Goal: Task Accomplishment & Management: Complete application form

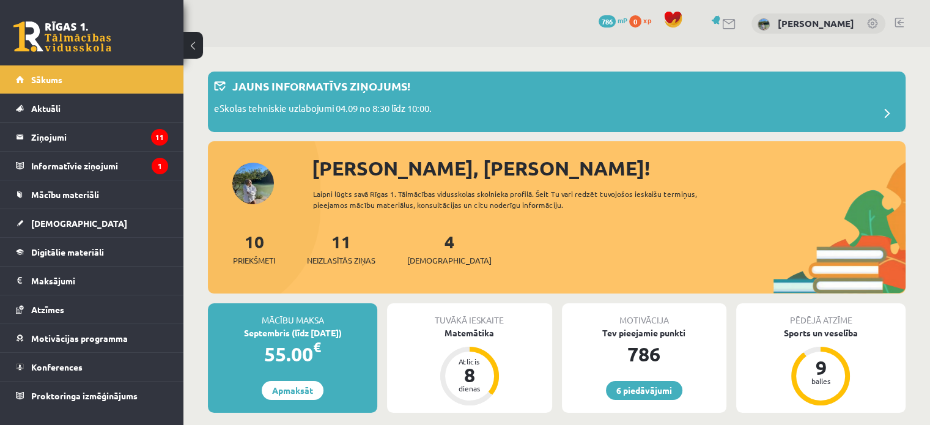
click at [436, 252] on div "4 Ieskaites" at bounding box center [449, 248] width 84 height 38
click at [431, 260] on span "[DEMOGRAPHIC_DATA]" at bounding box center [449, 260] width 84 height 12
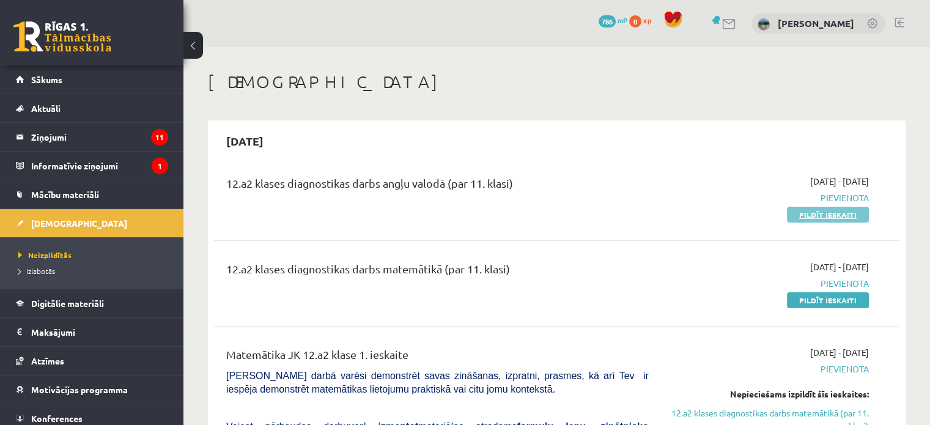
click at [817, 216] on link "Pildīt ieskaiti" at bounding box center [828, 215] width 82 height 16
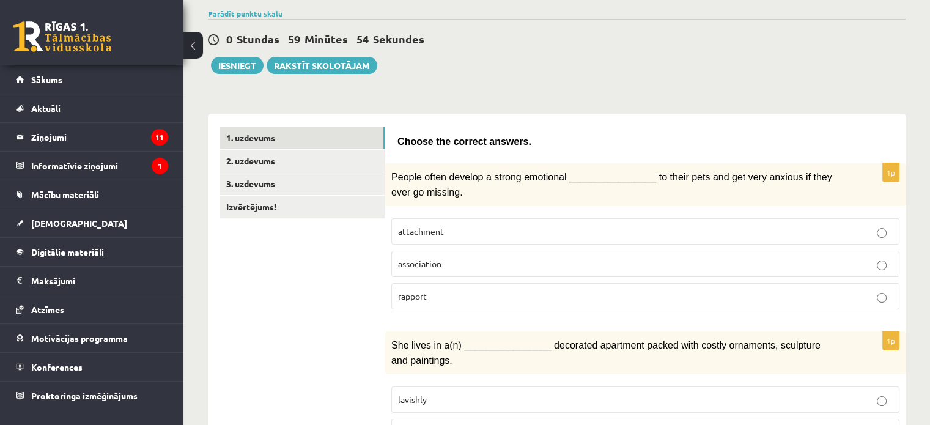
scroll to position [108, 0]
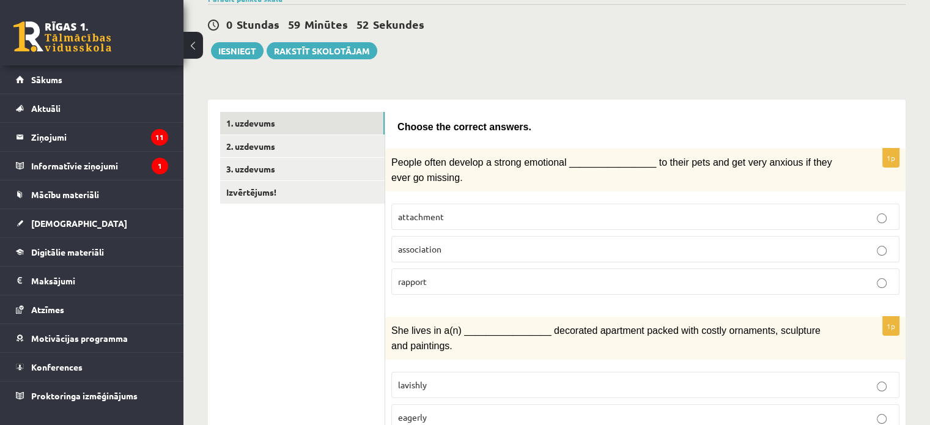
click at [817, 216] on p "attachment" at bounding box center [645, 216] width 494 height 13
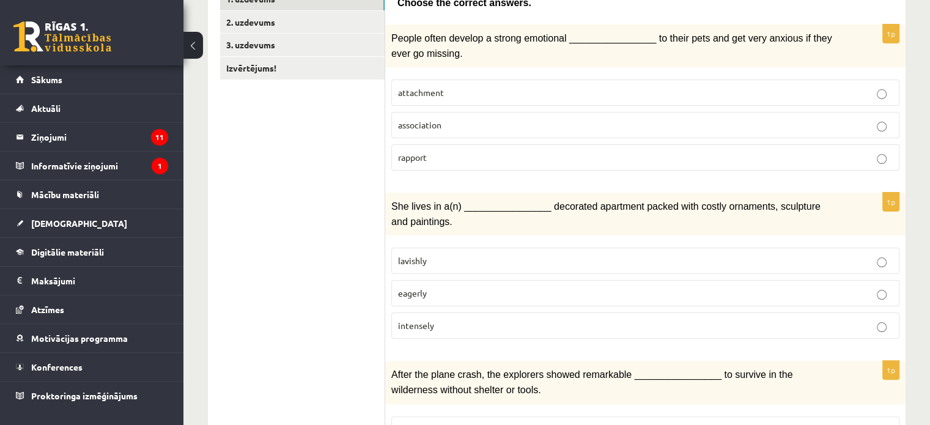
scroll to position [234, 0]
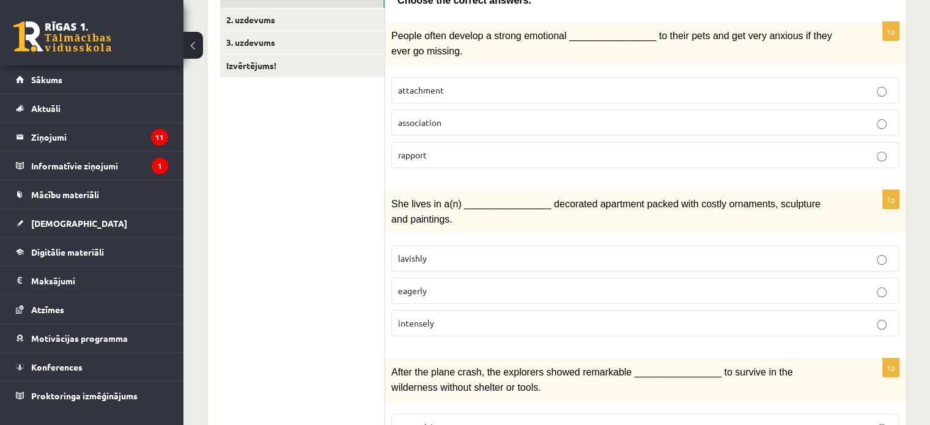
click at [836, 252] on p "lavishly" at bounding box center [645, 258] width 494 height 13
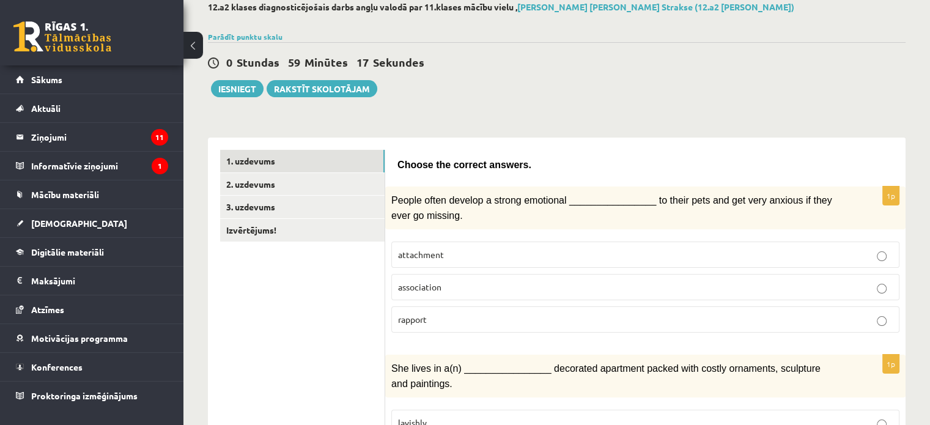
scroll to position [73, 0]
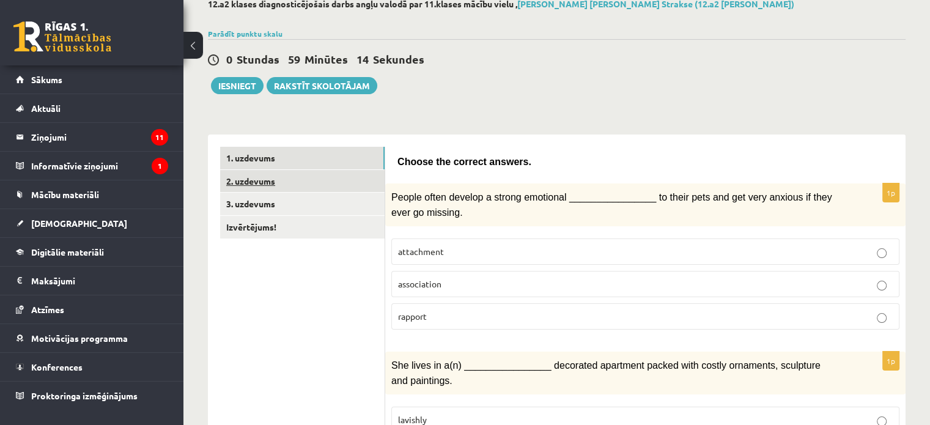
click at [359, 179] on link "2. uzdevums" at bounding box center [302, 181] width 164 height 23
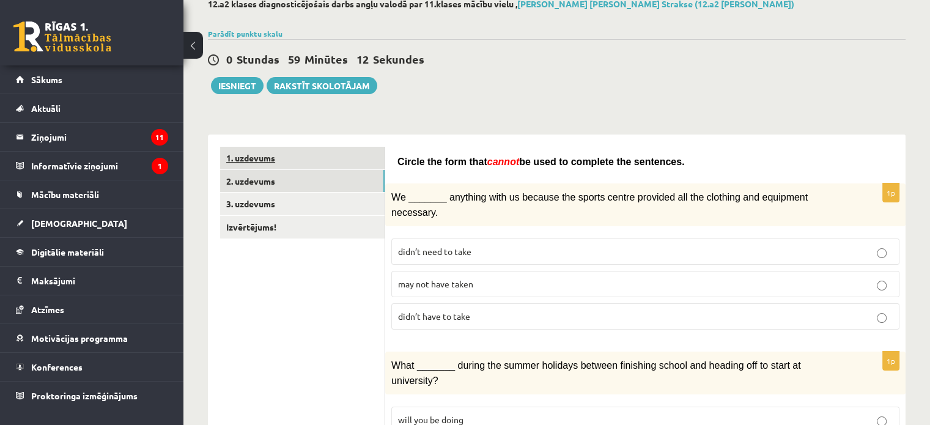
click at [367, 163] on link "1. uzdevums" at bounding box center [302, 158] width 164 height 23
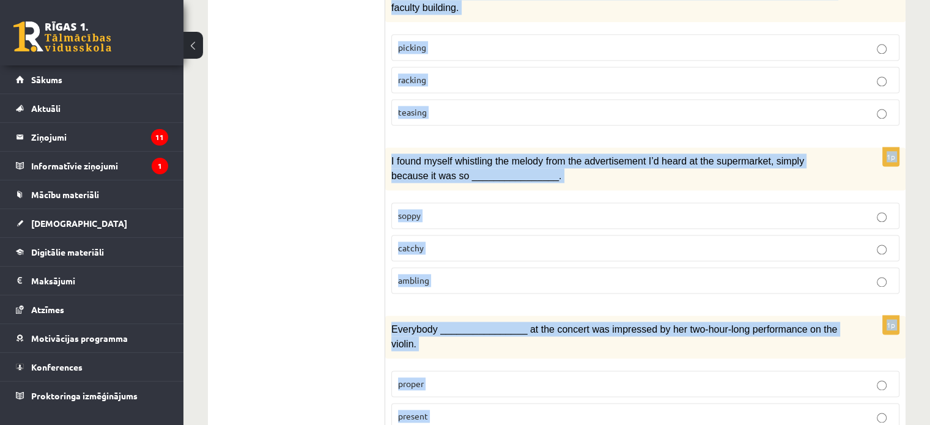
scroll to position [1886, 0]
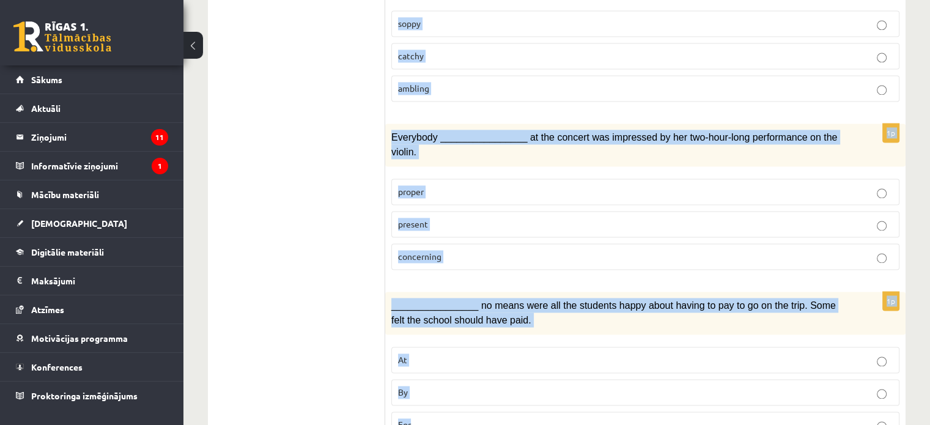
drag, startPoint x: 392, startPoint y: 158, endPoint x: 711, endPoint y: 377, distance: 387.4
copy form "Choose the correct answers. 1p People often develop a strong emotional ________…"
click at [645, 82] on p "ambling" at bounding box center [645, 88] width 494 height 13
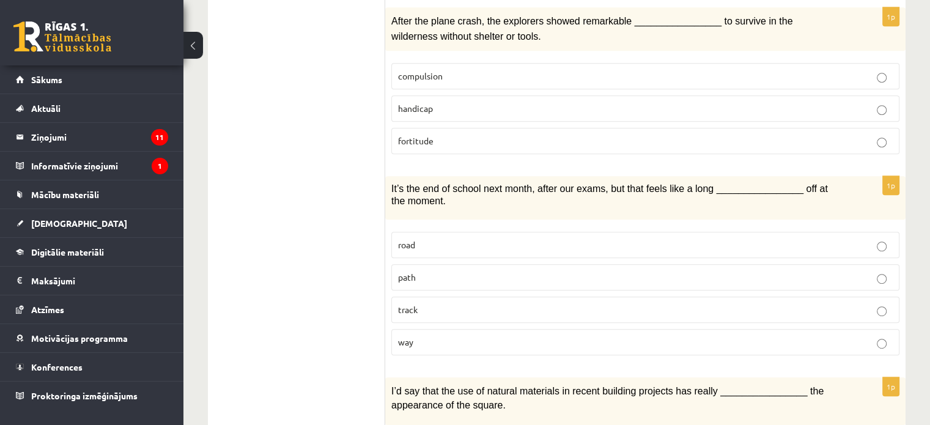
scroll to position [587, 0]
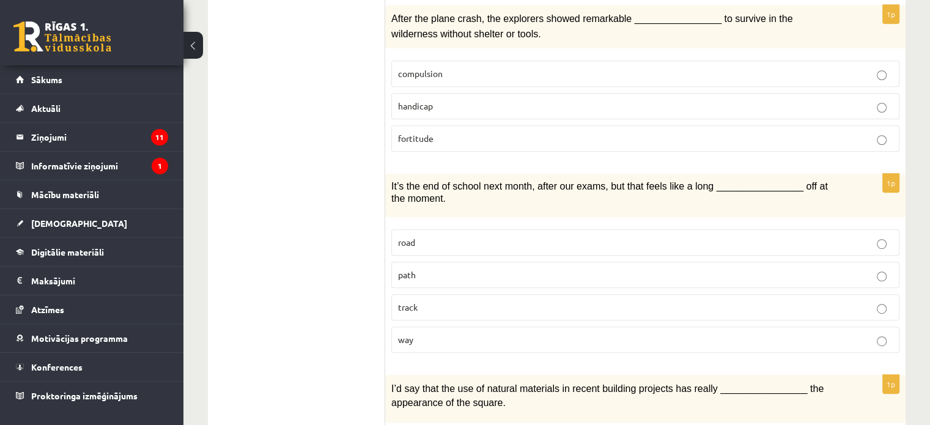
click at [820, 339] on label "way" at bounding box center [645, 339] width 508 height 26
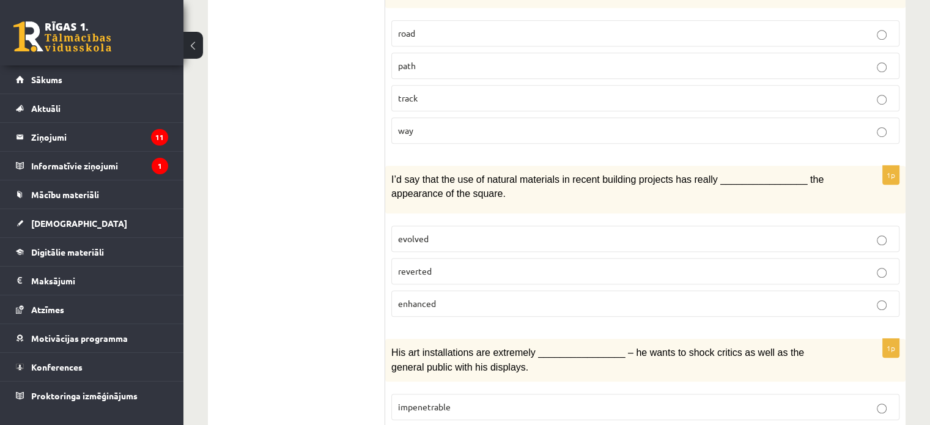
scroll to position [804, 0]
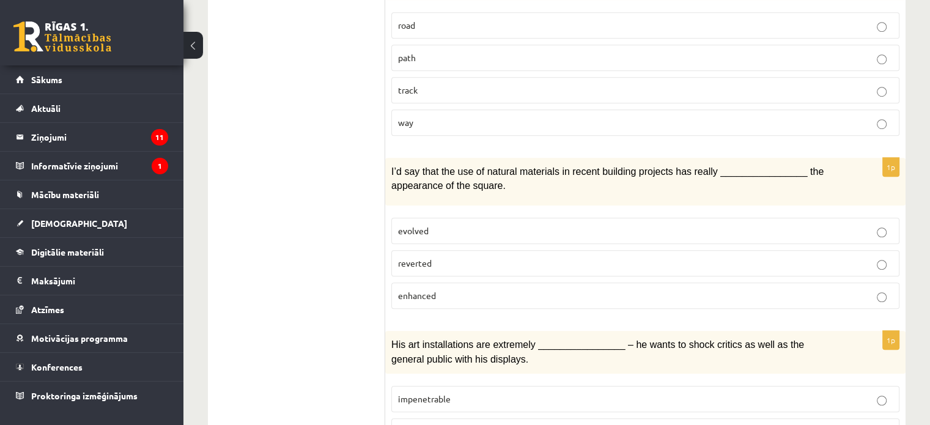
click at [720, 289] on p "enhanced" at bounding box center [645, 295] width 494 height 13
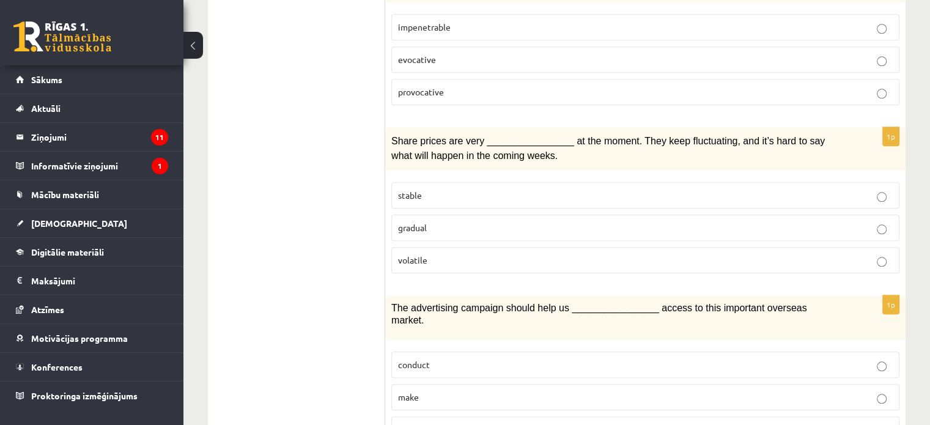
click at [890, 86] on p "provocative" at bounding box center [645, 92] width 494 height 13
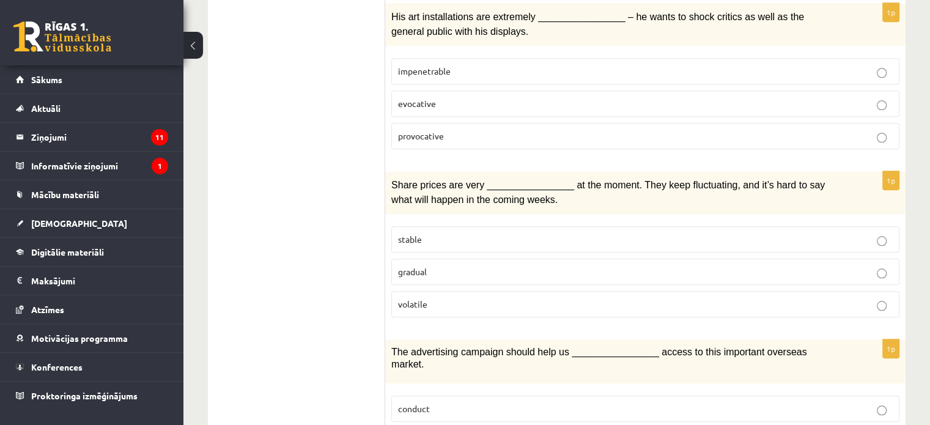
scroll to position [1134, 0]
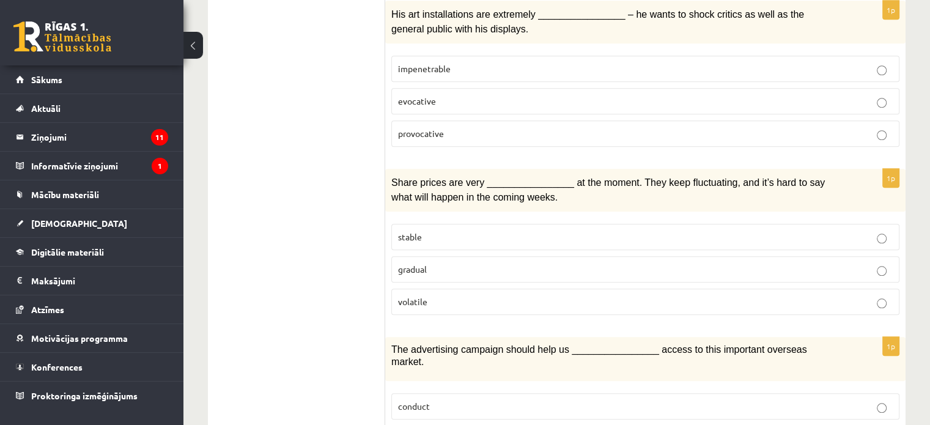
click at [674, 266] on fieldset "stable gradual volatile" at bounding box center [645, 268] width 508 height 101
click at [688, 295] on p "volatile" at bounding box center [645, 301] width 494 height 13
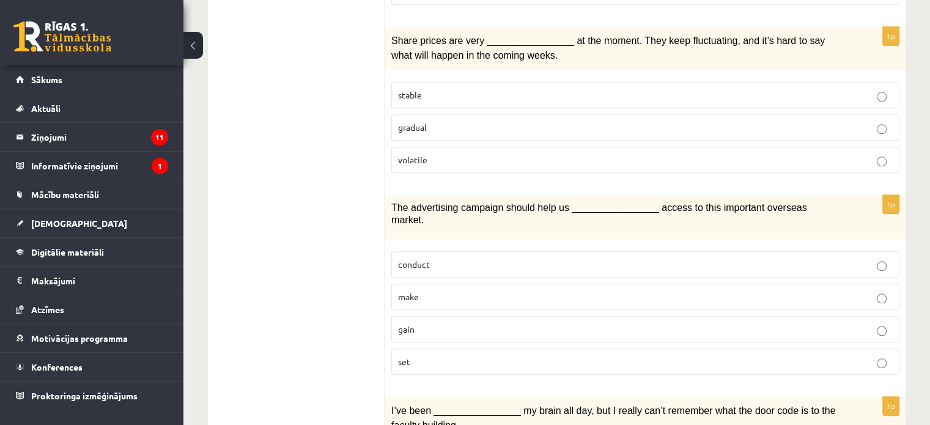
scroll to position [1281, 0]
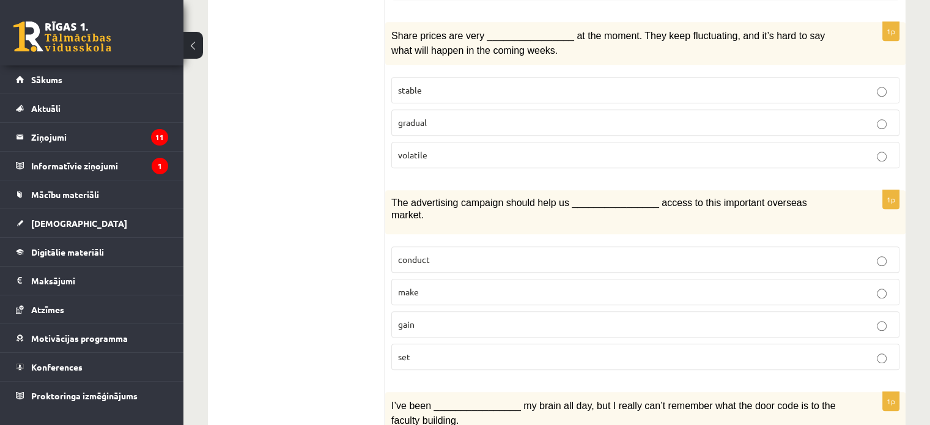
click at [777, 318] on p "gain" at bounding box center [645, 324] width 494 height 13
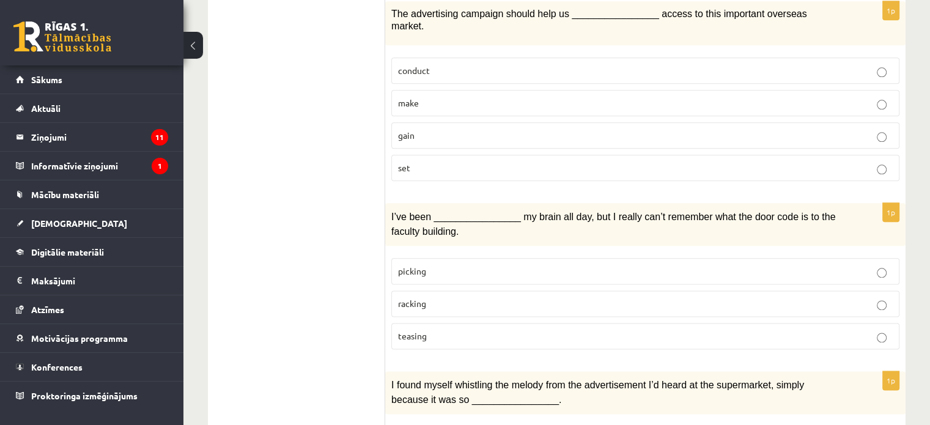
scroll to position [1479, 0]
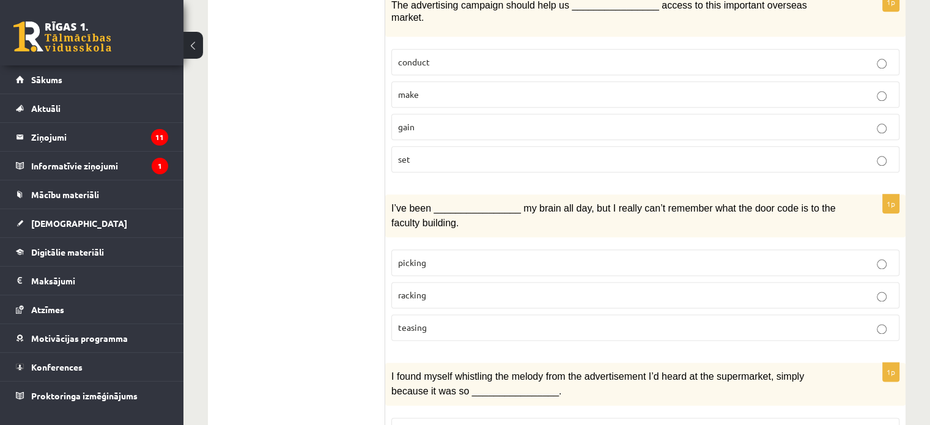
click at [720, 256] on p "picking" at bounding box center [645, 262] width 494 height 13
click at [474, 289] on p "racking" at bounding box center [645, 295] width 494 height 13
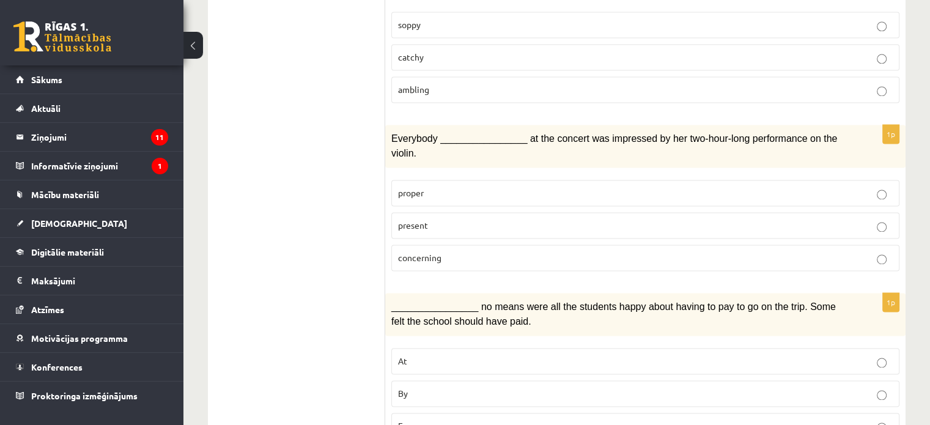
scroll to position [1886, 0]
click at [553, 218] on p "present" at bounding box center [645, 224] width 494 height 13
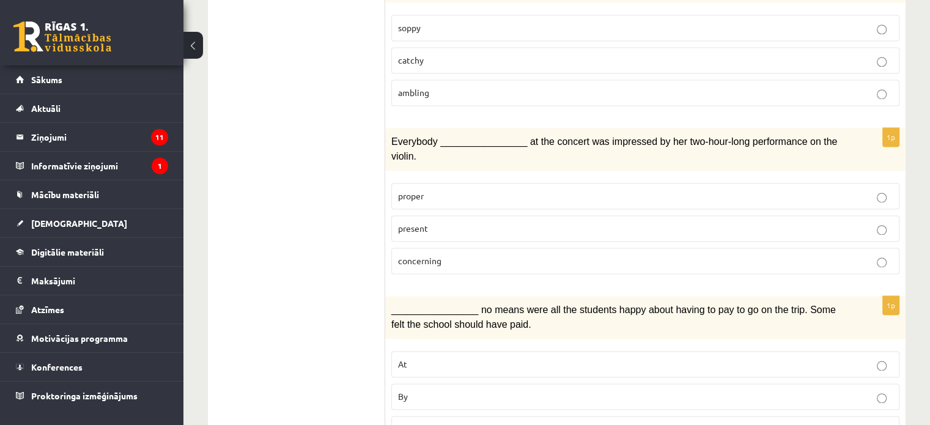
click at [458, 390] on p "By" at bounding box center [645, 396] width 494 height 13
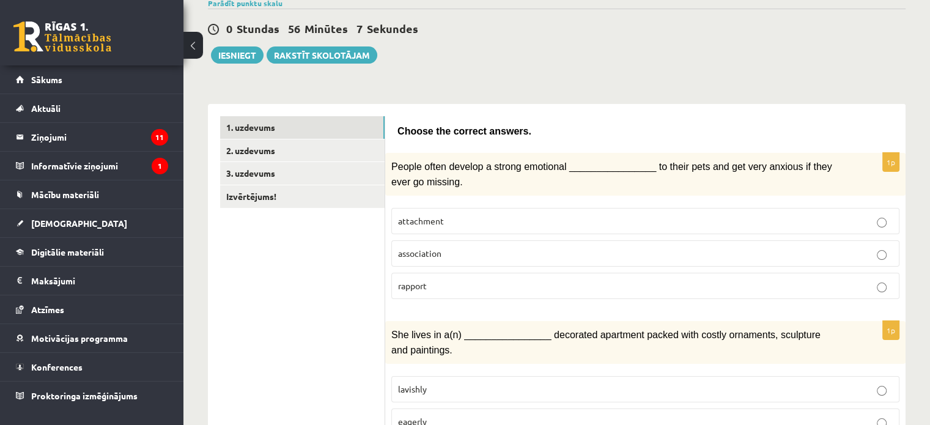
scroll to position [0, 0]
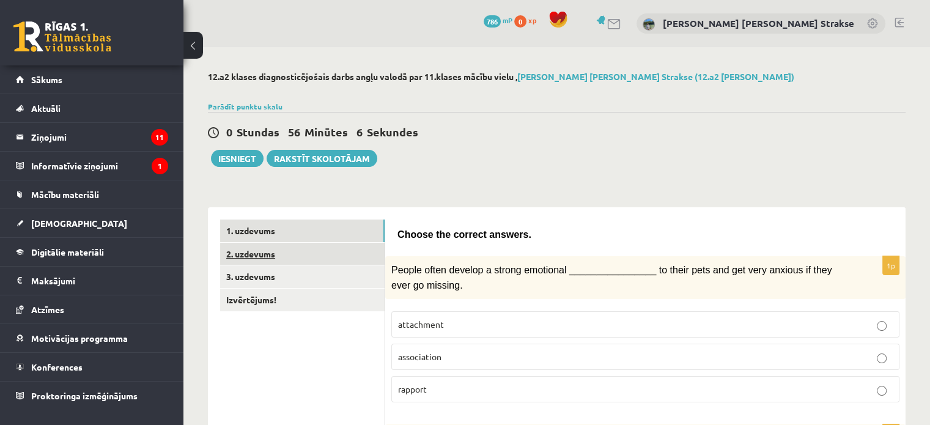
click at [322, 256] on link "2. uzdevums" at bounding box center [302, 254] width 164 height 23
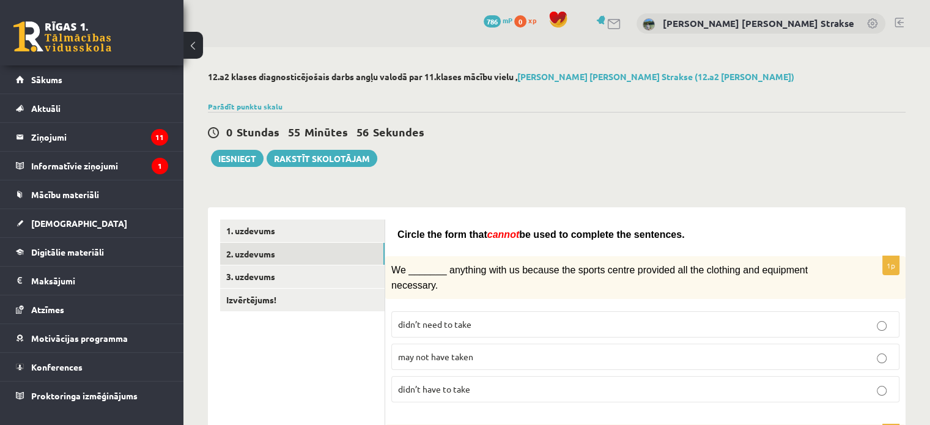
drag, startPoint x: 924, startPoint y: 64, endPoint x: 938, endPoint y: 80, distance: 21.2
click at [929, 80] on html "0 Dāvanas 786 mP 0 xp Anita Rita Strakse Sākums Aktuāli Kā mācīties eSKOLĀ Kont…" at bounding box center [465, 212] width 930 height 425
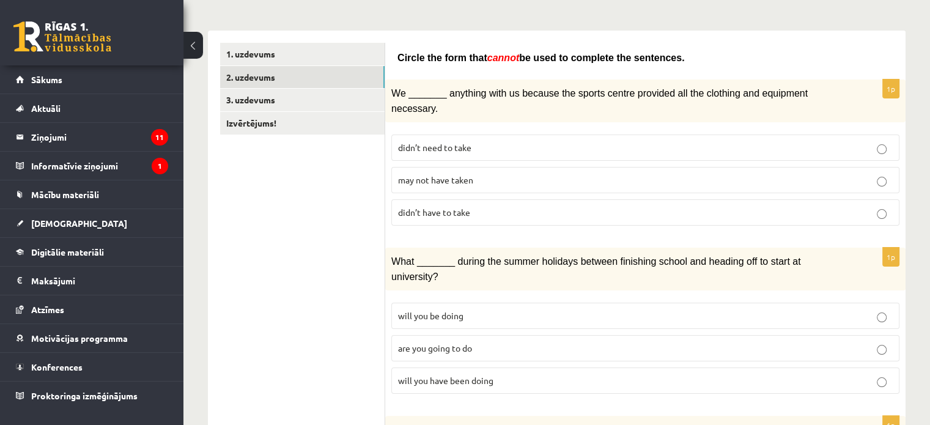
scroll to position [174, 0]
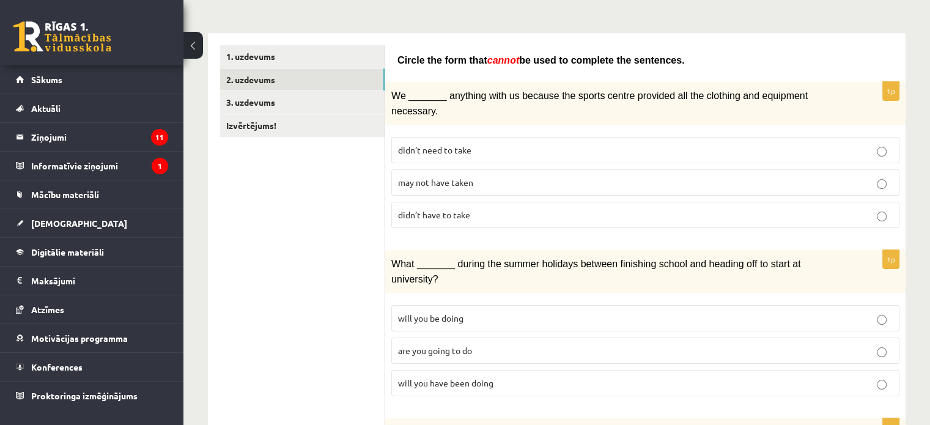
click at [850, 176] on p "may not have taken" at bounding box center [645, 182] width 494 height 13
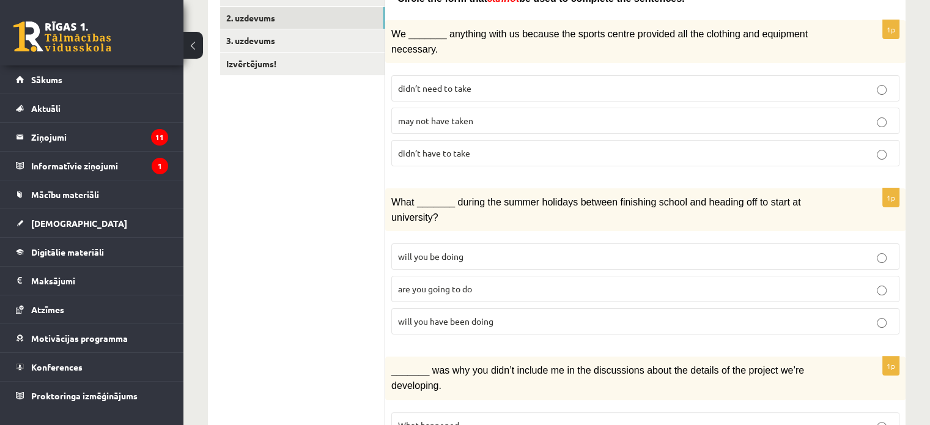
scroll to position [243, 0]
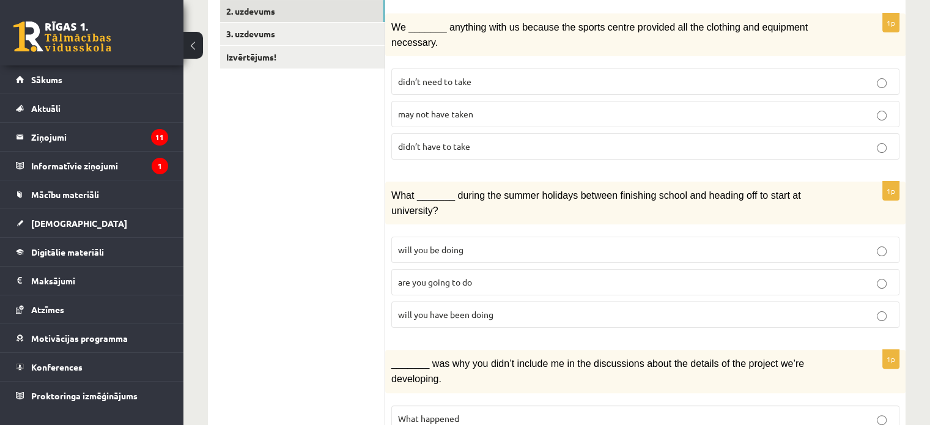
click at [792, 308] on p "will you have been doing" at bounding box center [645, 314] width 494 height 13
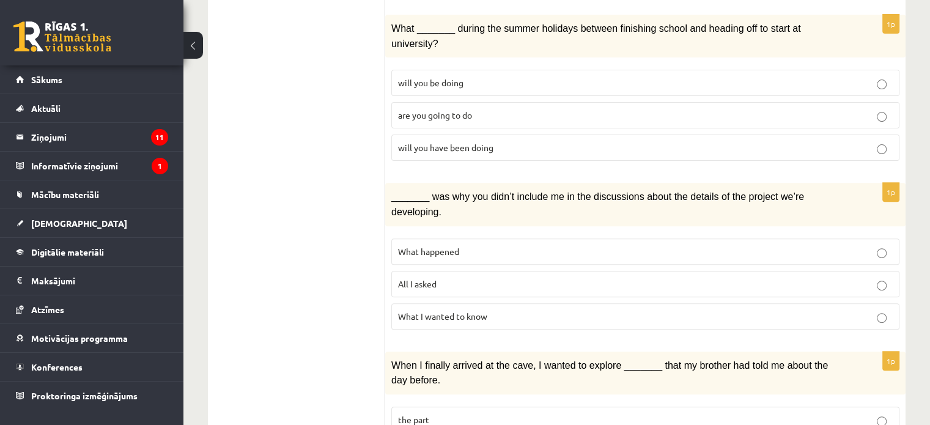
scroll to position [416, 0]
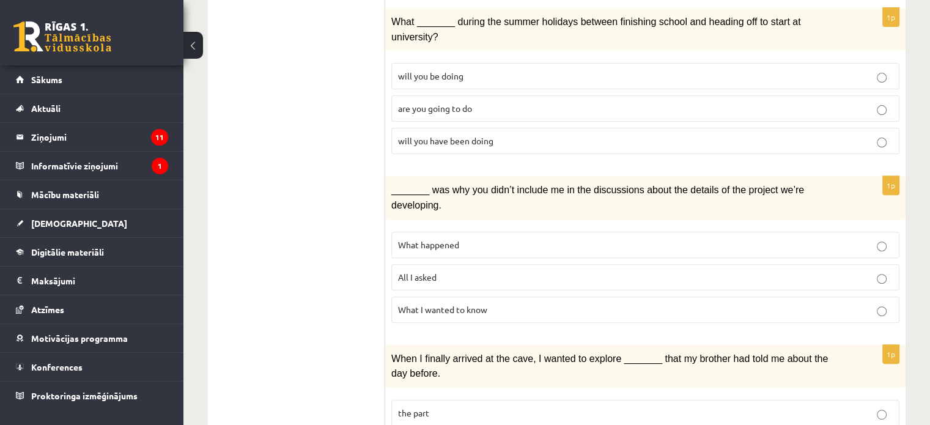
click at [834, 238] on p "What happened" at bounding box center [645, 244] width 494 height 13
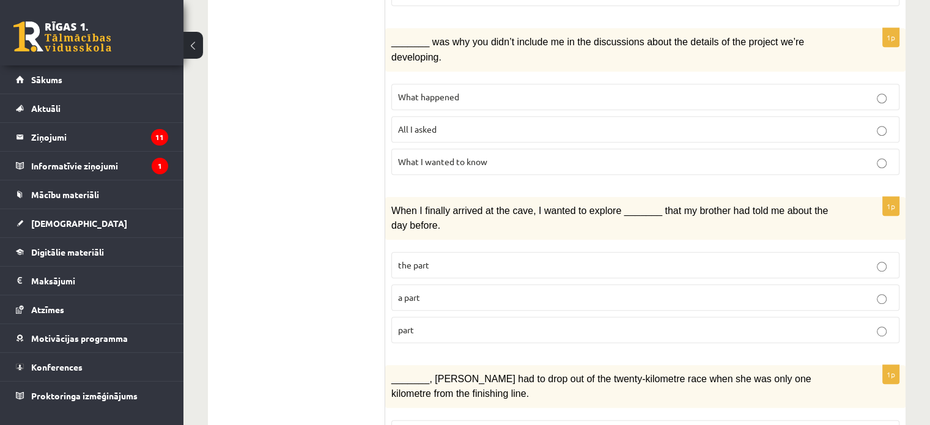
scroll to position [567, 0]
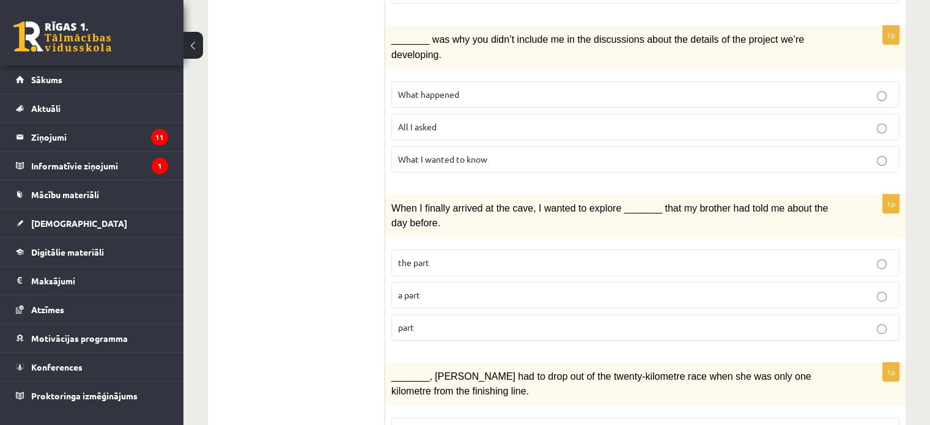
click at [850, 282] on label "a part" at bounding box center [645, 295] width 508 height 26
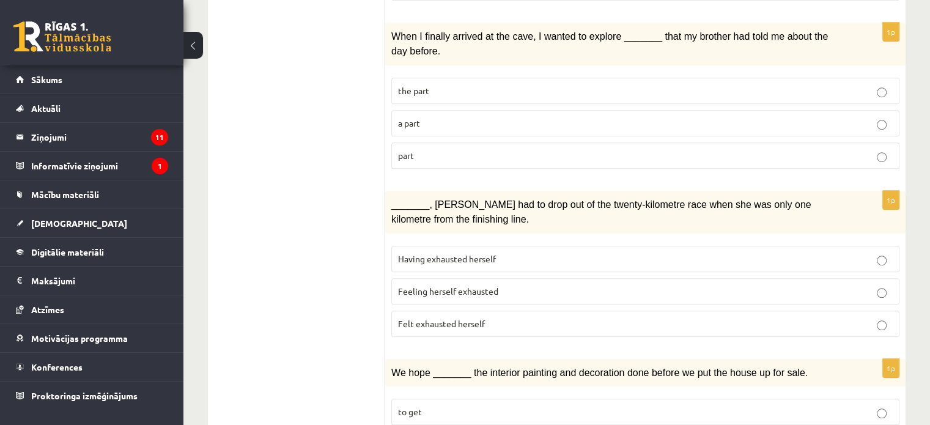
scroll to position [743, 0]
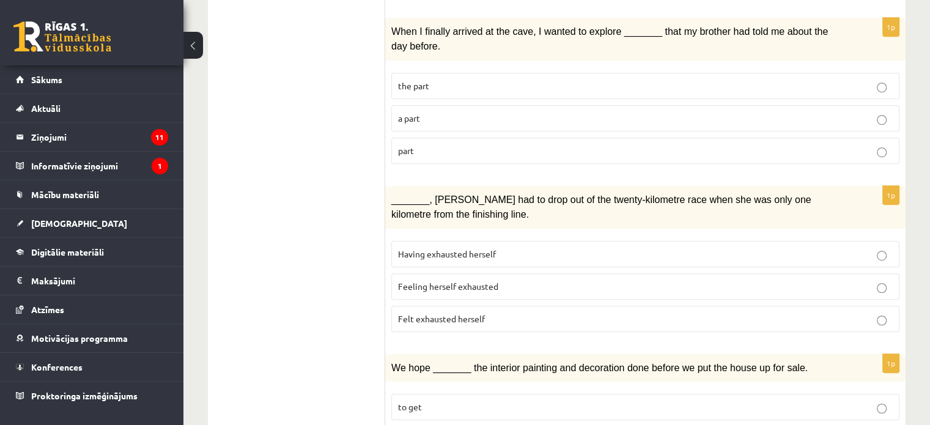
click at [867, 241] on label "Having exhausted herself" at bounding box center [645, 254] width 508 height 26
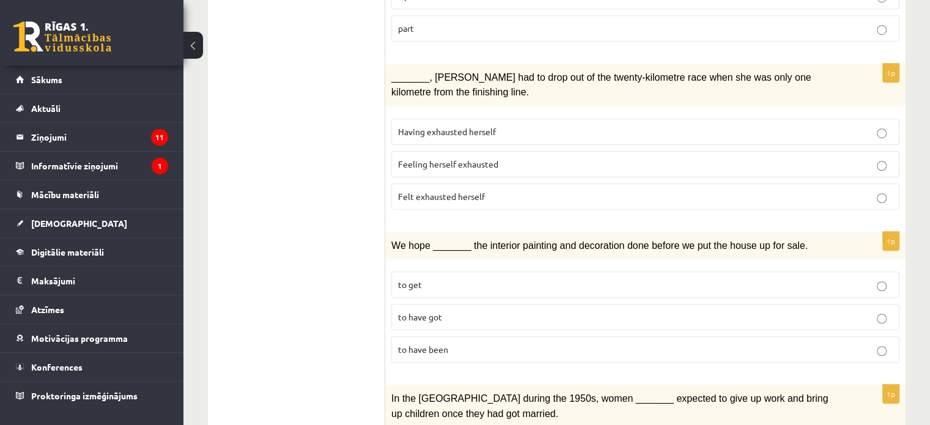
scroll to position [889, 0]
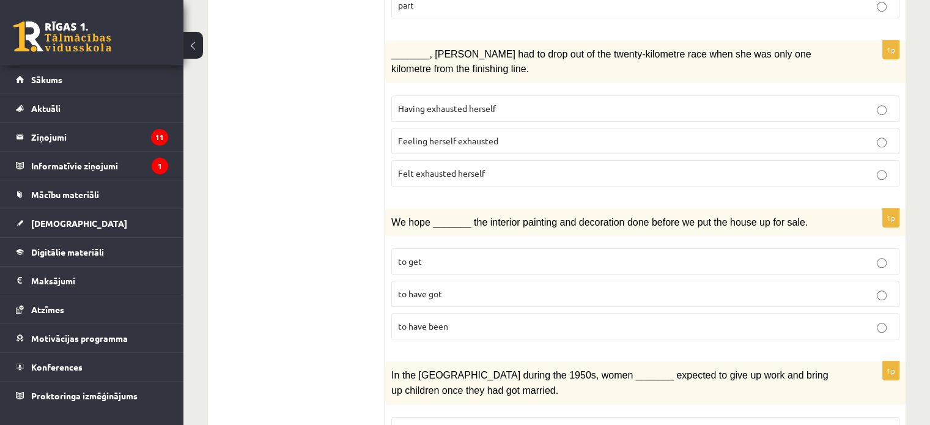
click at [792, 320] on p "to have been" at bounding box center [645, 326] width 494 height 13
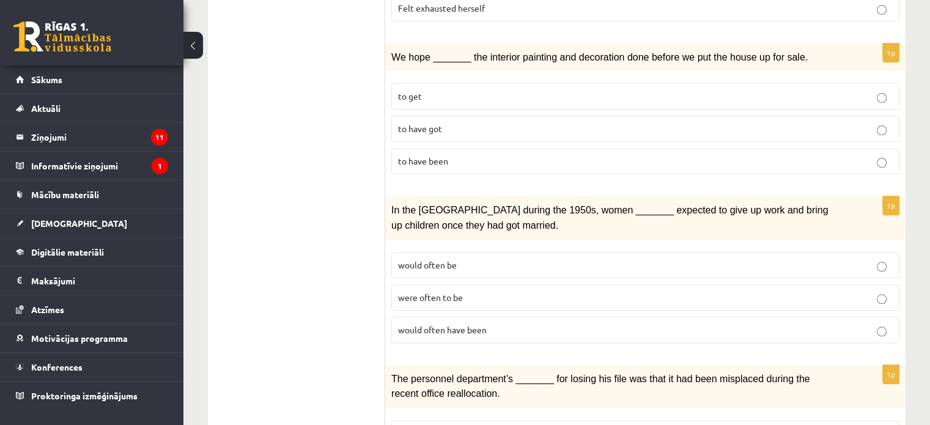
scroll to position [1079, 0]
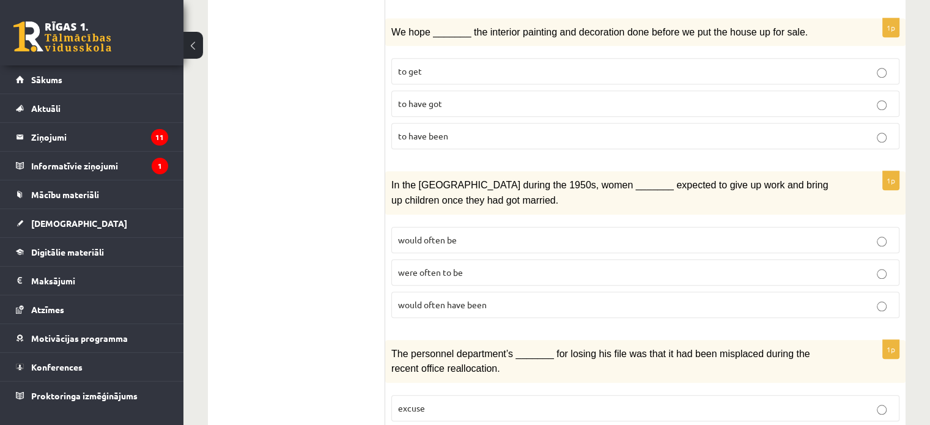
click at [800, 233] on p "would often be" at bounding box center [645, 239] width 494 height 13
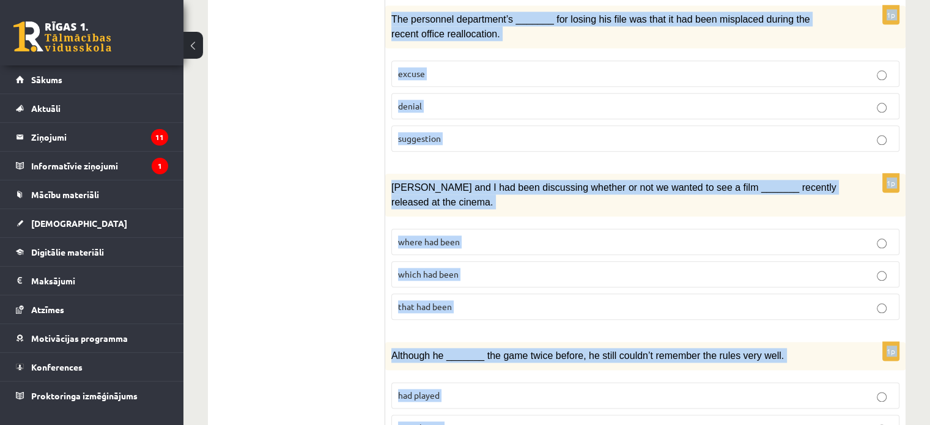
scroll to position [1436, 0]
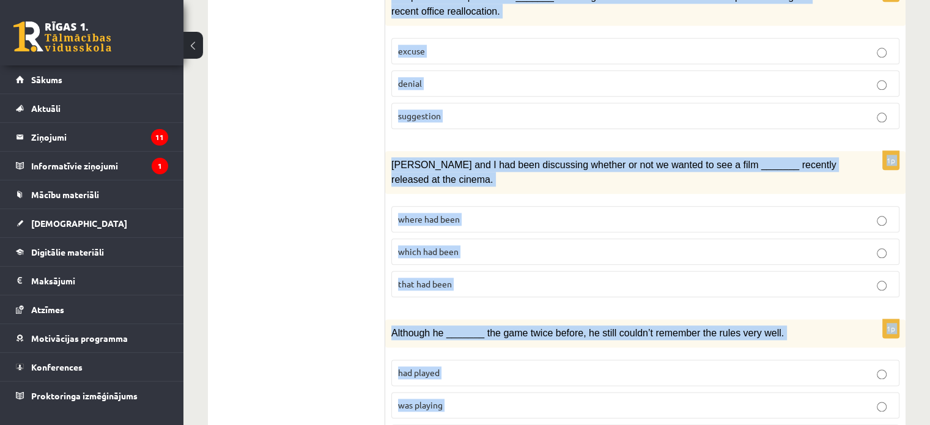
drag, startPoint x: 399, startPoint y: 127, endPoint x: 658, endPoint y: 454, distance: 417.2
copy form "Circle the form that cannot be used to complete the sentences. 1p We _______ an…"
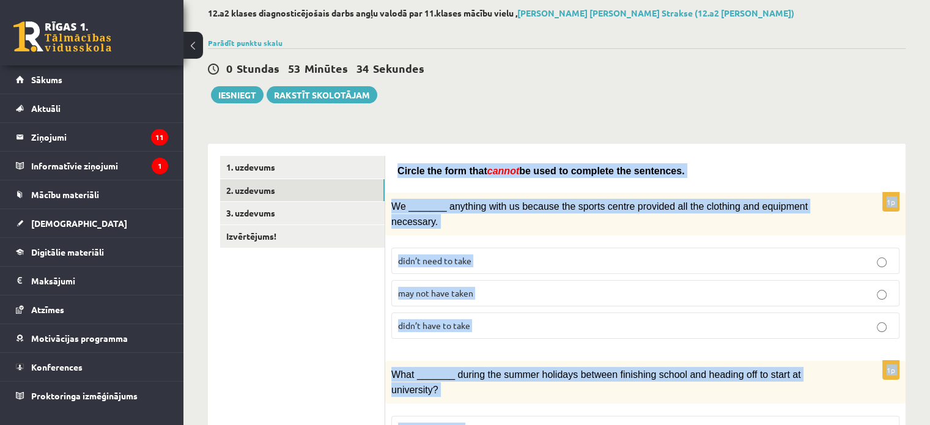
scroll to position [73, 0]
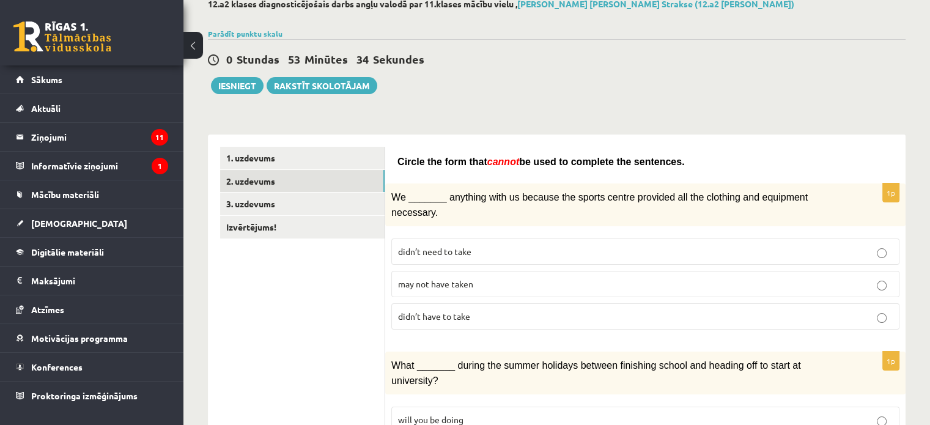
click at [858, 72] on div "0 Stundas 53 Minūtes 34 Sekundes Ieskaite saglabāta! Iesniegt Rakstīt skolotājam" at bounding box center [556, 66] width 697 height 55
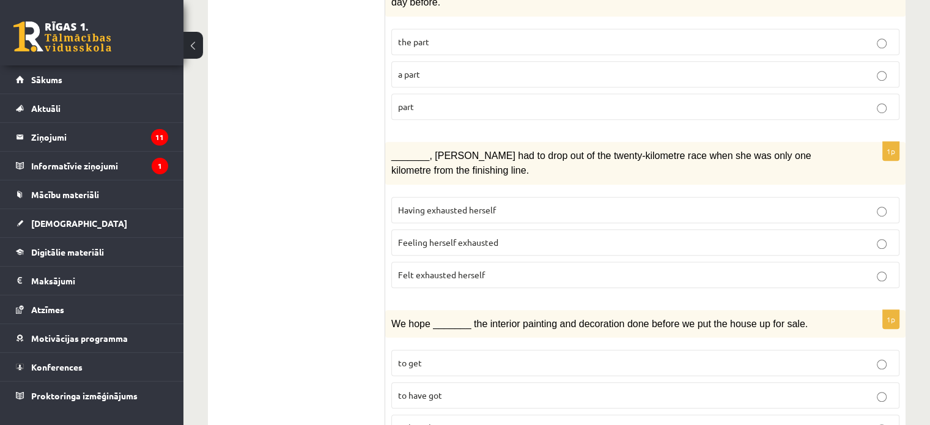
scroll to position [773, 0]
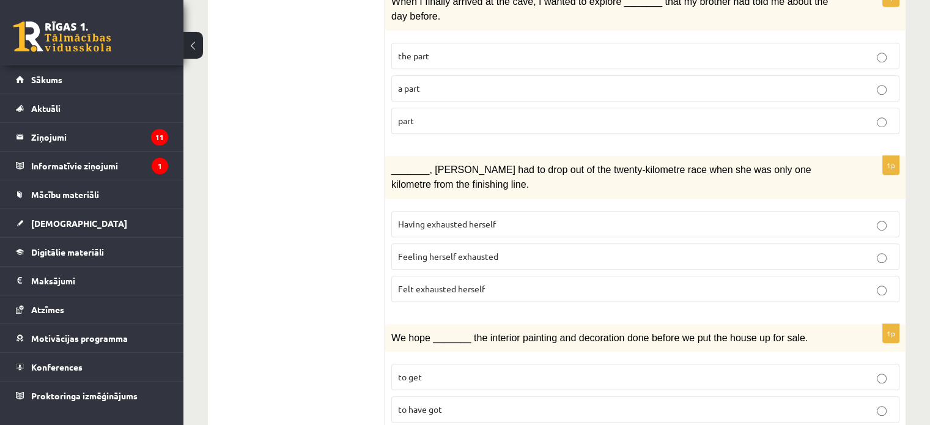
click at [839, 214] on fieldset "Having exhausted herself Feeling herself exhausted Felt exhausted herself" at bounding box center [645, 255] width 508 height 101
click at [842, 282] on p "Felt exhausted herself" at bounding box center [645, 288] width 494 height 13
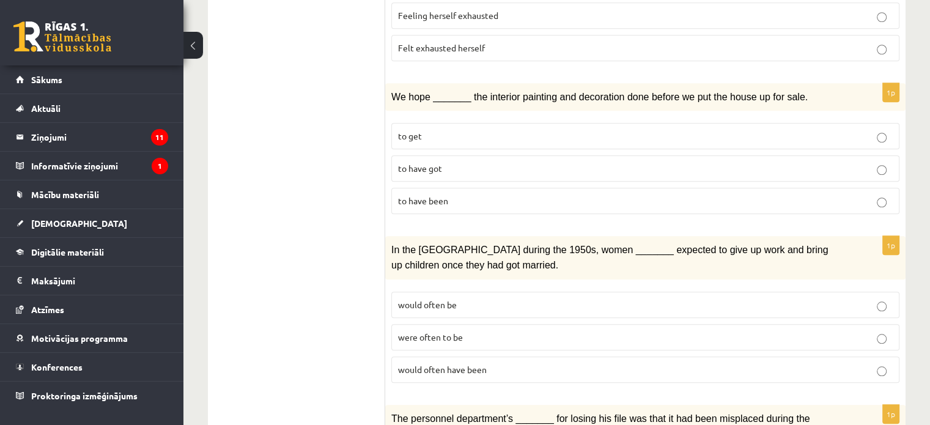
scroll to position [1039, 0]
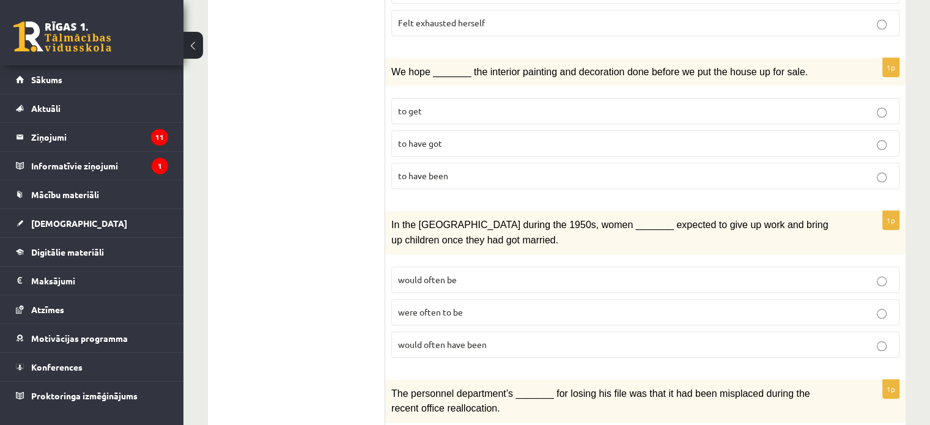
click at [867, 331] on label "would often have been" at bounding box center [645, 344] width 508 height 26
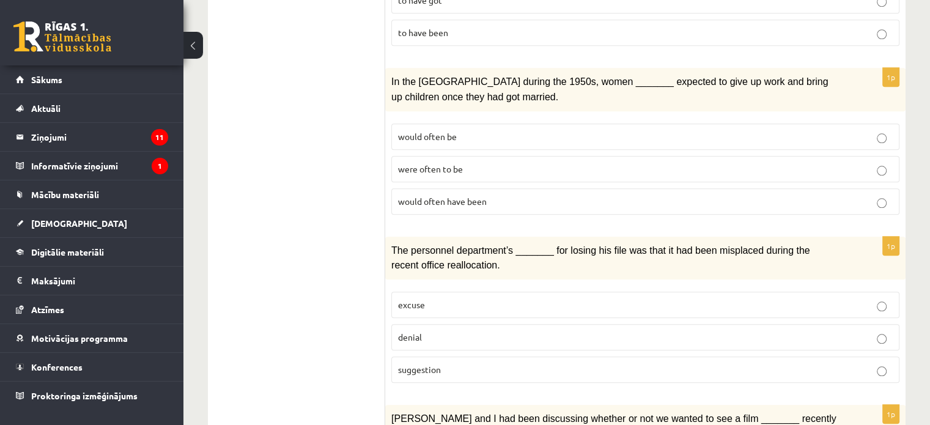
scroll to position [1184, 0]
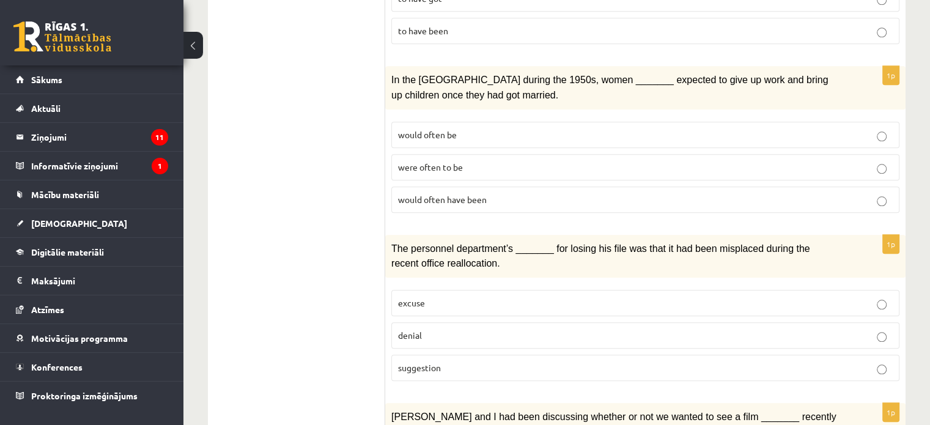
click at [864, 329] on p "denial" at bounding box center [645, 335] width 494 height 13
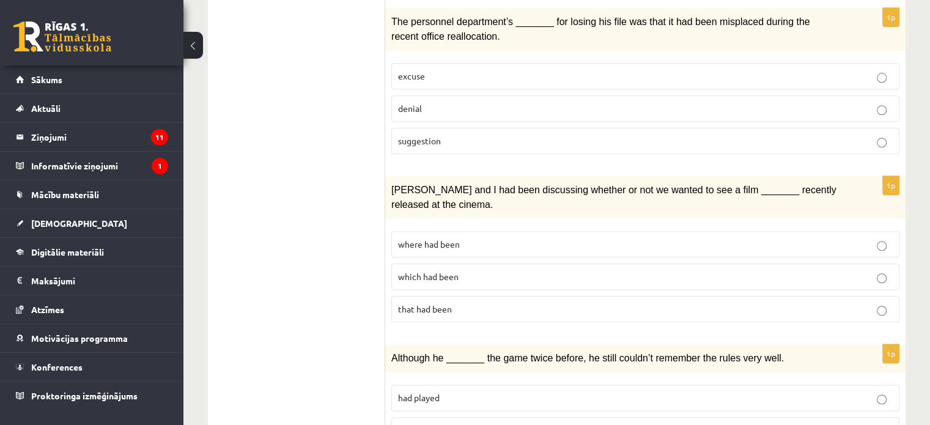
scroll to position [1436, 0]
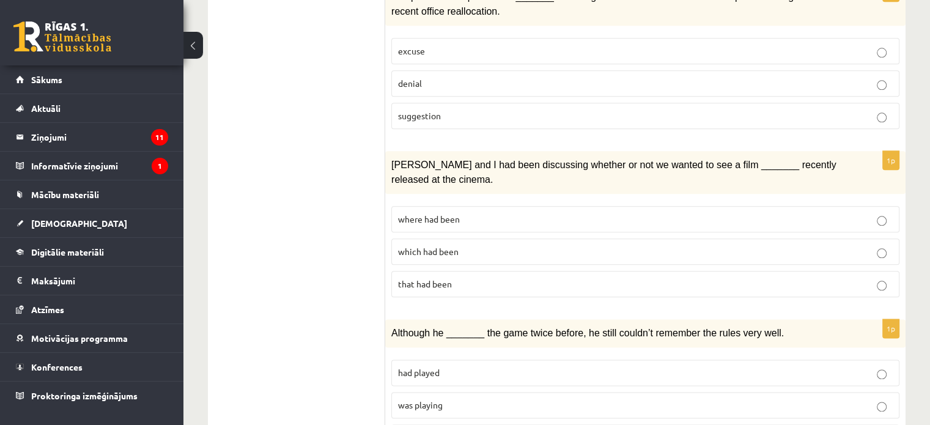
click at [806, 206] on label "where had been" at bounding box center [645, 219] width 508 height 26
click at [853, 271] on label "that had been" at bounding box center [645, 284] width 508 height 26
click at [854, 213] on p "where had been" at bounding box center [645, 219] width 494 height 13
click at [699, 399] on p "was playing" at bounding box center [645, 405] width 494 height 13
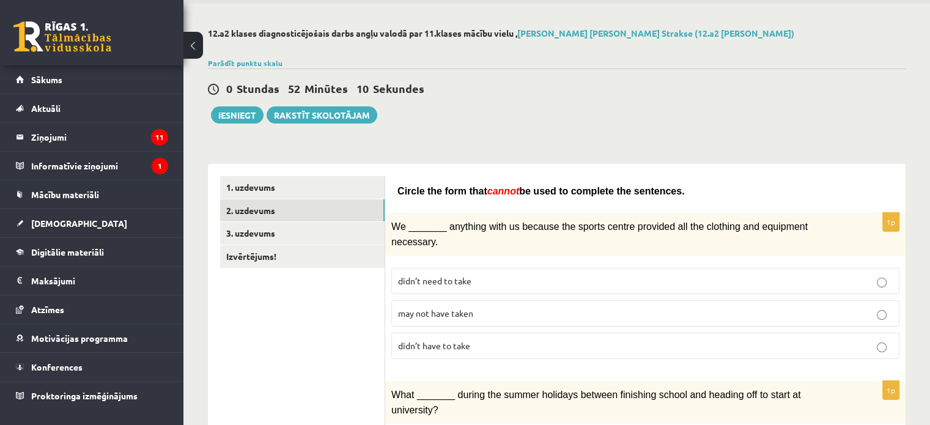
scroll to position [46, 0]
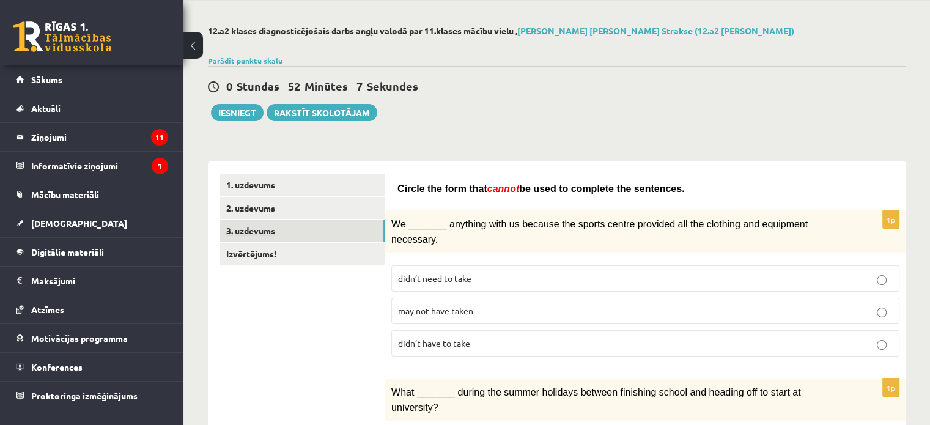
click at [290, 222] on link "3. uzdevums" at bounding box center [302, 230] width 164 height 23
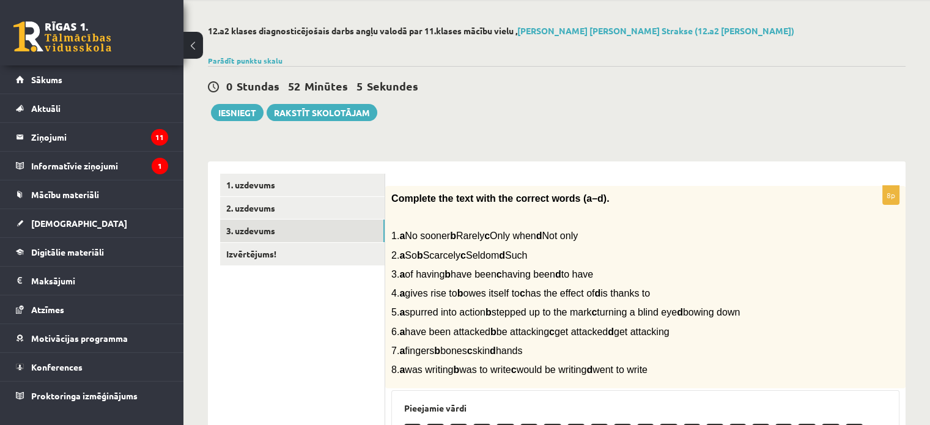
drag, startPoint x: 925, startPoint y: 117, endPoint x: 928, endPoint y: 111, distance: 6.8
click at [928, 111] on div "12.a2 klases diagnosticējošais darbs angļu valodā par 11.klases mācību vielu , …" at bounding box center [556, 397] width 746 height 793
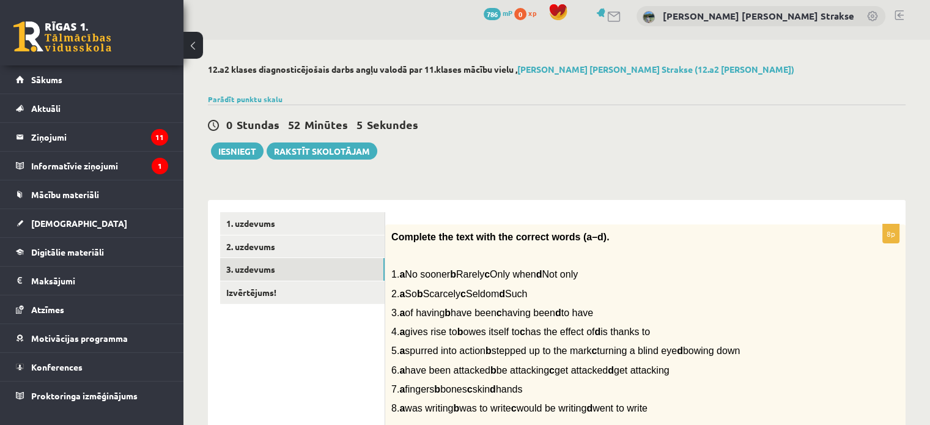
scroll to position [5, 0]
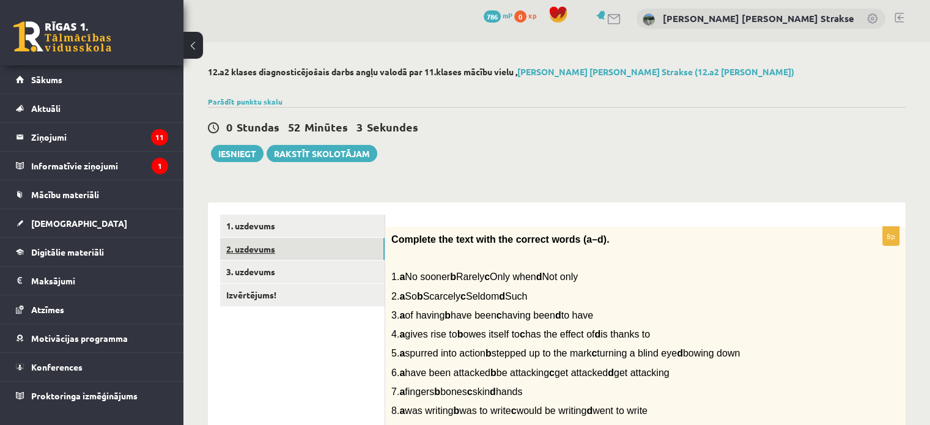
click at [308, 244] on link "2. uzdevums" at bounding box center [302, 249] width 164 height 23
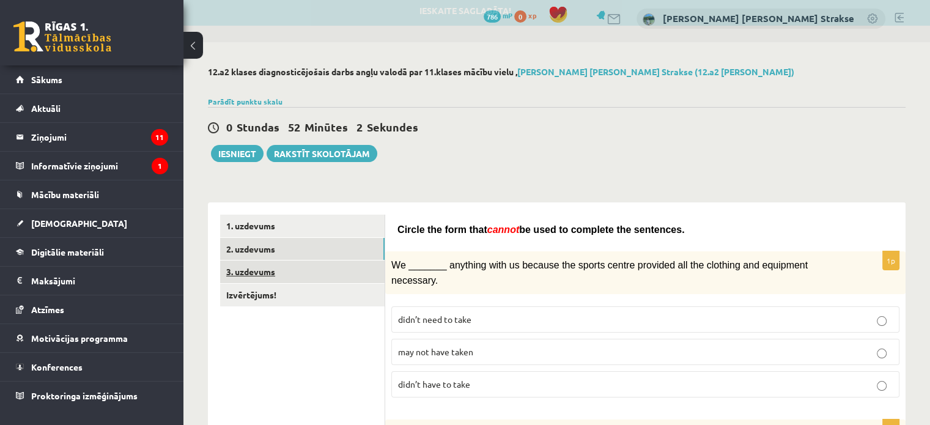
click at [315, 268] on link "3. uzdevums" at bounding box center [302, 271] width 164 height 23
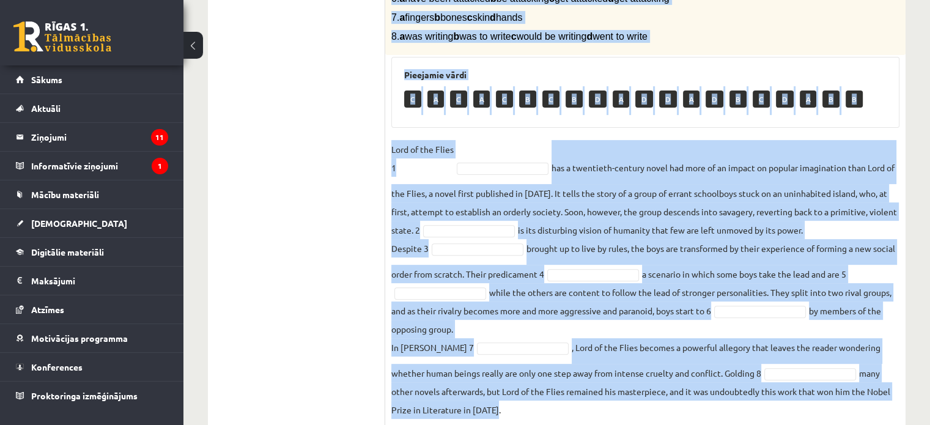
scroll to position [415, 0]
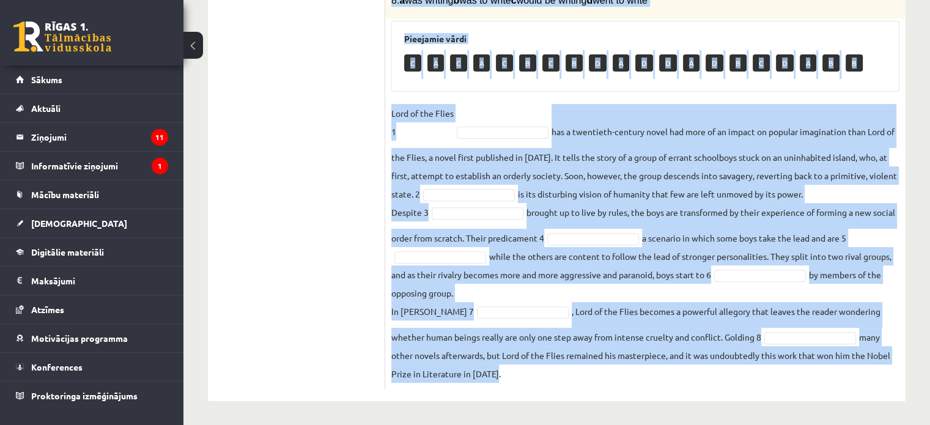
drag, startPoint x: 388, startPoint y: 21, endPoint x: 812, endPoint y: 443, distance: 598.6
copy div "Complete the text with the correct words (a–d). 1. a No sooner b Rarely c Only …"
click at [531, 118] on fieldset "Lord of the Flies 1 has a twentieth-century novel had more of an impact on popu…" at bounding box center [645, 243] width 508 height 279
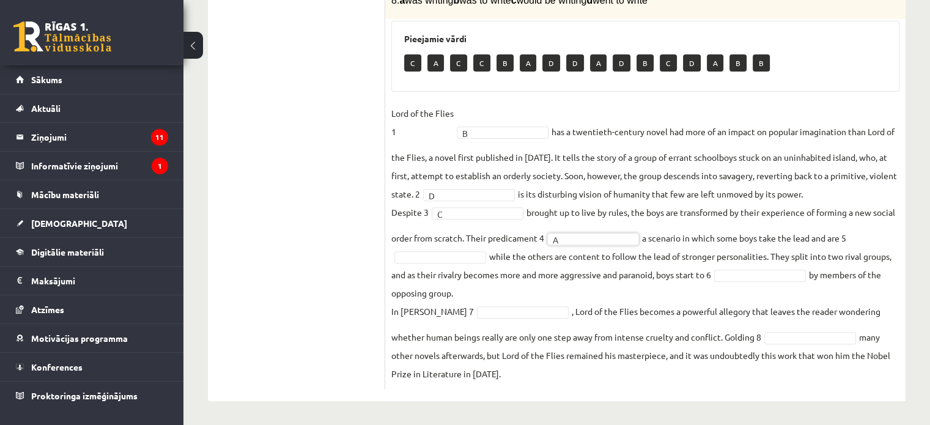
click at [468, 263] on fieldset "Lord of the Flies 1 B * has a twentieth-century novel had more of an impact on …" at bounding box center [645, 243] width 508 height 279
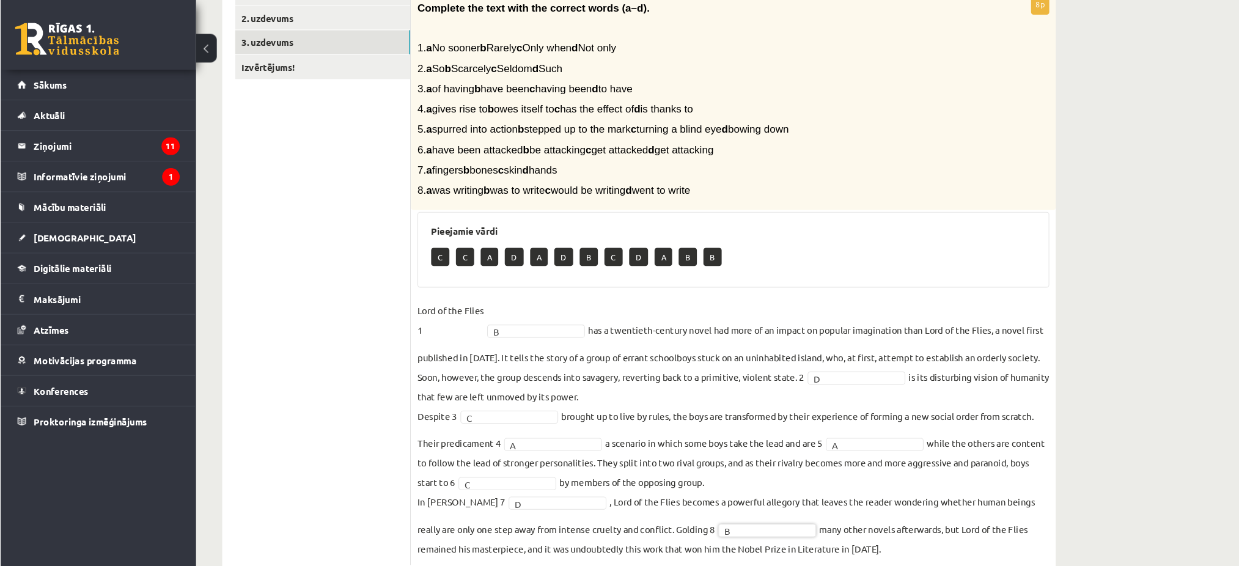
scroll to position [237, 0]
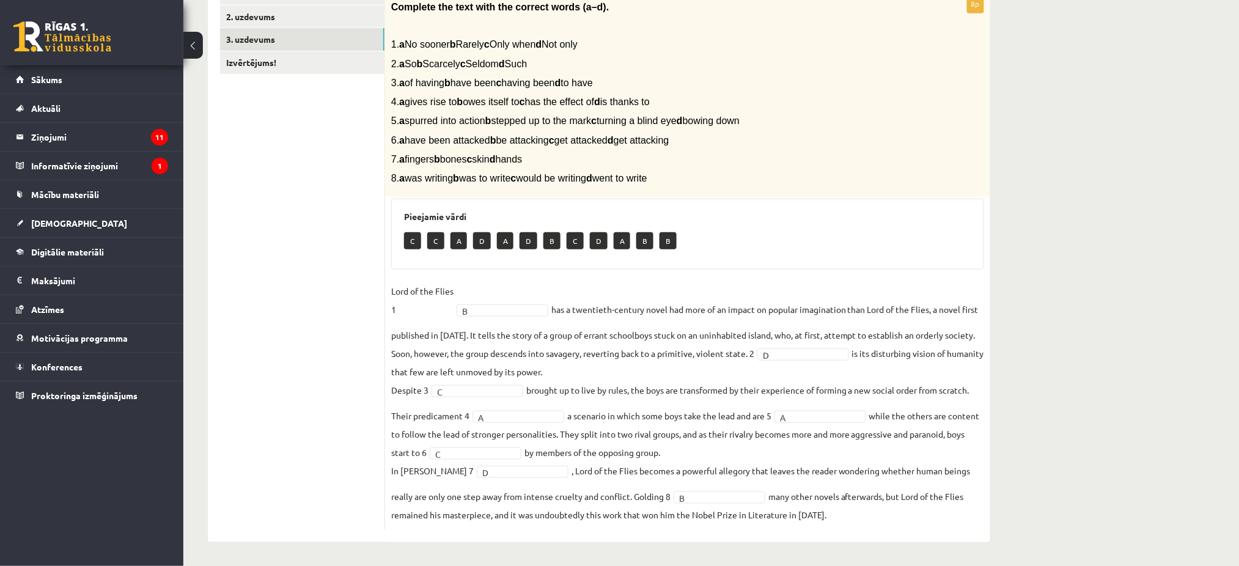
drag, startPoint x: 914, startPoint y: 2, endPoint x: 859, endPoint y: 242, distance: 246.6
click at [859, 242] on div "C C A D A D B C D A B B" at bounding box center [687, 242] width 567 height 29
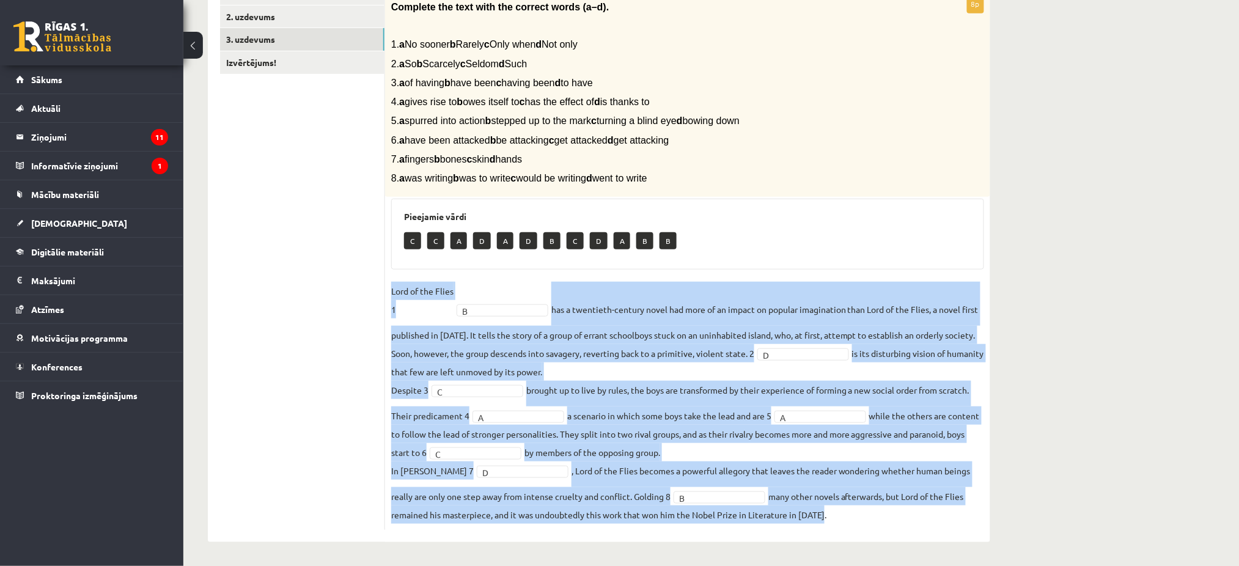
drag, startPoint x: 389, startPoint y: 284, endPoint x: 912, endPoint y: 581, distance: 601.7
click at [912, 329] on html "0 Dāvanas 786 mP 0 xp Anita Rita Strakse Sākums Aktuāli Kā mācīties eSKOLĀ Kont…" at bounding box center [619, 46] width 1239 height 566
copy fieldset "Lord of the Flies 1 B has a twentieth-century novel had more of an impact on po…"
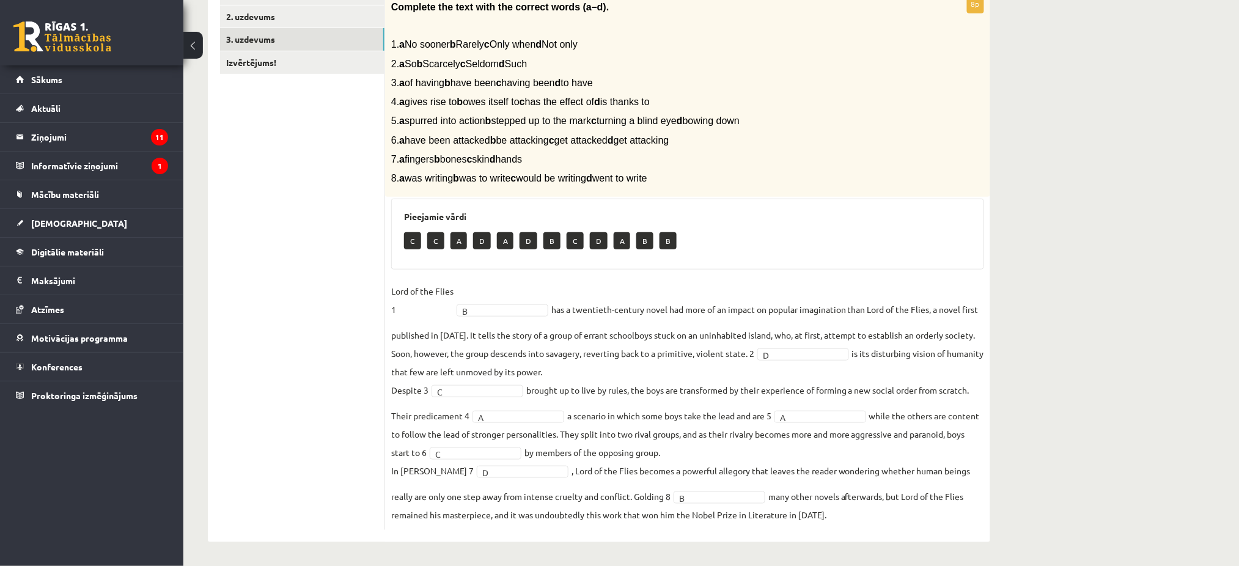
click at [796, 118] on p "5. a spurred into action b stepped up to the mark c turning a blind eye d bowin…" at bounding box center [657, 120] width 532 height 13
click at [929, 308] on div "12.a2 klases diagnosticējošais darbs angļu valodā par 11.klases mācību vielu , …" at bounding box center [711, 188] width 1056 height 757
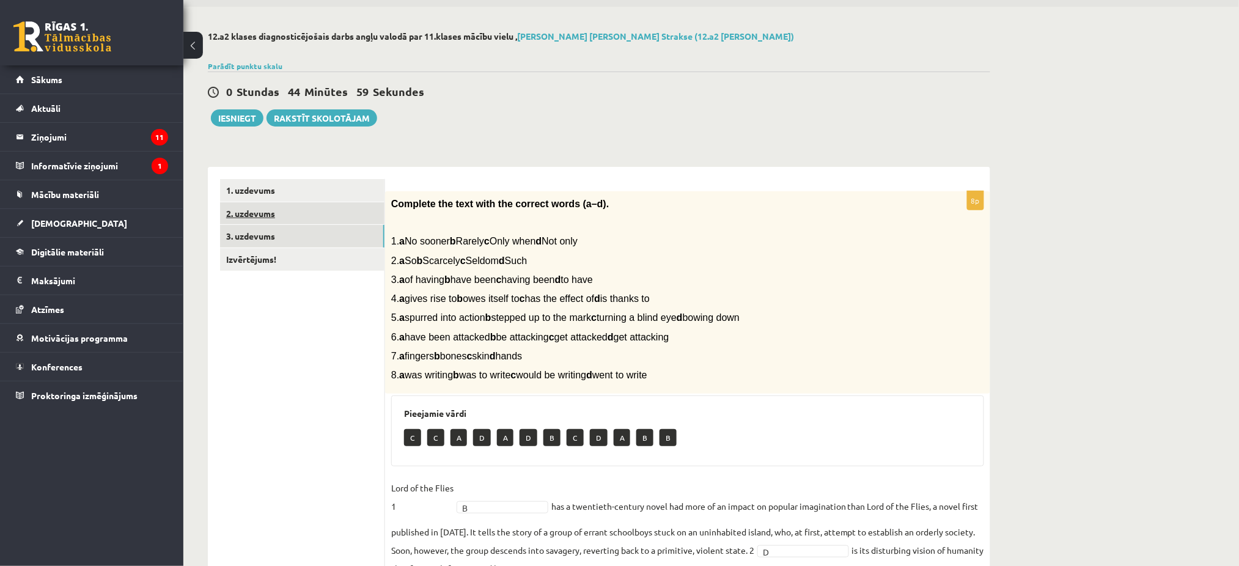
click at [258, 210] on link "2. uzdevums" at bounding box center [302, 213] width 164 height 23
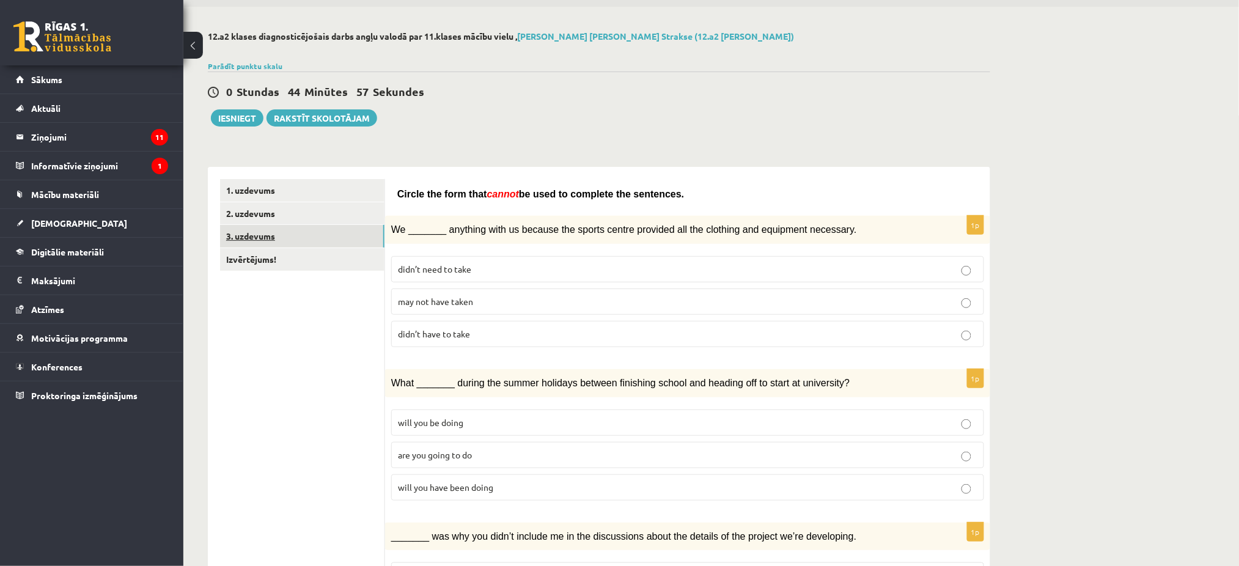
click at [284, 234] on link "3. uzdevums" at bounding box center [302, 236] width 164 height 23
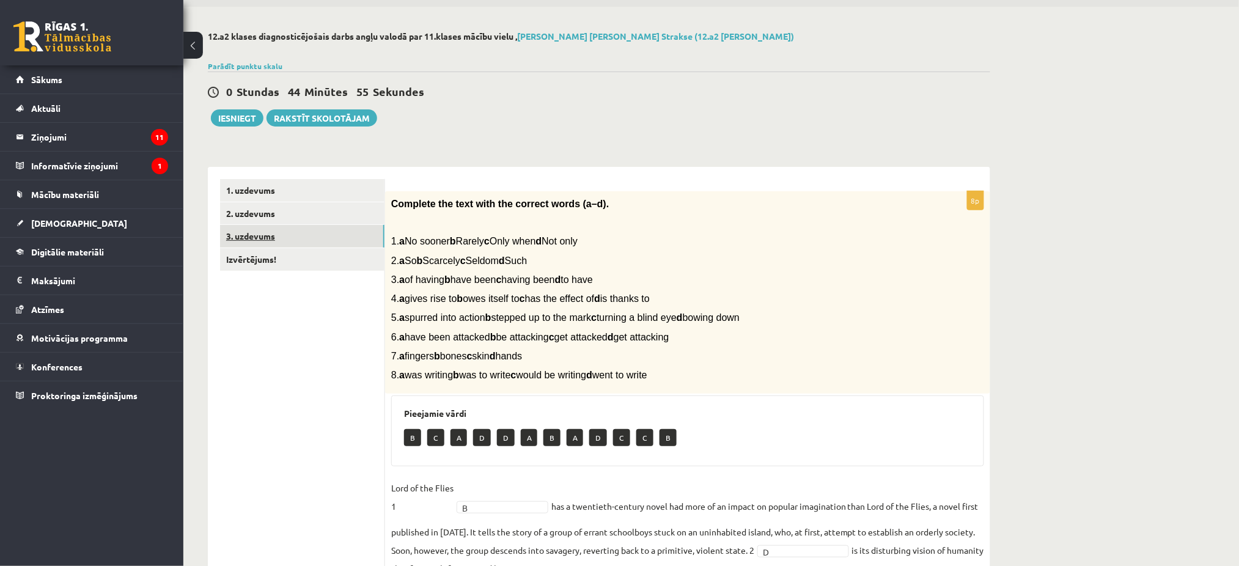
click at [304, 243] on link "3. uzdevums" at bounding box center [302, 236] width 164 height 23
click at [342, 191] on link "1. uzdevums" at bounding box center [302, 190] width 164 height 23
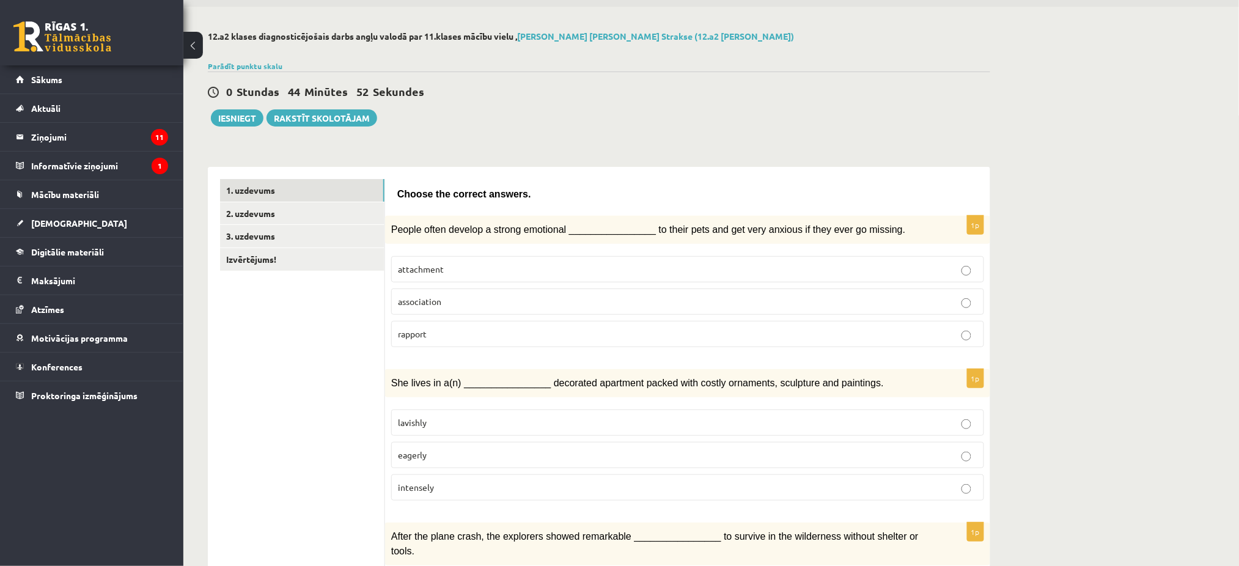
scroll to position [0, 0]
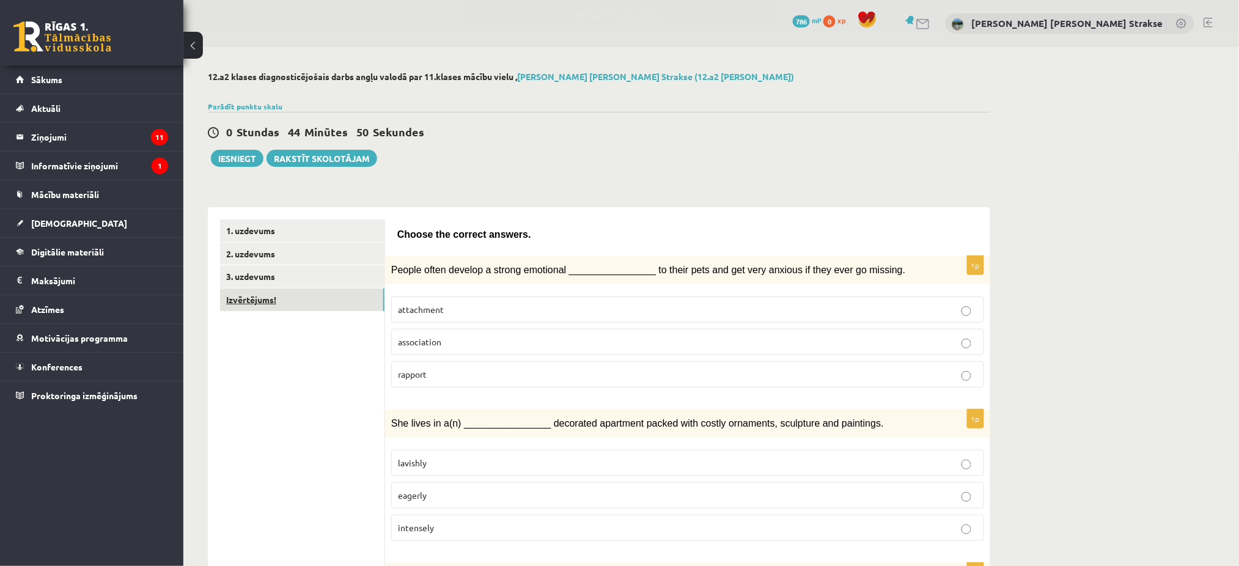
click at [295, 297] on link "Izvērtējums!" at bounding box center [302, 300] width 164 height 23
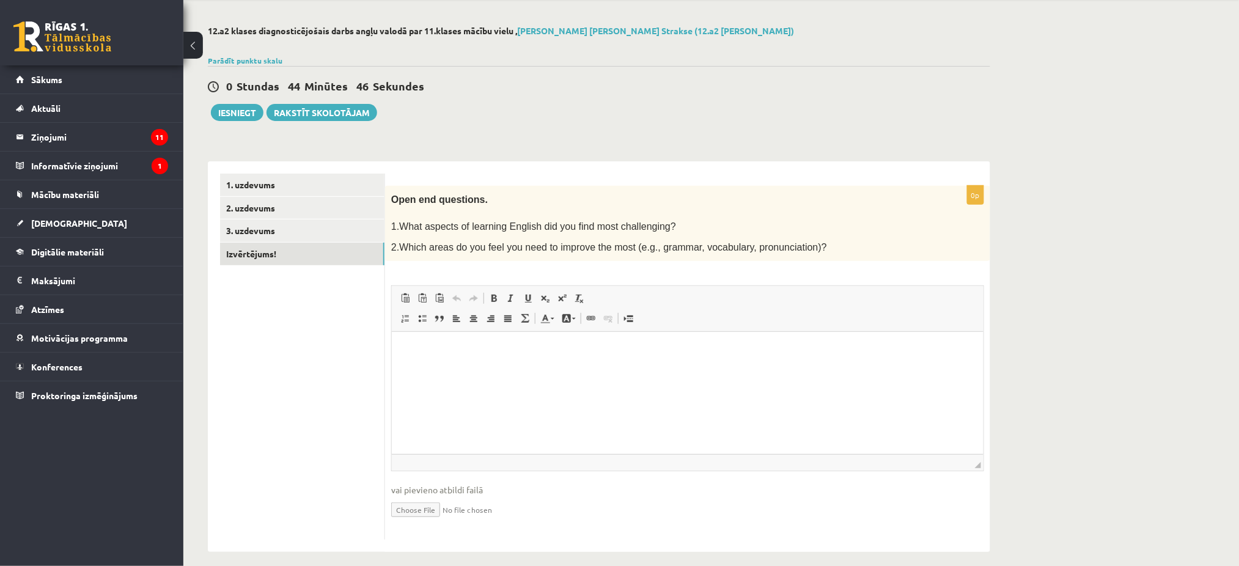
scroll to position [54, 0]
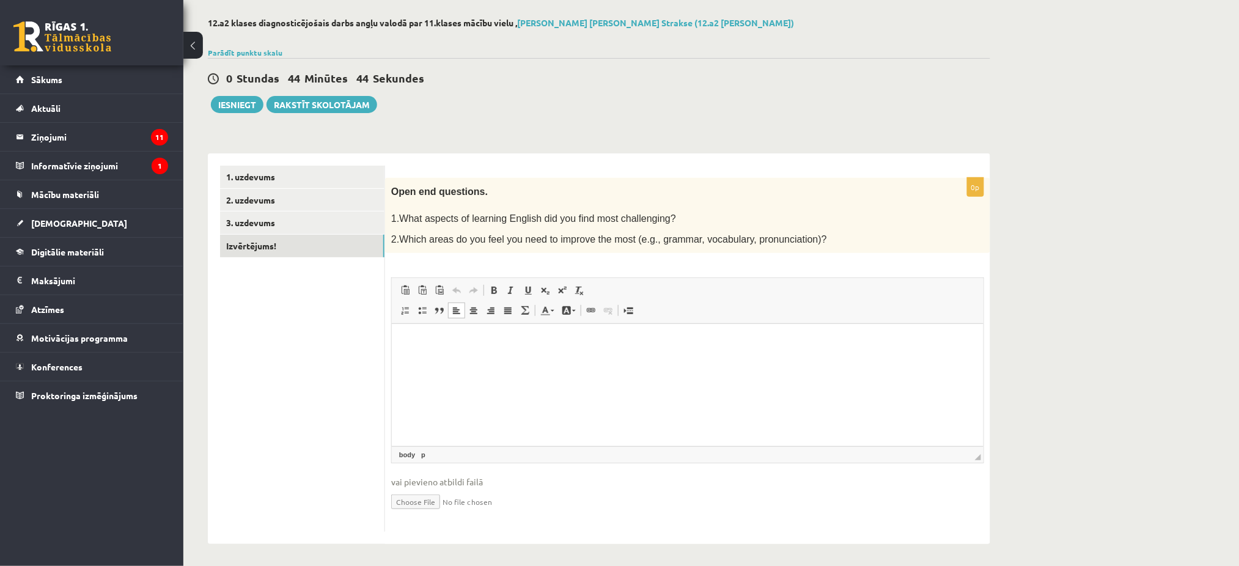
click at [715, 361] on html at bounding box center [687, 342] width 592 height 37
click at [326, 232] on link "3. uzdevums" at bounding box center [302, 222] width 164 height 23
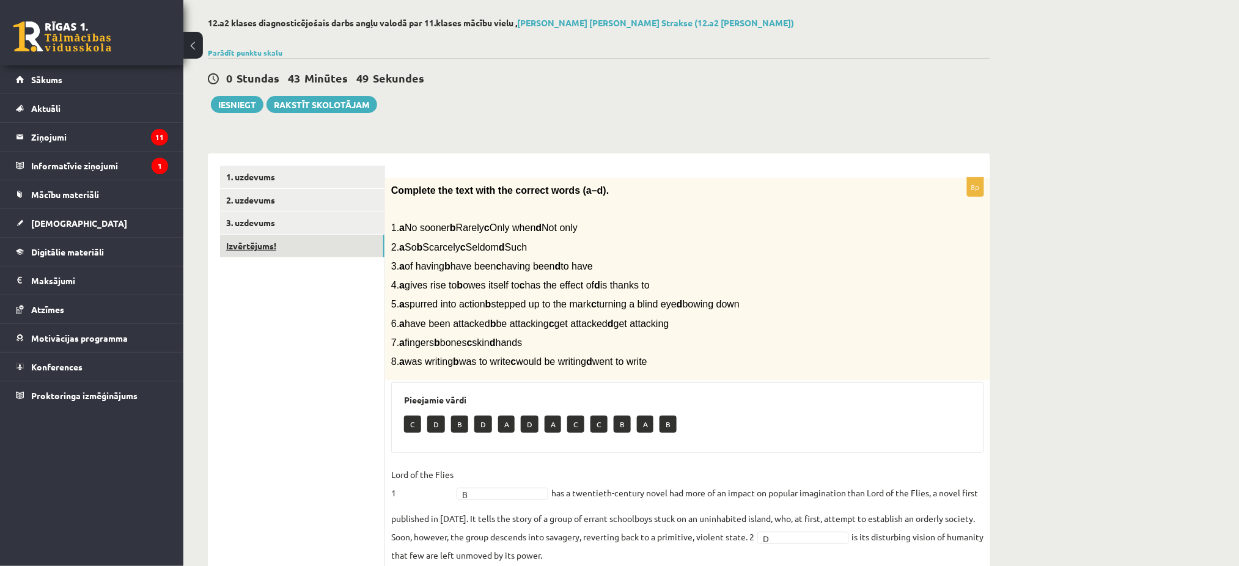
click at [346, 252] on link "Izvērtējums!" at bounding box center [302, 246] width 164 height 23
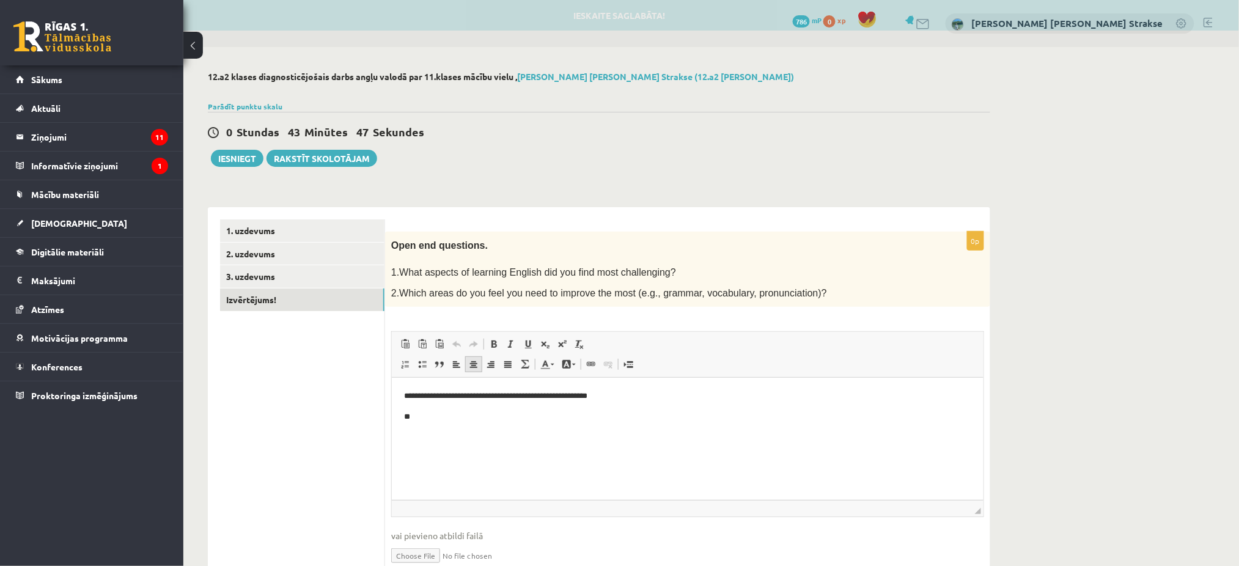
scroll to position [0, 0]
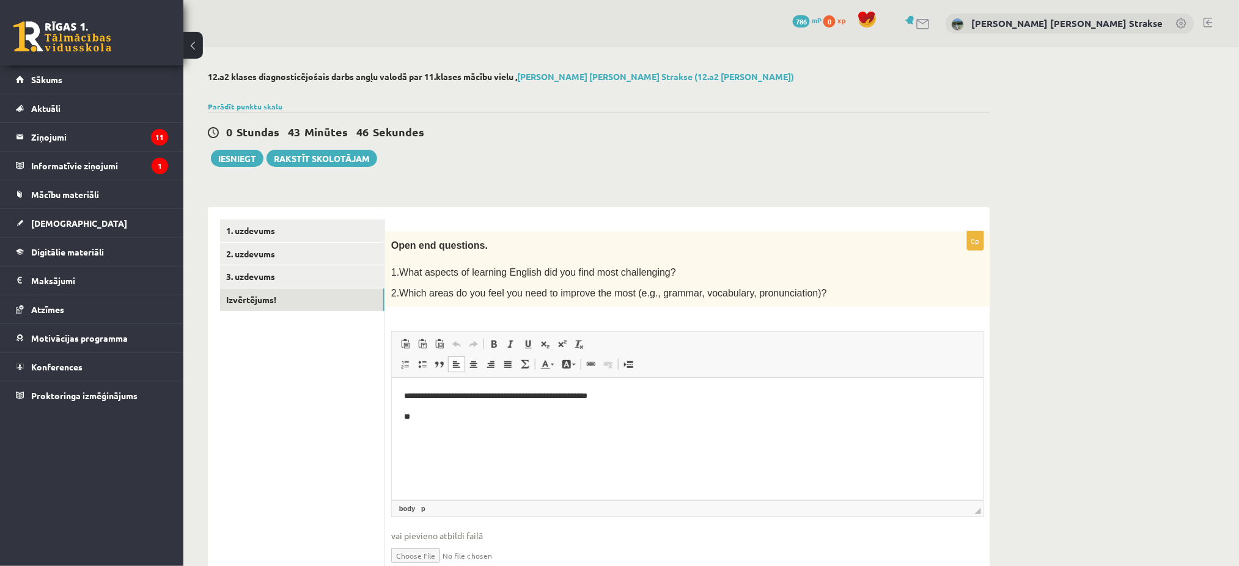
click at [454, 421] on p "**" at bounding box center [686, 417] width 567 height 13
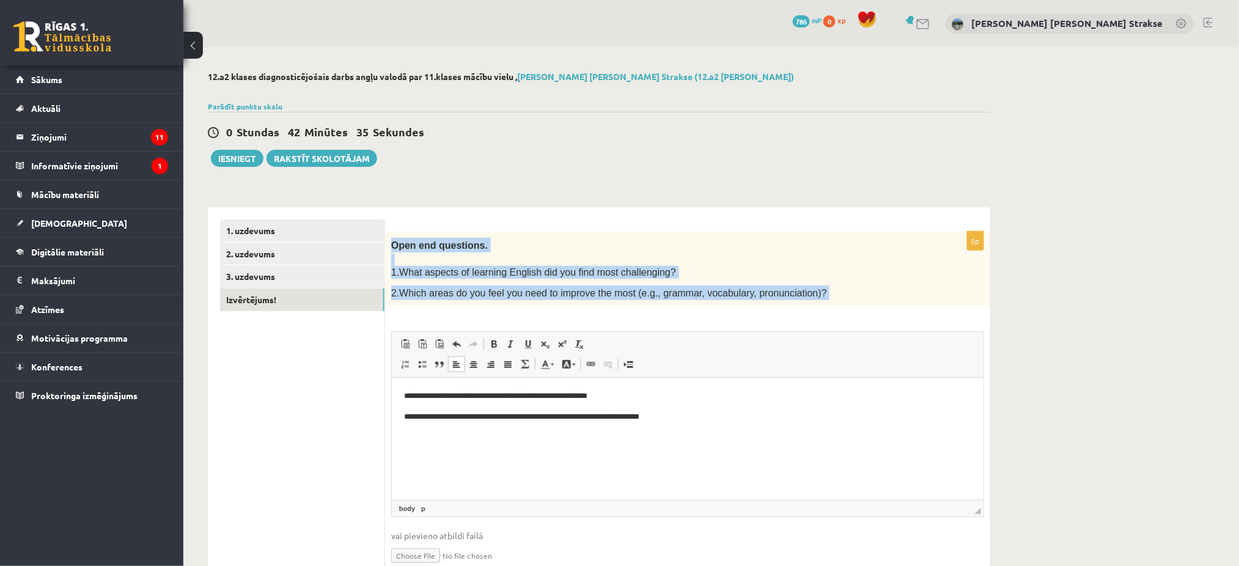
drag, startPoint x: 785, startPoint y: 623, endPoint x: 595, endPoint y: 415, distance: 282.1
click at [442, 259] on p at bounding box center [657, 260] width 532 height 12
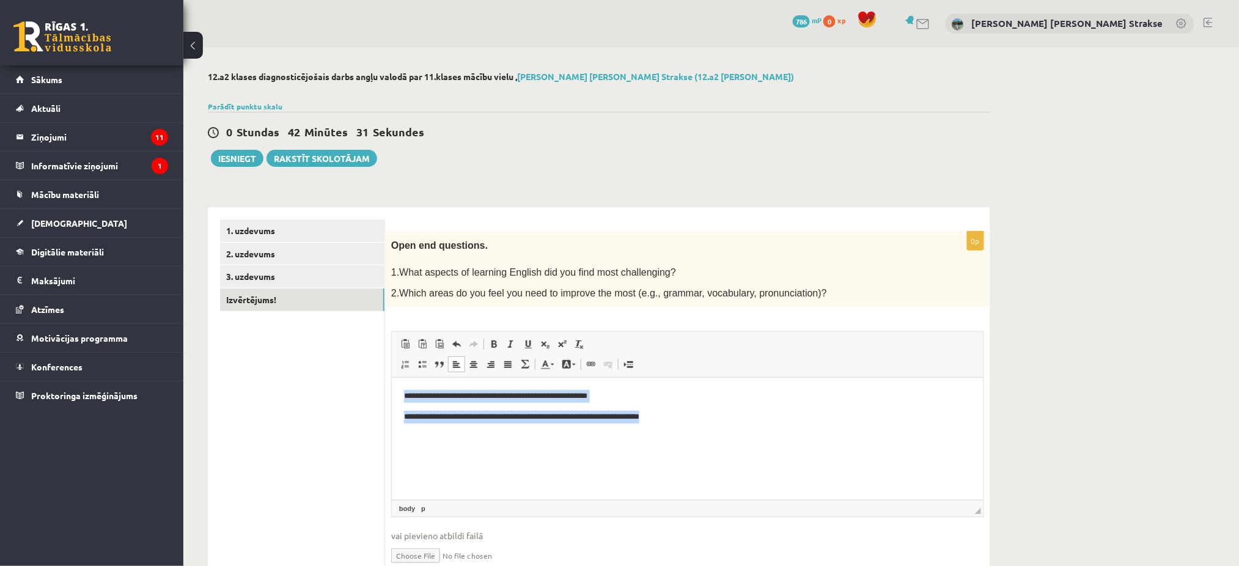
drag, startPoint x: 396, startPoint y: 400, endPoint x: 686, endPoint y: 433, distance: 291.6
click at [686, 424] on html "**********" at bounding box center [687, 406] width 592 height 57
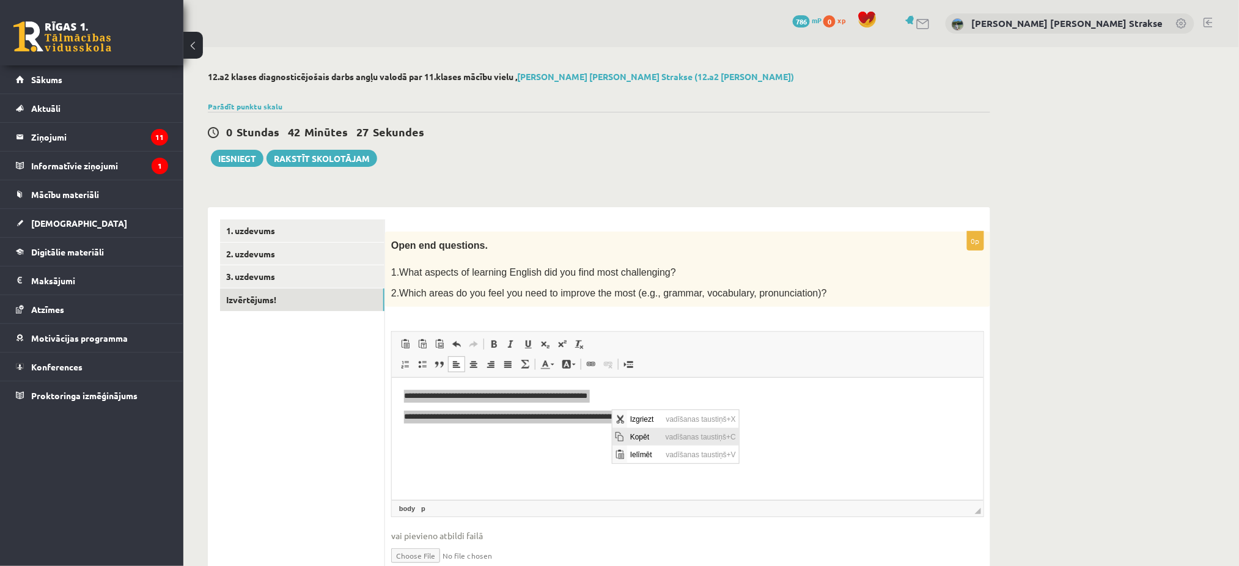
click at [652, 424] on span "Kopēt" at bounding box center [644, 436] width 35 height 18
copy body "**********"
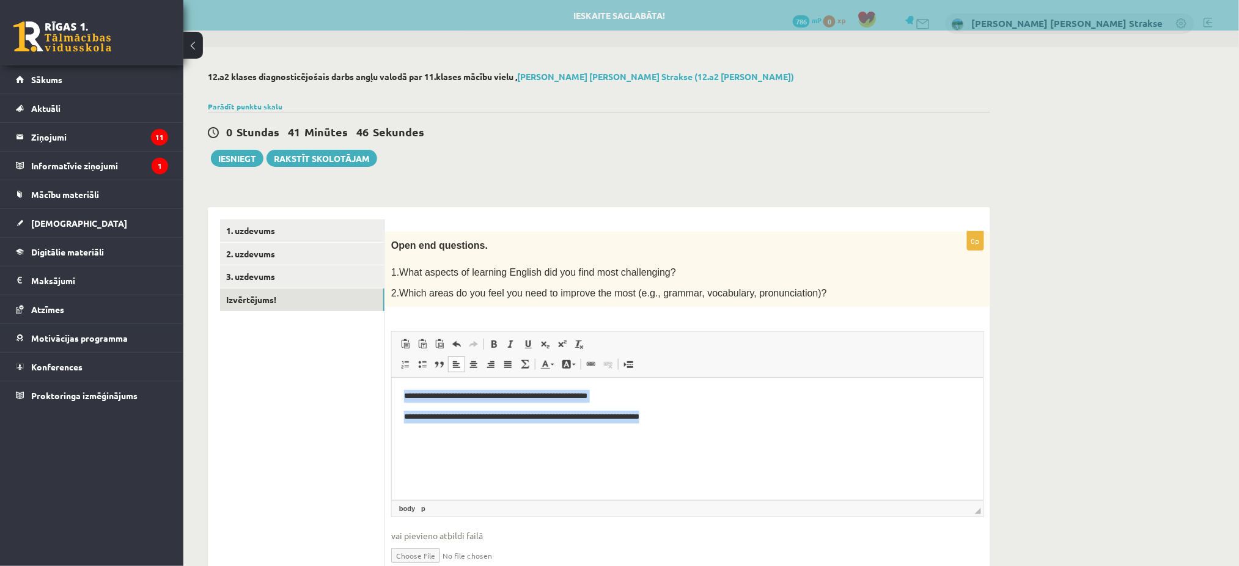
click at [740, 400] on p "**********" at bounding box center [686, 396] width 567 height 13
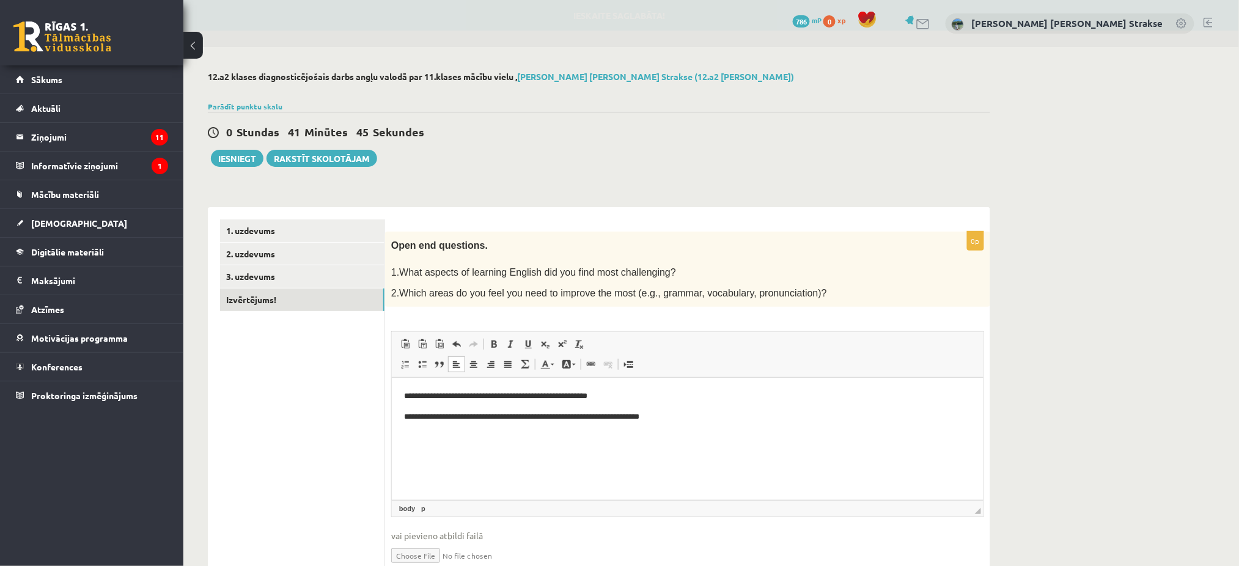
click at [665, 424] on html "**********" at bounding box center [687, 406] width 592 height 57
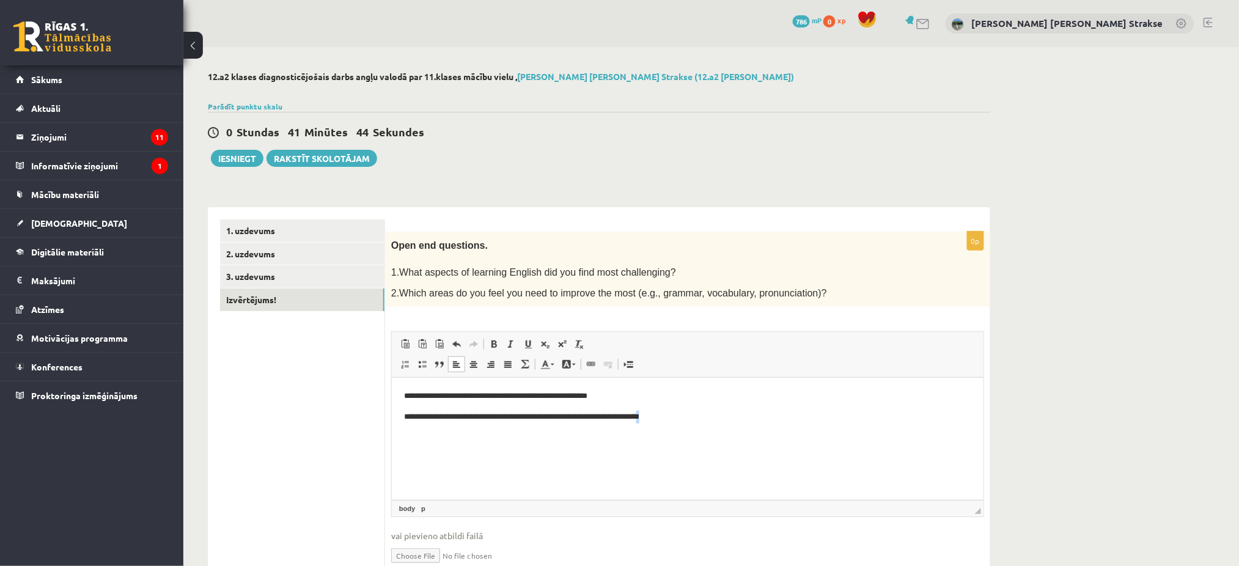
click at [665, 424] on html "**********" at bounding box center [687, 406] width 592 height 57
click at [650, 424] on html "**********" at bounding box center [687, 406] width 592 height 57
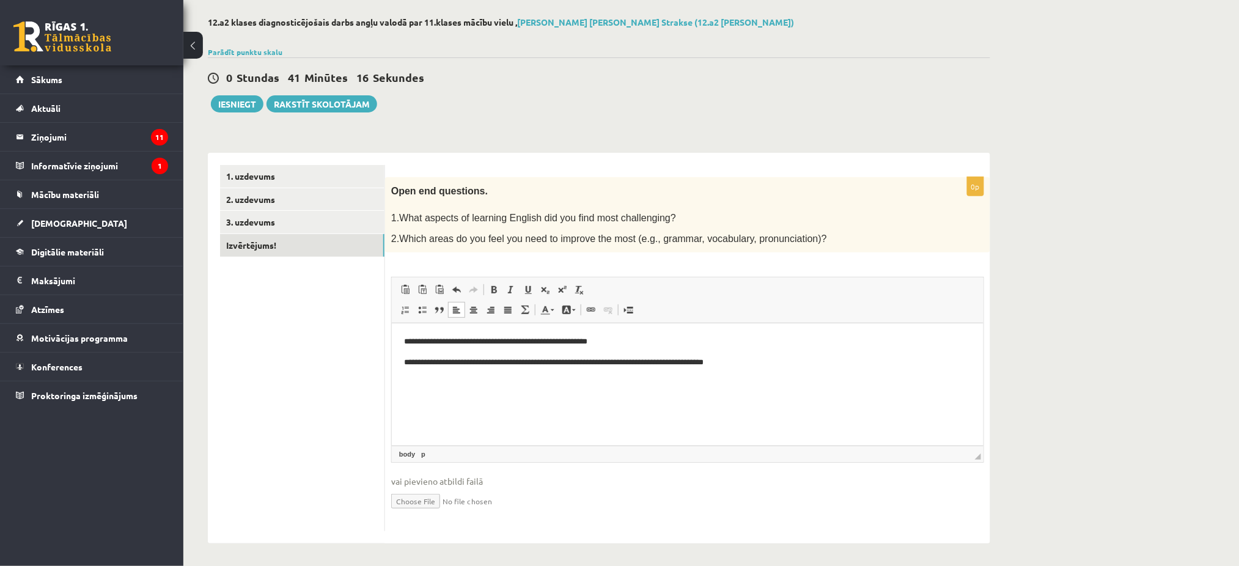
click at [677, 358] on p "**********" at bounding box center [686, 362] width 567 height 13
click at [732, 361] on p "**********" at bounding box center [686, 362] width 567 height 13
click at [421, 333] on html "**********" at bounding box center [687, 351] width 592 height 57
click at [875, 366] on p "**********" at bounding box center [686, 362] width 567 height 13
click at [334, 208] on link "2. uzdevums" at bounding box center [302, 199] width 164 height 23
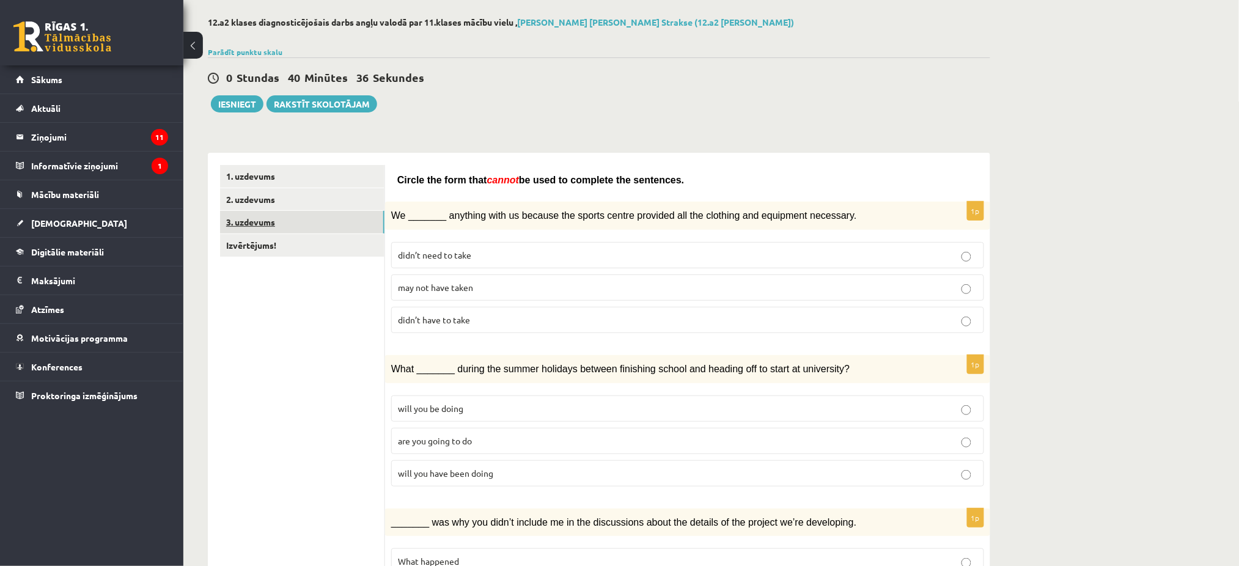
click at [334, 222] on link "3. uzdevums" at bounding box center [302, 222] width 164 height 23
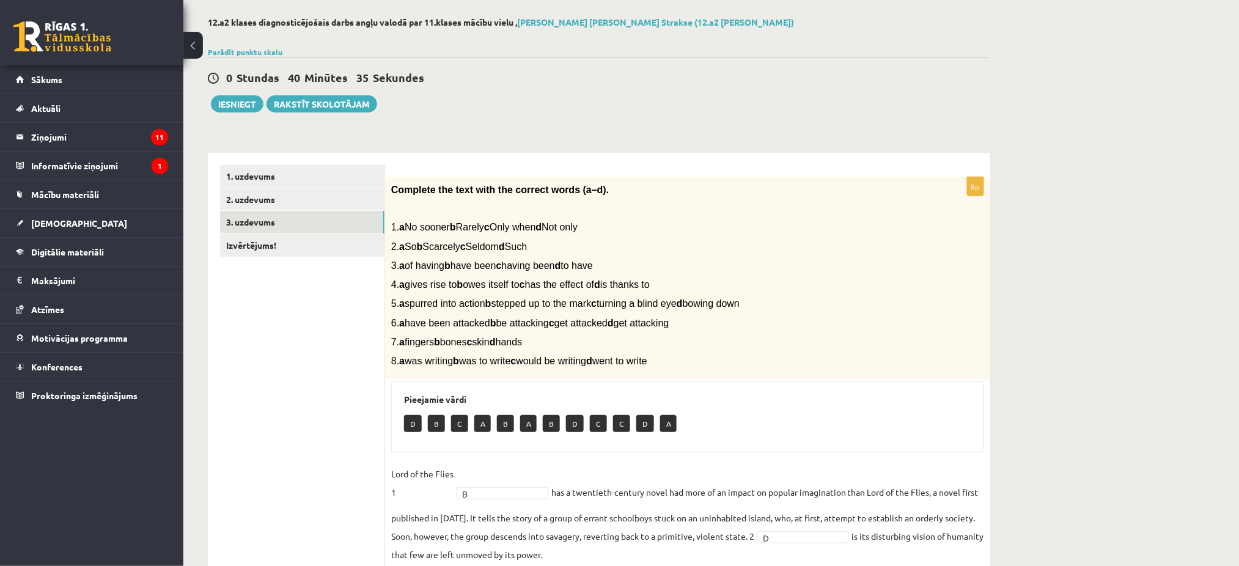
scroll to position [0, 0]
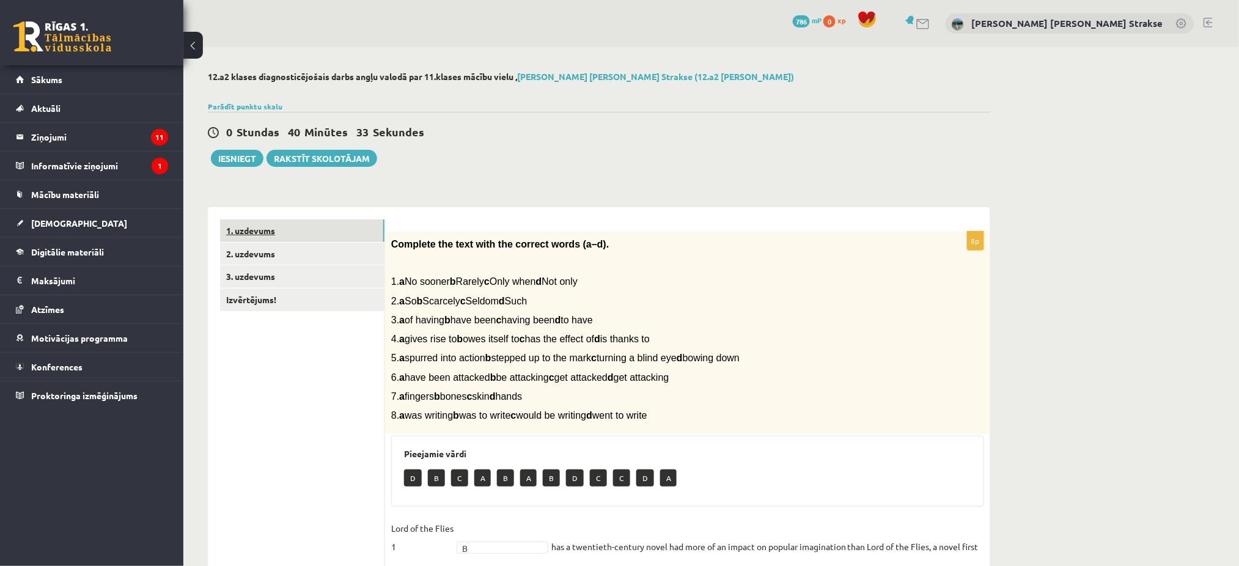
click at [348, 221] on link "1. uzdevums" at bounding box center [302, 230] width 164 height 23
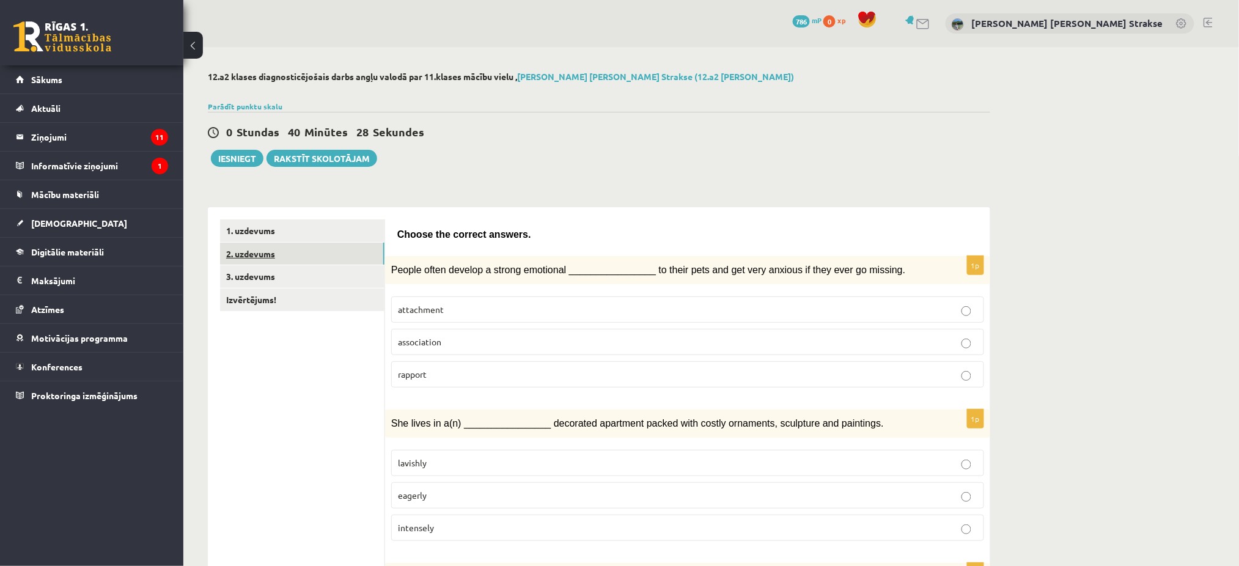
click at [275, 259] on link "2. uzdevums" at bounding box center [302, 254] width 164 height 23
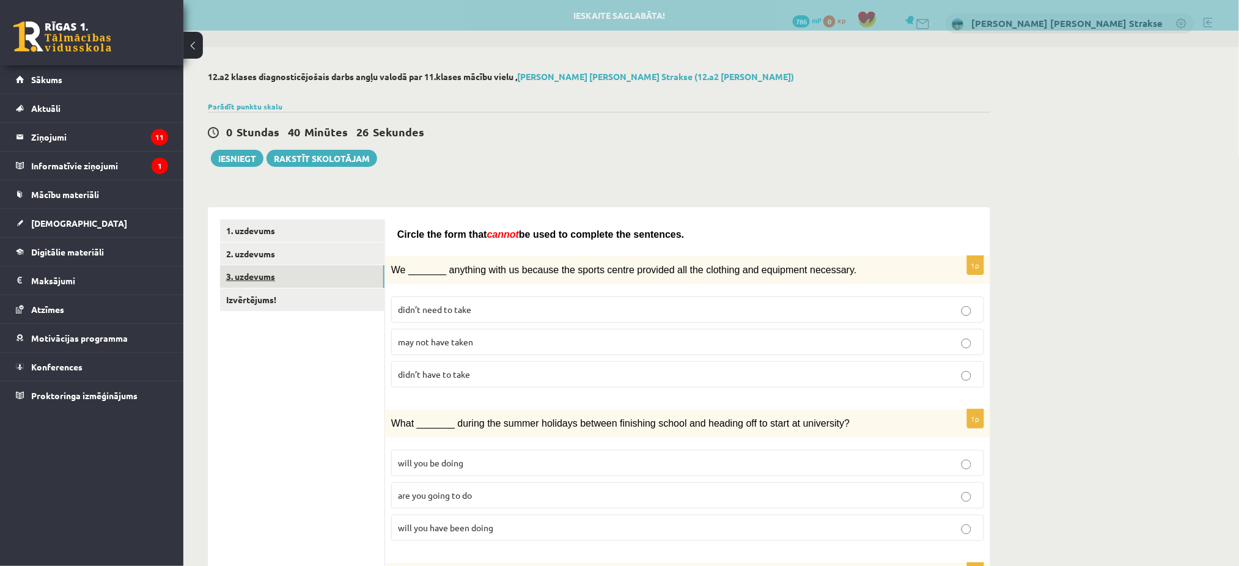
click at [287, 278] on link "3. uzdevums" at bounding box center [302, 276] width 164 height 23
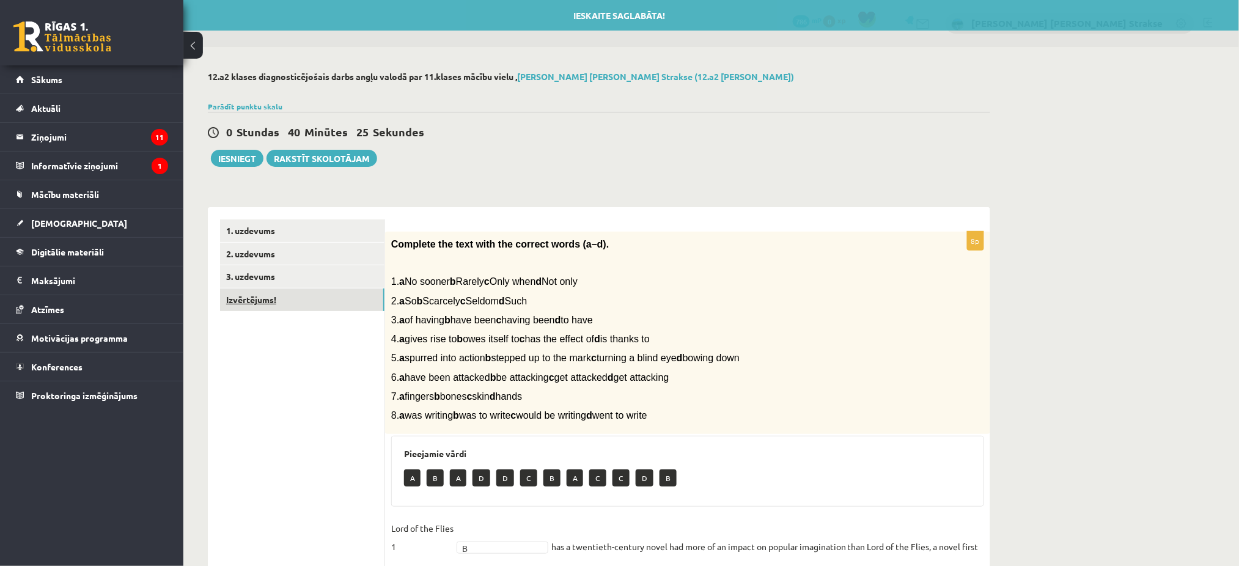
click at [313, 301] on link "Izvērtējums!" at bounding box center [302, 300] width 164 height 23
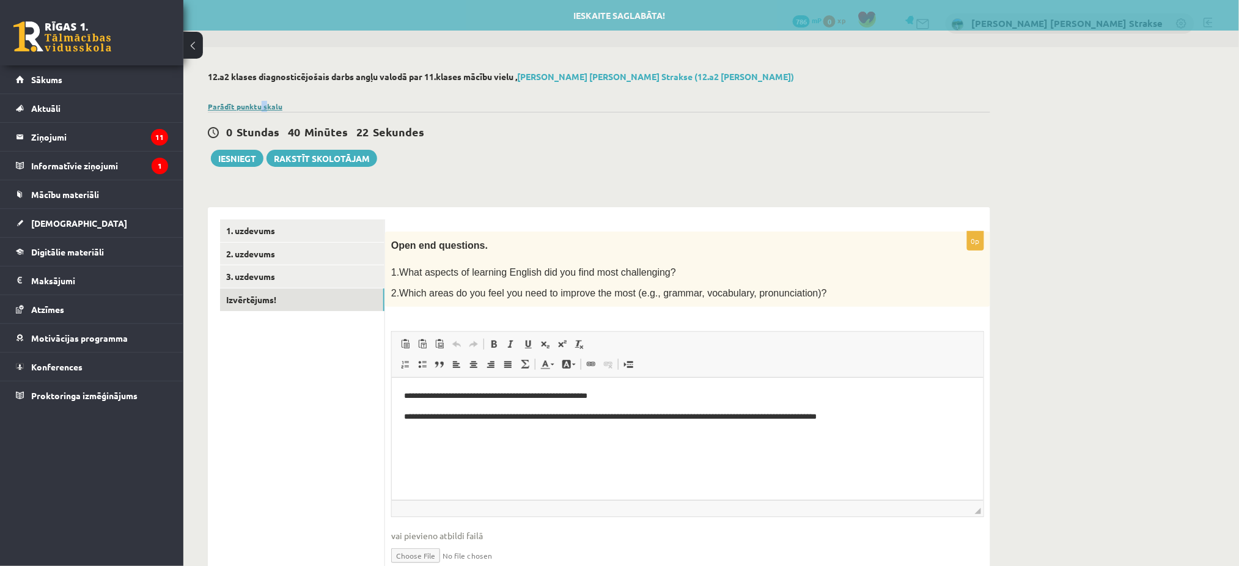
drag, startPoint x: 260, startPoint y: 111, endPoint x: 265, endPoint y: 103, distance: 9.7
click at [265, 103] on div "Parādīt punktu skalu Atzīme No Līdz 1 0 5 2 6 8 3 9 11 4 12 14 5 15 17 6 18 20 …" at bounding box center [599, 106] width 782 height 11
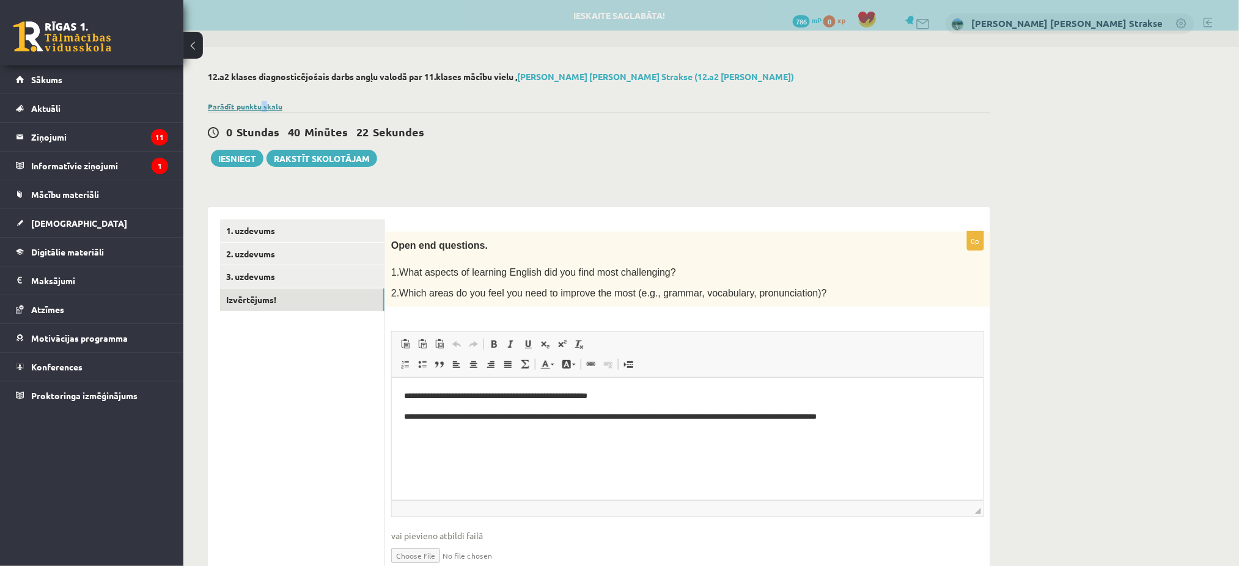
click at [265, 103] on link "Parādīt punktu skalu" at bounding box center [245, 106] width 75 height 10
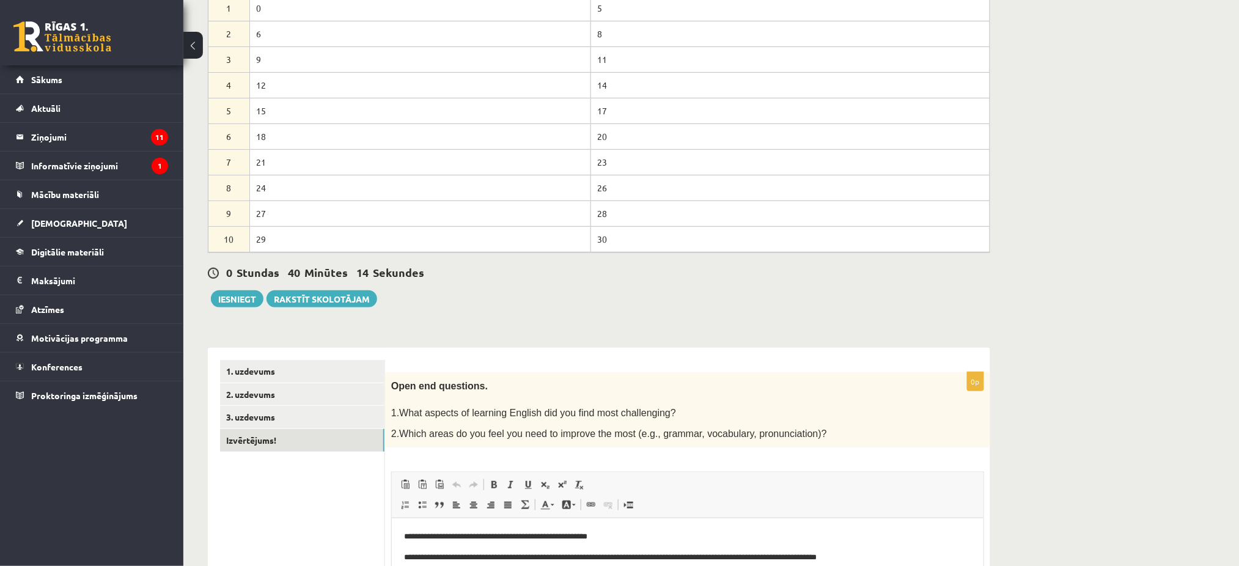
scroll to position [144, 0]
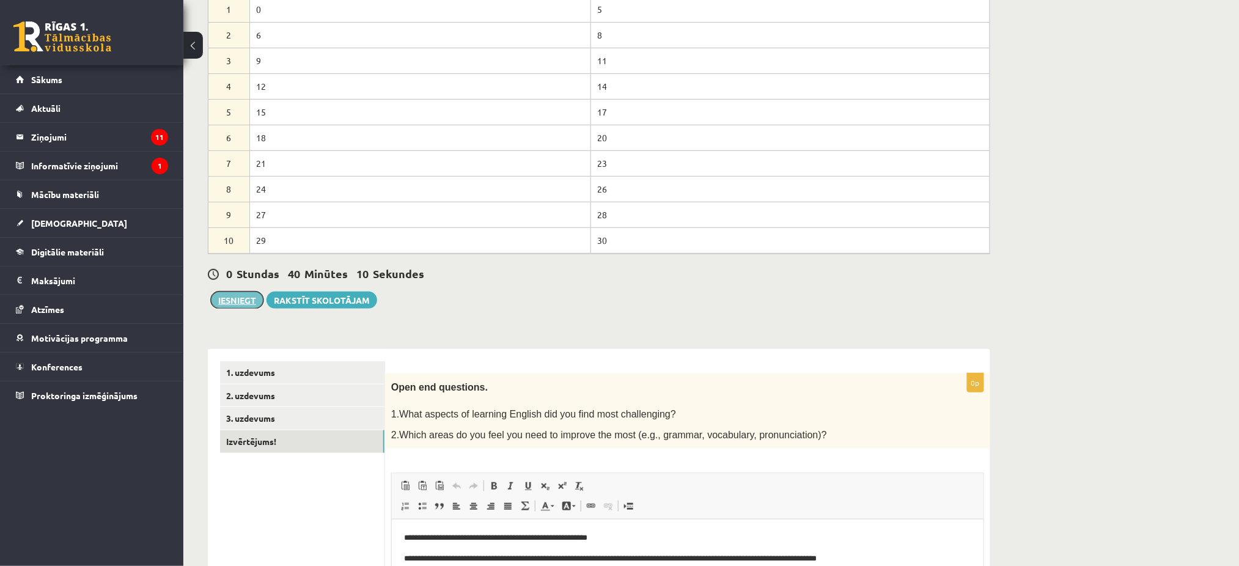
click at [233, 303] on button "Iesniegt" at bounding box center [237, 300] width 53 height 17
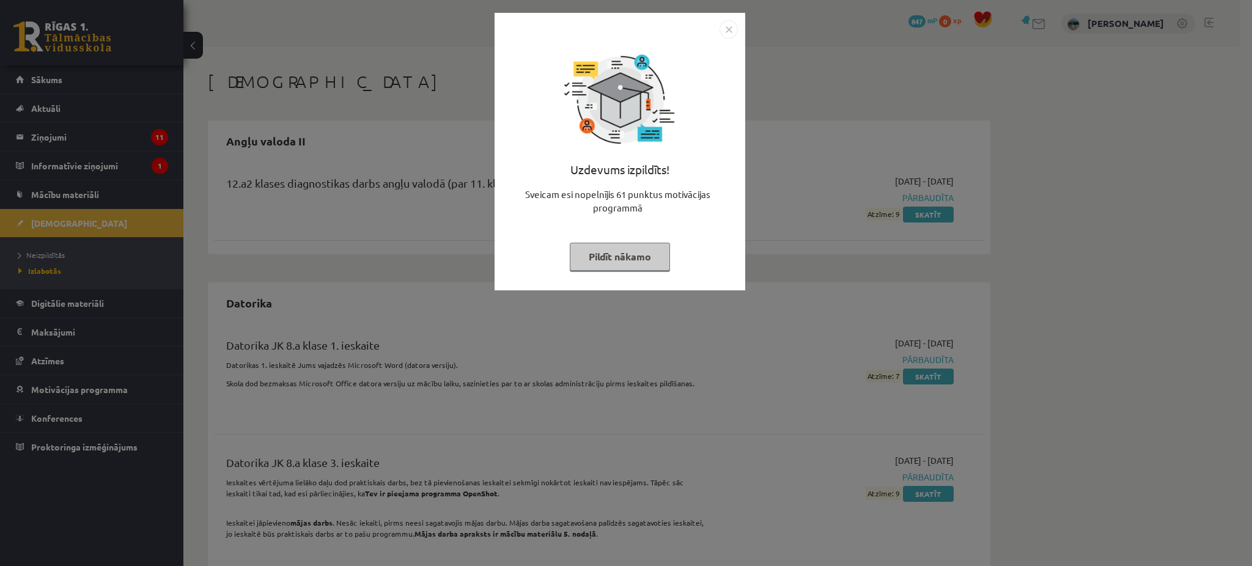
click at [736, 18] on div "Uzdevums izpildīts! Sveicam esi nopelnījis 61 punktus motivācijas programmā Pil…" at bounding box center [619, 152] width 251 height 278
click at [730, 28] on img "Close" at bounding box center [728, 29] width 18 height 18
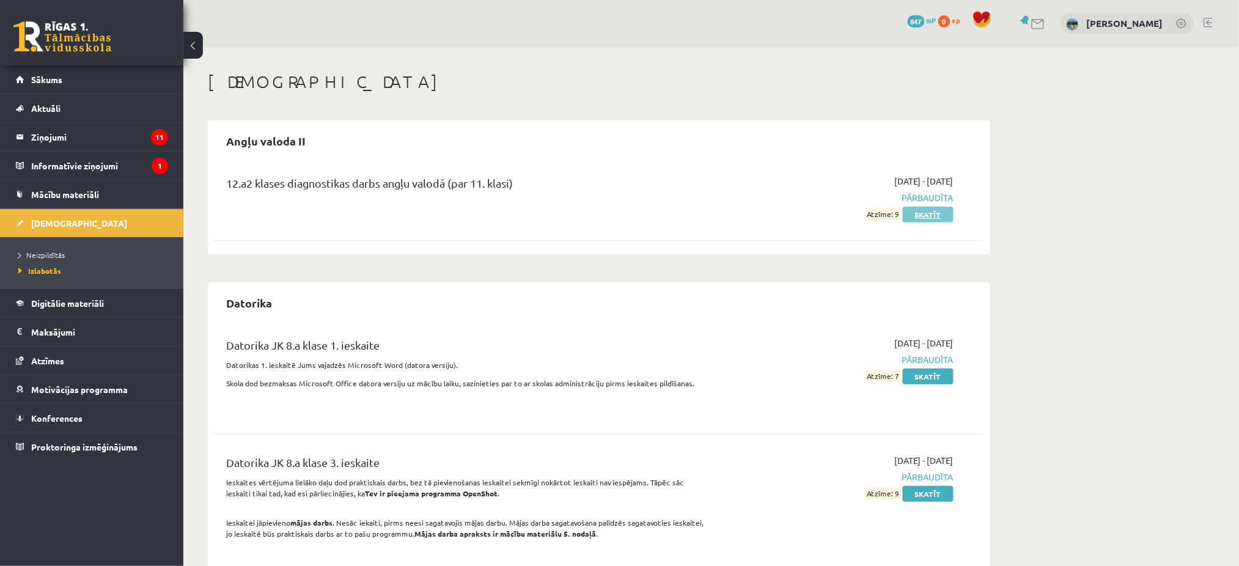
click at [923, 216] on link "Skatīt" at bounding box center [928, 215] width 51 height 16
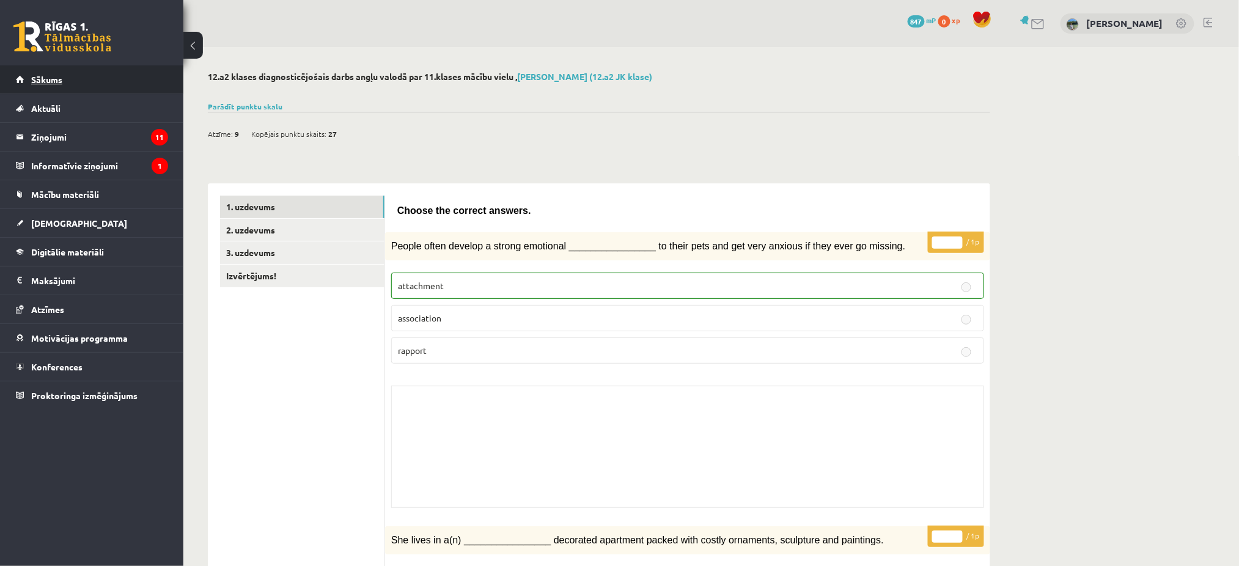
click at [133, 76] on link "Sākums" at bounding box center [92, 79] width 152 height 28
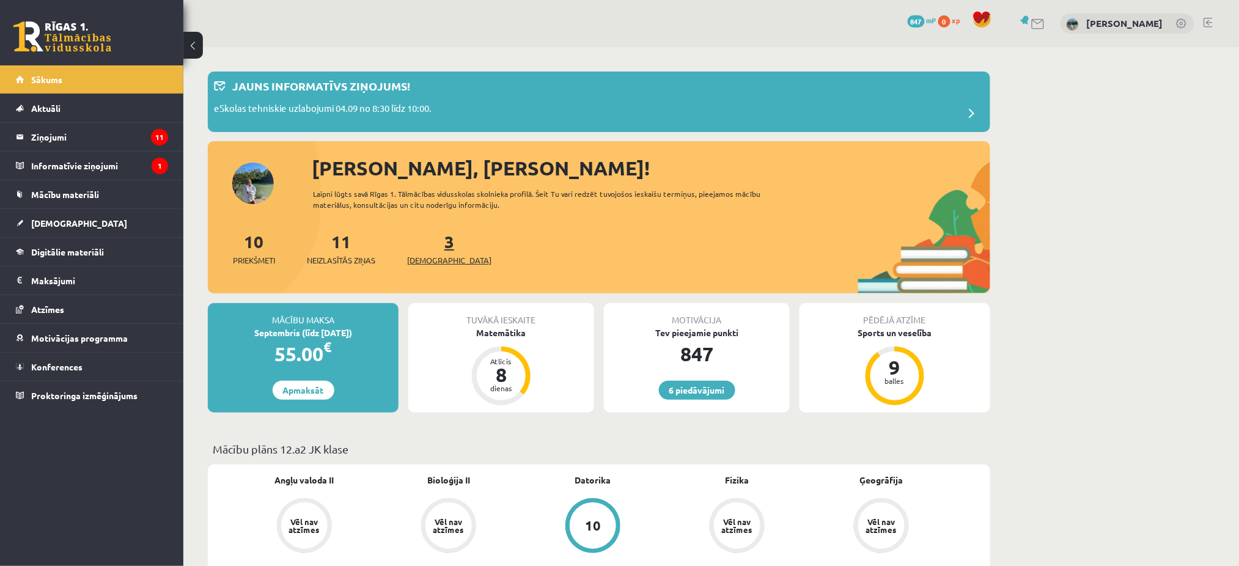
click at [445, 263] on span "[DEMOGRAPHIC_DATA]" at bounding box center [449, 260] width 84 height 12
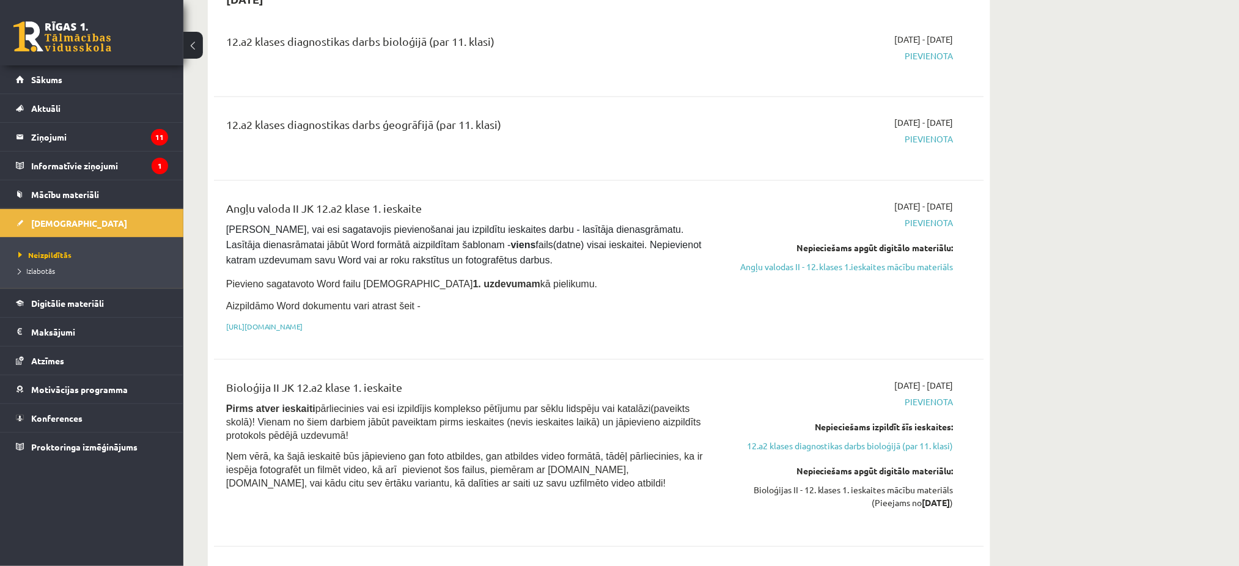
scroll to position [747, 0]
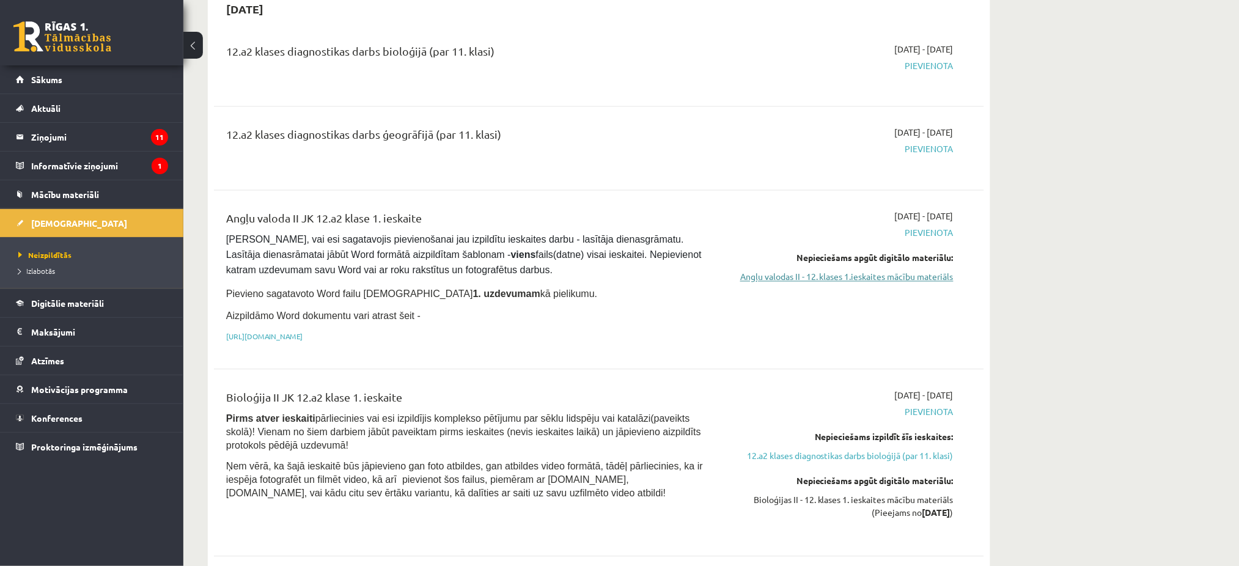
click at [779, 271] on link "Angļu valodas II - 12. klases 1.ieskaites mācību materiāls" at bounding box center [838, 277] width 230 height 13
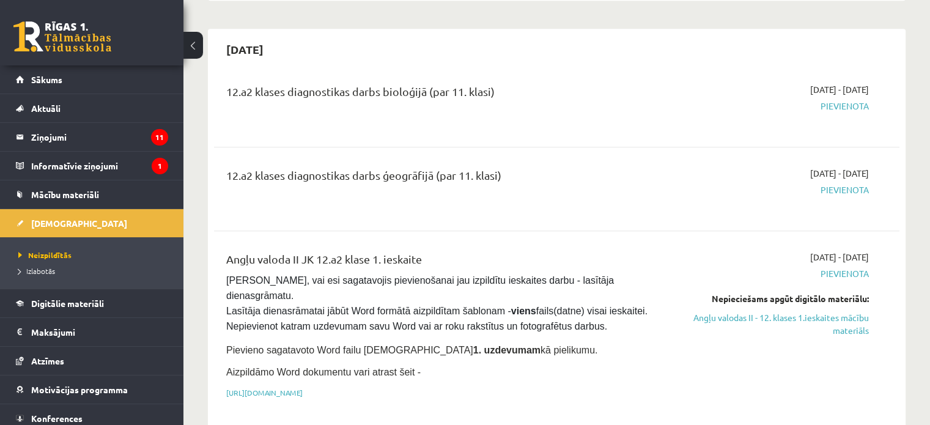
drag, startPoint x: 1143, startPoint y: 1, endPoint x: 627, endPoint y: 178, distance: 545.5
click at [627, 178] on div "12.a2 klases diagnostikas darbs ģeogrāfijā (par 11. klasi) 2025-09-16 - 2025-09…" at bounding box center [556, 189] width 685 height 68
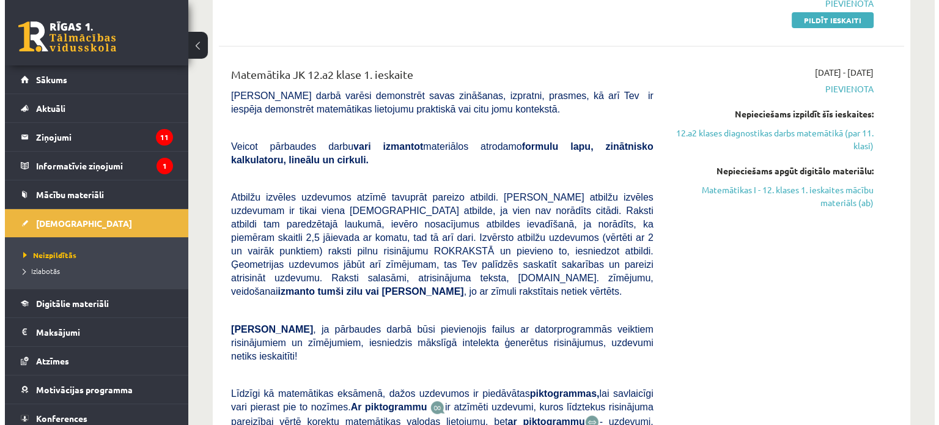
scroll to position [0, 0]
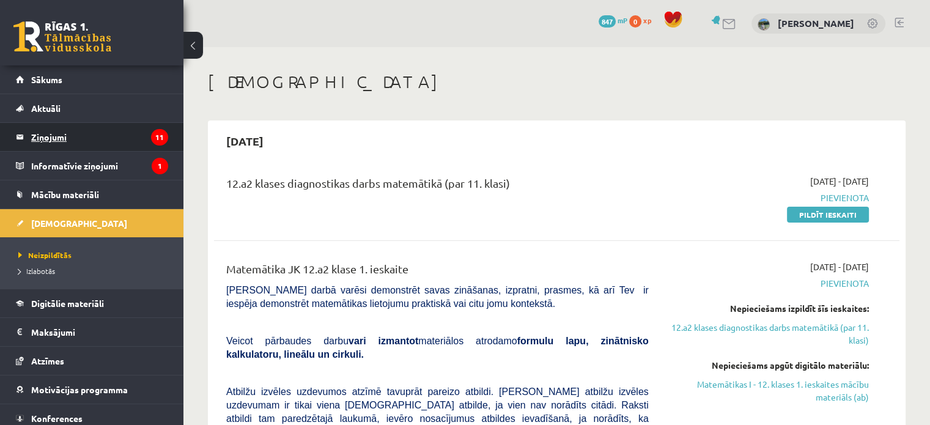
click at [128, 135] on legend "Ziņojumi 11" at bounding box center [99, 137] width 137 height 28
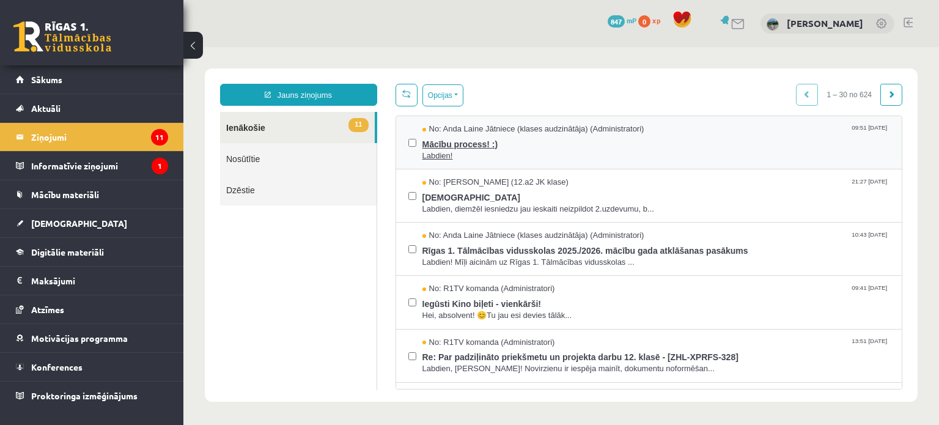
click at [519, 156] on span "Labdien!" at bounding box center [656, 156] width 468 height 12
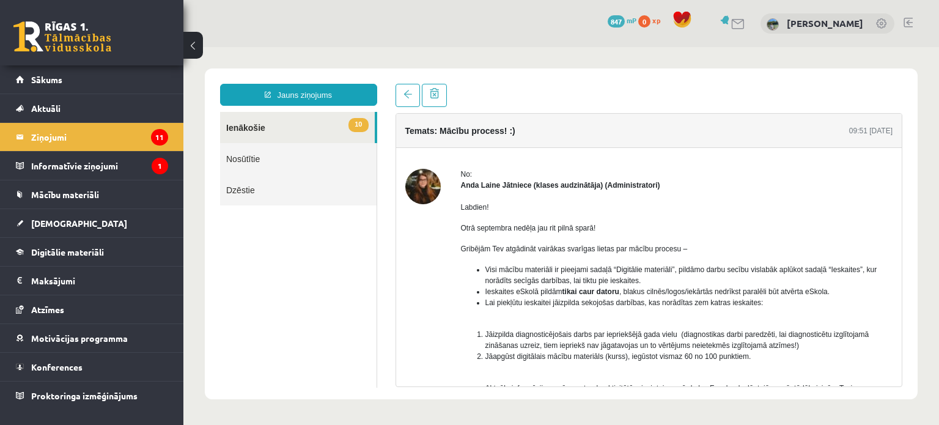
click at [888, 205] on div "No: Anda Laine Jātniece (klases audzinātāja) (Administratori) Labdien! Otrā sep…" at bounding box center [649, 383] width 506 height 428
drag, startPoint x: 892, startPoint y: 202, endPoint x: 892, endPoint y: 213, distance: 10.4
click at [892, 213] on div "No: Anda Laine Jātniece (klases audzinātāja) (Administratori) Labdien! Otrā sep…" at bounding box center [649, 383] width 506 height 428
click at [902, 205] on div "Temats: Mācību process! :) 09:51 08/09/2025 No: Anda Laine Jātniece (klases aud…" at bounding box center [649, 235] width 526 height 303
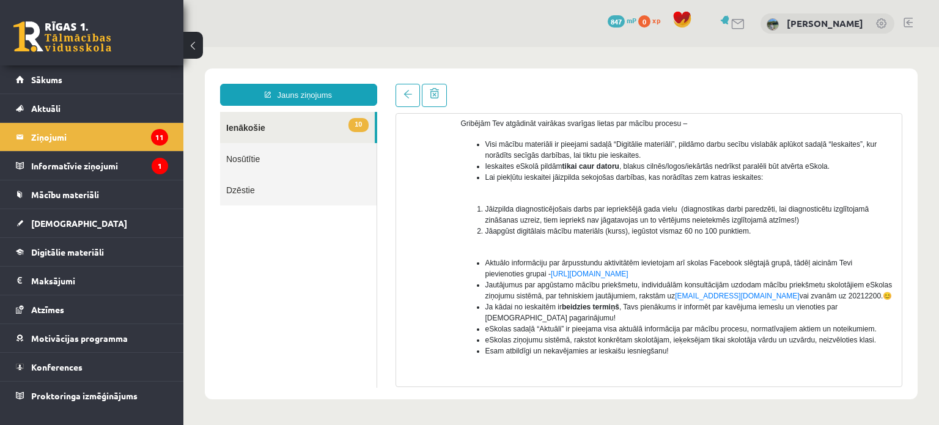
scroll to position [131, 0]
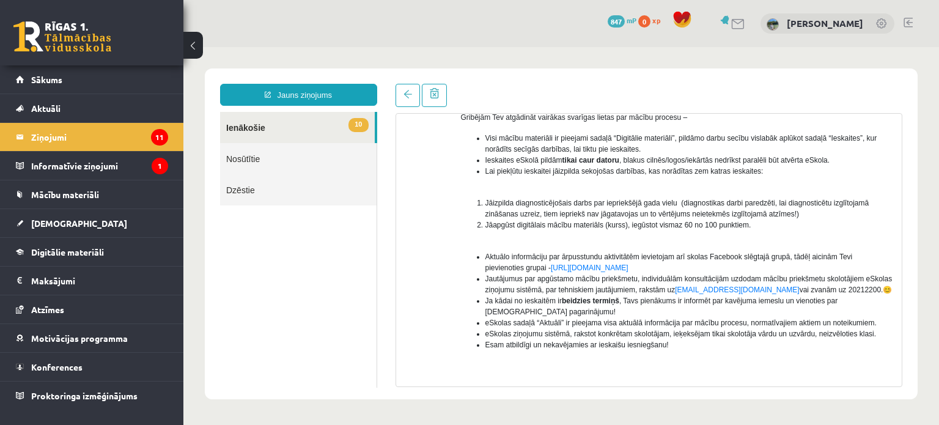
click at [253, 131] on link "10 Ienākošie" at bounding box center [297, 127] width 155 height 31
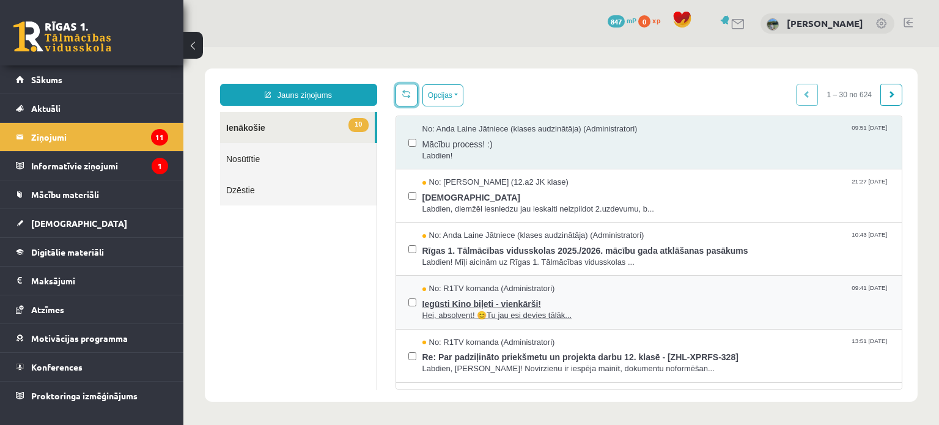
scroll to position [0, 0]
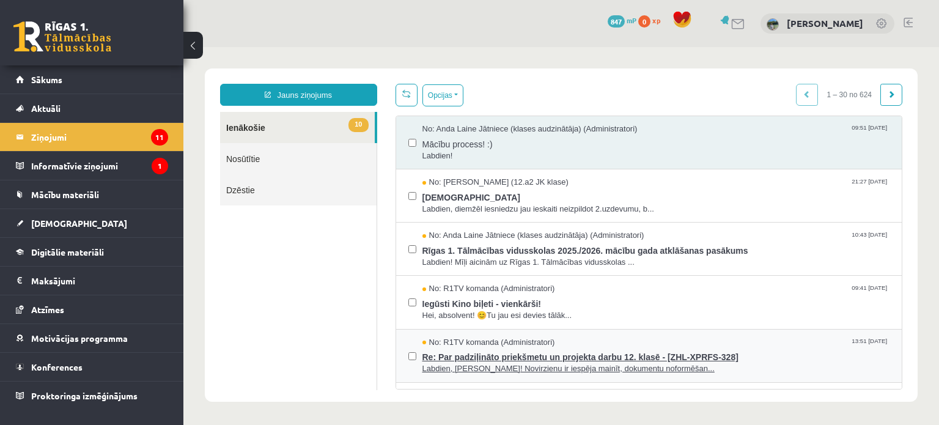
click at [628, 345] on div "No: R1TV komanda (Administratori) 13:51 30/05/2025" at bounding box center [656, 343] width 468 height 12
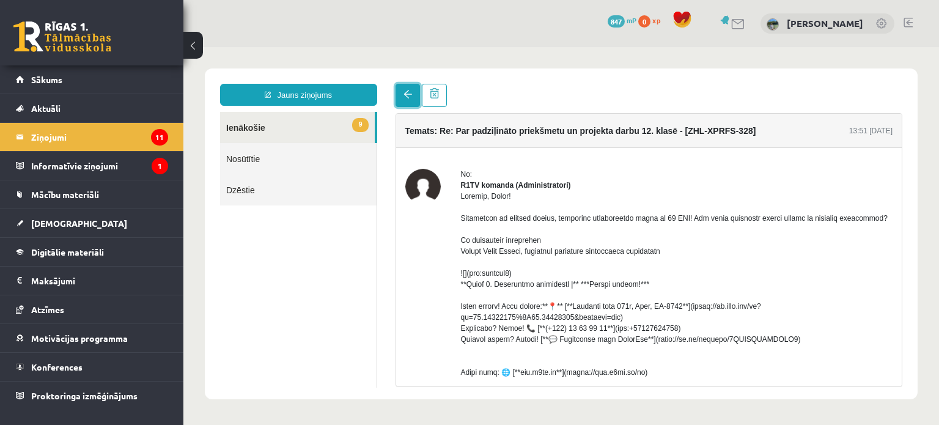
click at [402, 100] on link at bounding box center [407, 95] width 24 height 23
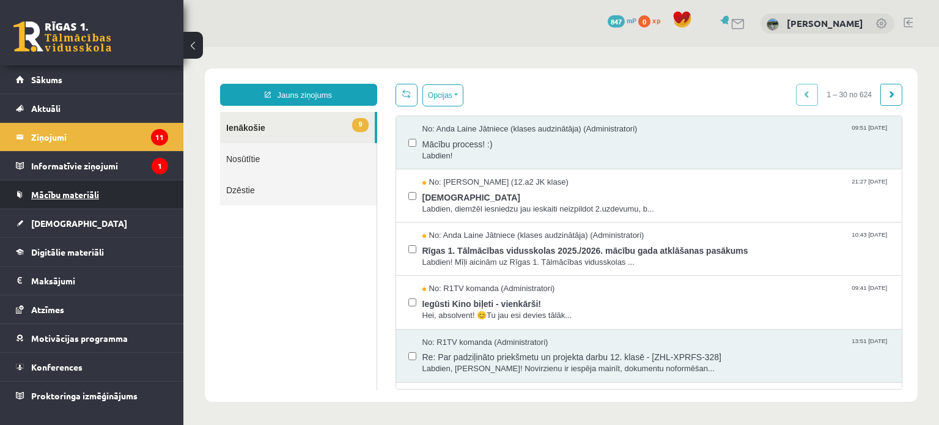
click at [80, 195] on span "Mācību materiāli" at bounding box center [65, 194] width 68 height 11
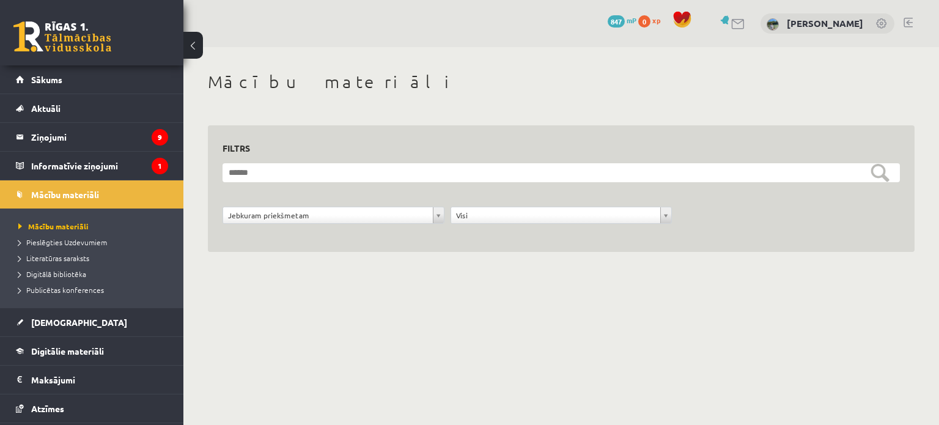
click at [83, 216] on ul "Mācību materiāli Pieslēgties Uzdevumiem Literatūras saraksts Digitālā bibliotēk…" at bounding box center [91, 257] width 183 height 99
click at [82, 257] on span "Literatūras saraksts" at bounding box center [53, 258] width 71 height 10
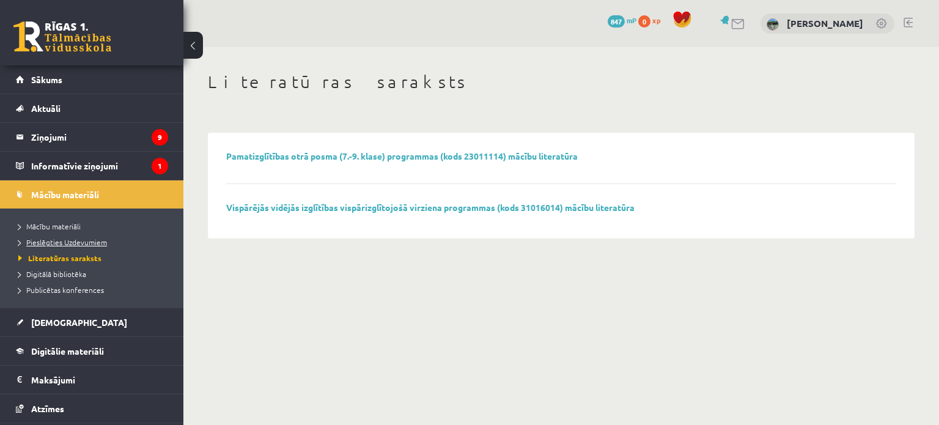
click at [90, 238] on span "Pieslēgties Uzdevumiem" at bounding box center [62, 242] width 89 height 10
click at [81, 224] on link "Mācību materiāli" at bounding box center [94, 226] width 153 height 11
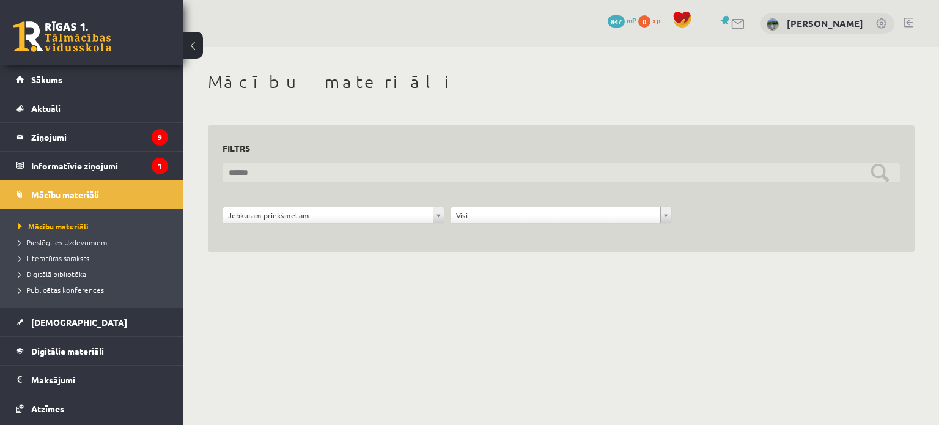
click at [876, 171] on input "text" at bounding box center [560, 172] width 677 height 19
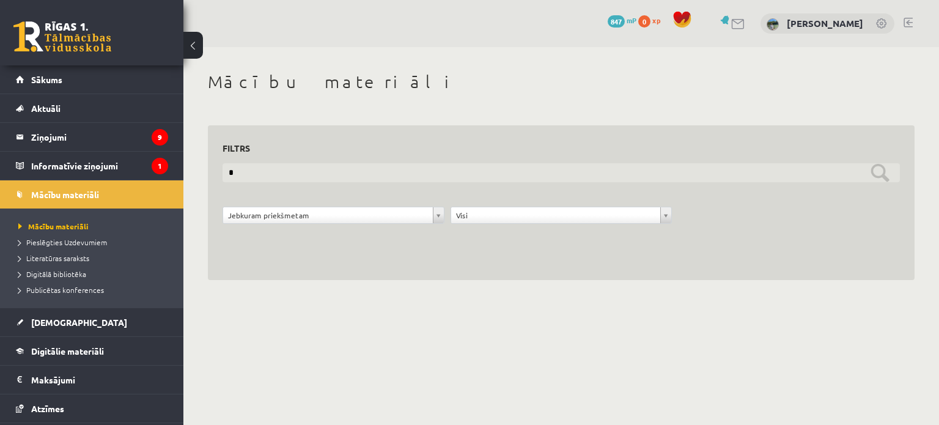
type input "****"
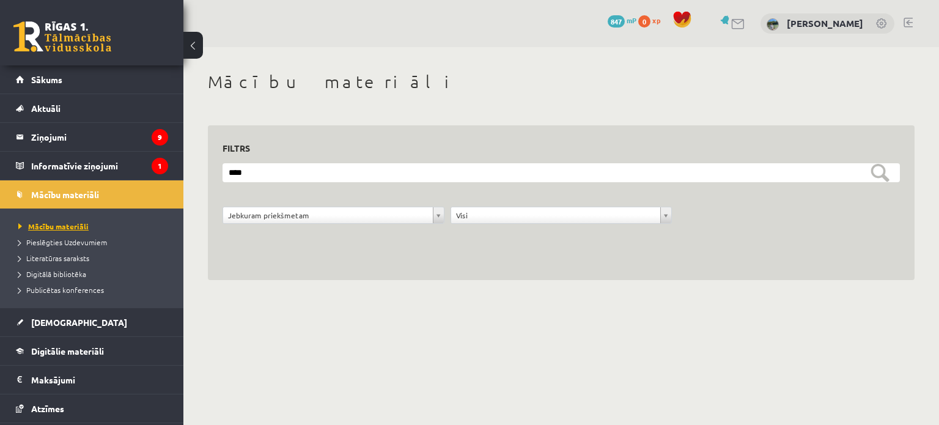
click at [76, 227] on span "Mācību materiāli" at bounding box center [53, 226] width 70 height 10
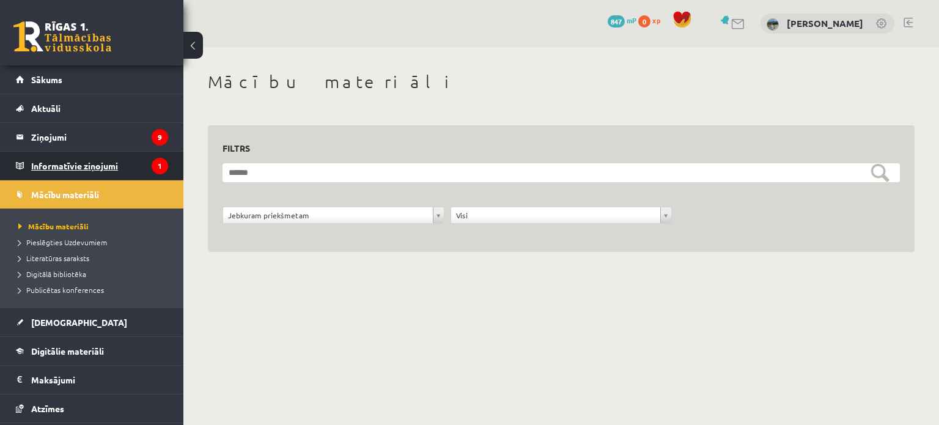
click at [95, 168] on legend "Informatīvie ziņojumi 1" at bounding box center [99, 166] width 137 height 28
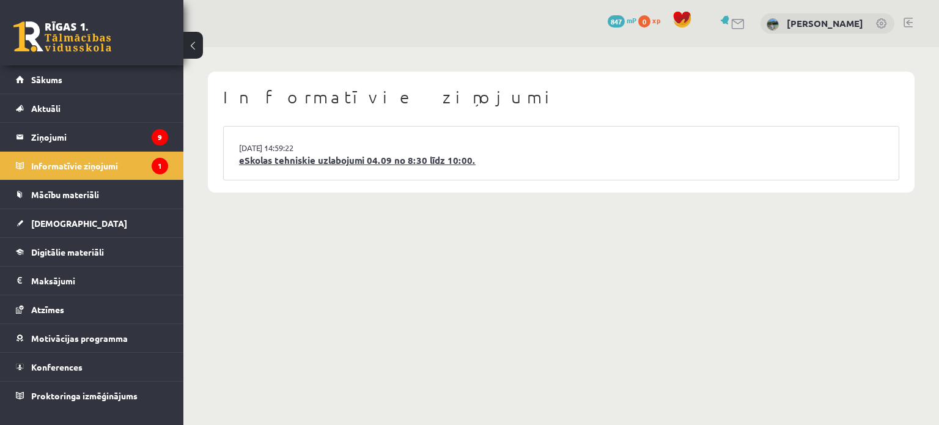
click at [352, 166] on link "eSkolas tehniskie uzlabojumi 04.09 no 8:30 līdz 10:00." at bounding box center [561, 160] width 644 height 14
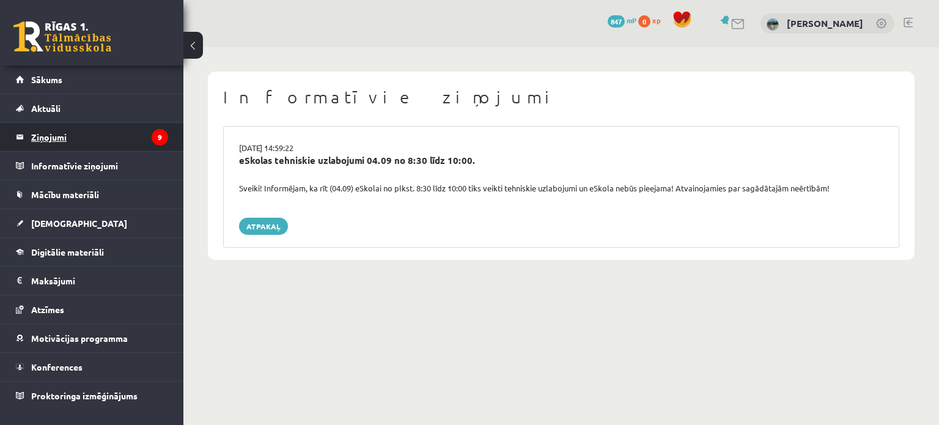
click at [107, 127] on legend "Ziņojumi 9" at bounding box center [99, 137] width 137 height 28
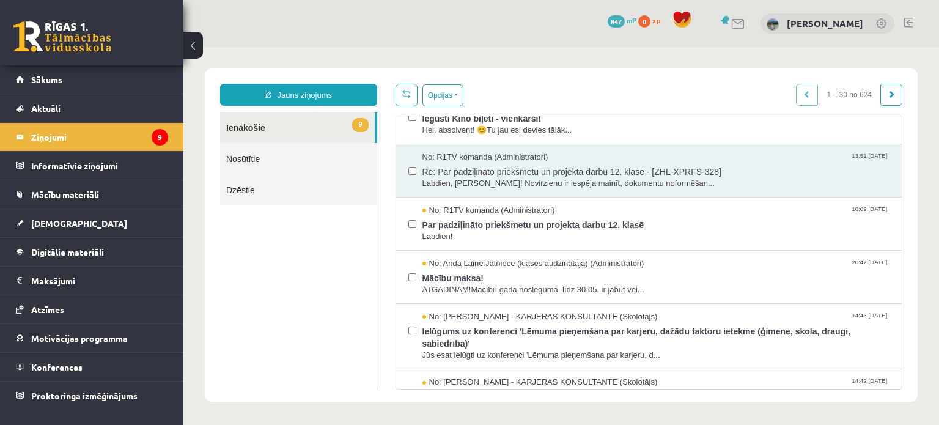
scroll to position [198, 0]
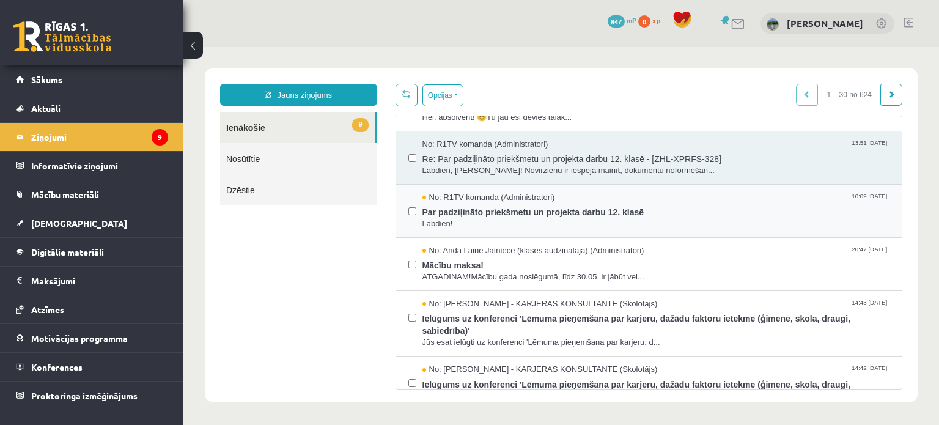
click at [608, 205] on span "Par padziļināto priekšmetu un projekta darbu 12. klasē" at bounding box center [656, 210] width 468 height 15
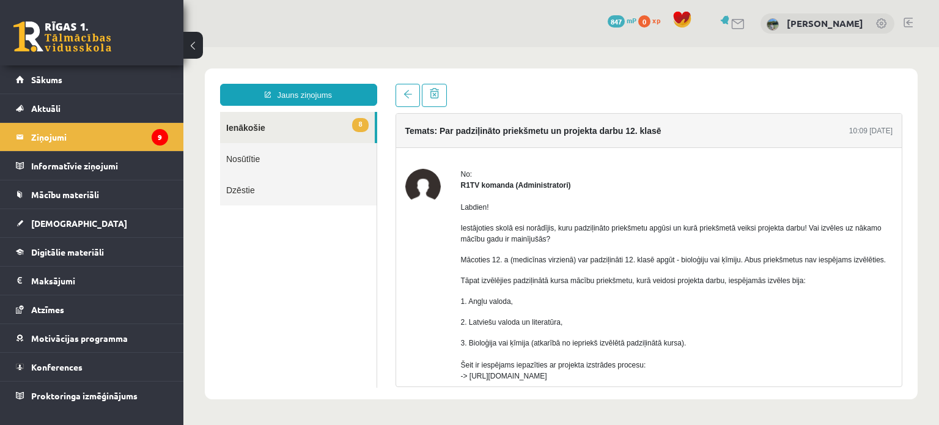
scroll to position [0, 0]
drag, startPoint x: 891, startPoint y: 213, endPoint x: 888, endPoint y: 244, distance: 31.9
click at [888, 244] on div "No: R1TV komanda (Administratori) Labdien! Iestājoties skolā esi norādījis, kur…" at bounding box center [649, 338] width 506 height 338
click at [865, 224] on span "Iestājoties skolā esi norādījis, kuru padziļināto priekšmetu apgūsi un kurā pri…" at bounding box center [671, 234] width 421 height 20
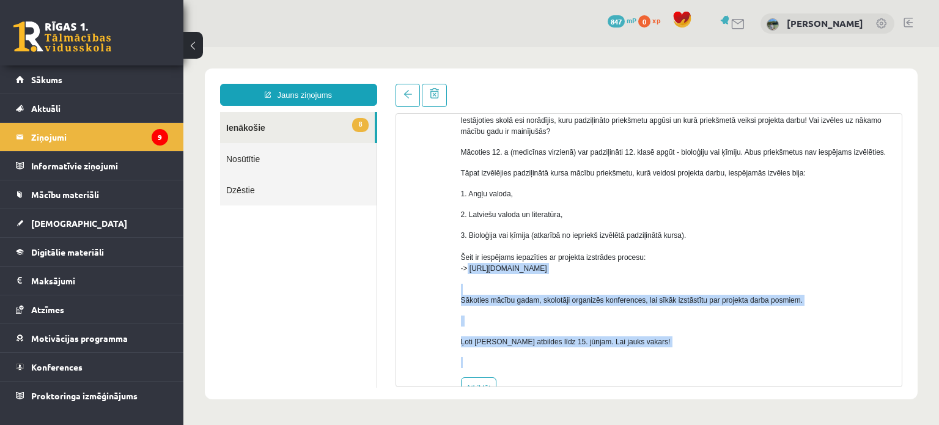
scroll to position [140, 0]
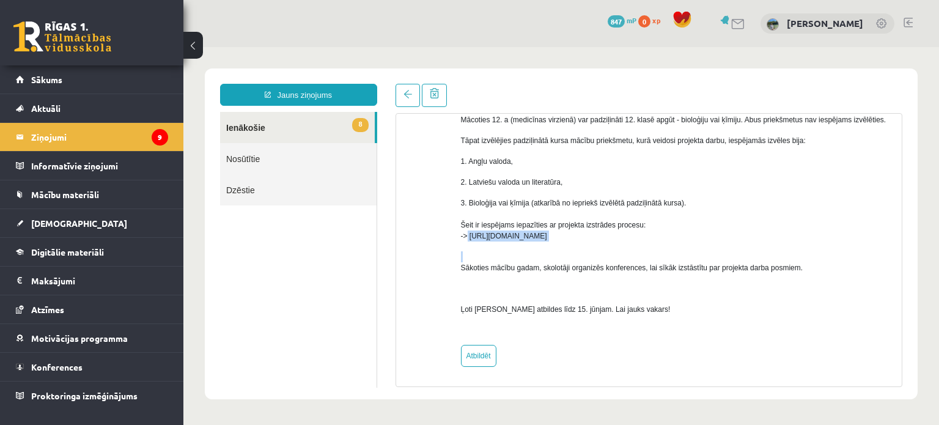
drag, startPoint x: 468, startPoint y: 378, endPoint x: 475, endPoint y: 248, distance: 130.4
click at [475, 248] on div "Labdien! Iestājoties skolā esi norādījis, kuru padziļināto priekšmetu apgūsi un…" at bounding box center [677, 193] width 432 height 285
copy span "https://www.skola2030.lv/lv/skolotajiem/projekta-darbs"
click at [303, 106] on div "Jauns ziņojums 8 Ienākošie Nosūtītie Dzēstie * ********* ********* *******" at bounding box center [298, 235] width 175 height 303
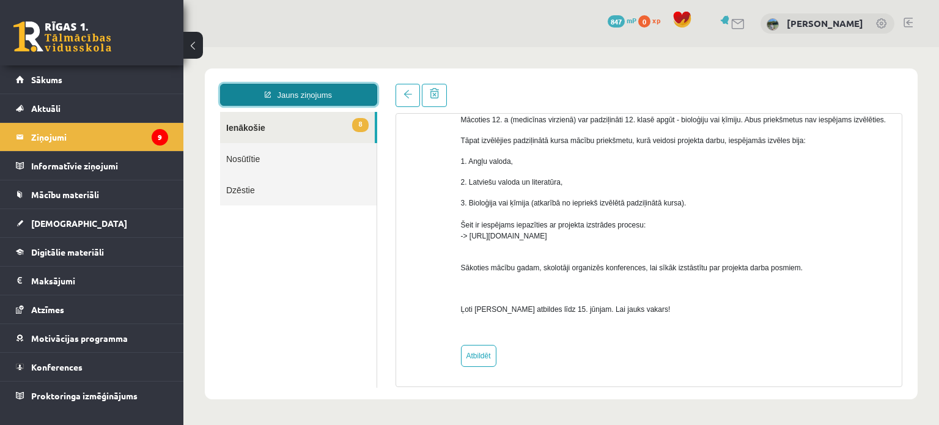
click at [311, 100] on link "Jauns ziņojums" at bounding box center [298, 95] width 157 height 22
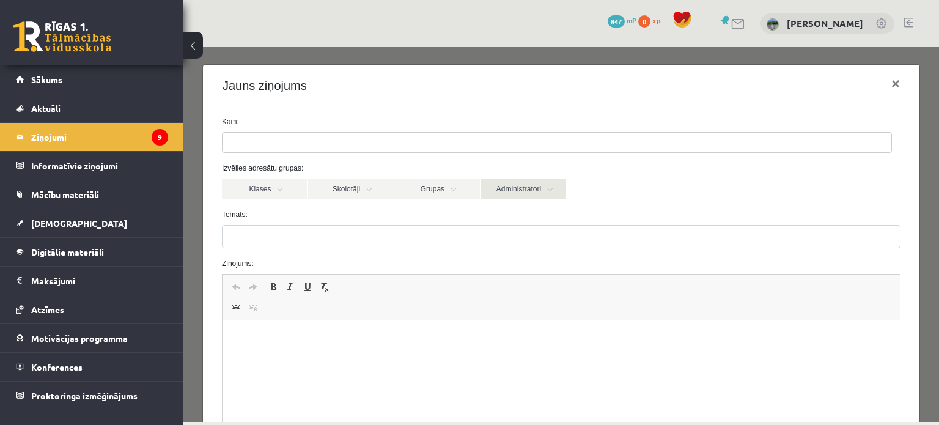
click at [526, 188] on link "Administratori" at bounding box center [523, 188] width 86 height 21
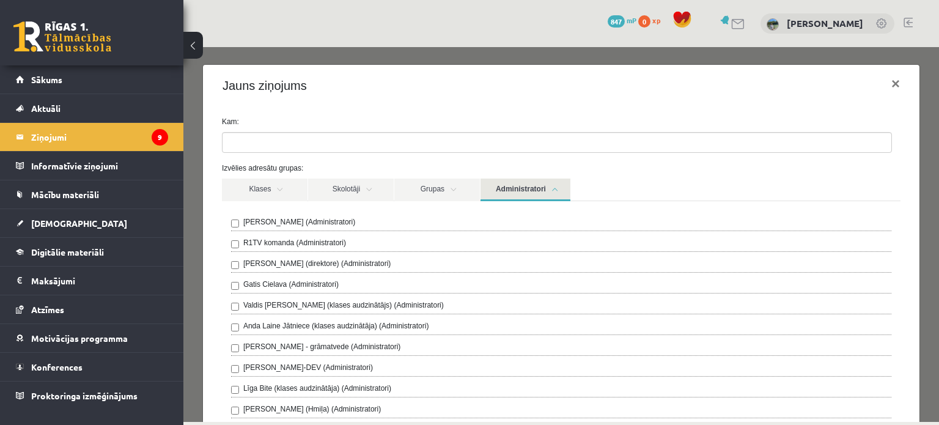
click at [432, 241] on div "R1TV komanda (Administratori)" at bounding box center [561, 244] width 660 height 15
click at [856, 173] on label "Izvēlies adresātu grupas:" at bounding box center [561, 168] width 697 height 11
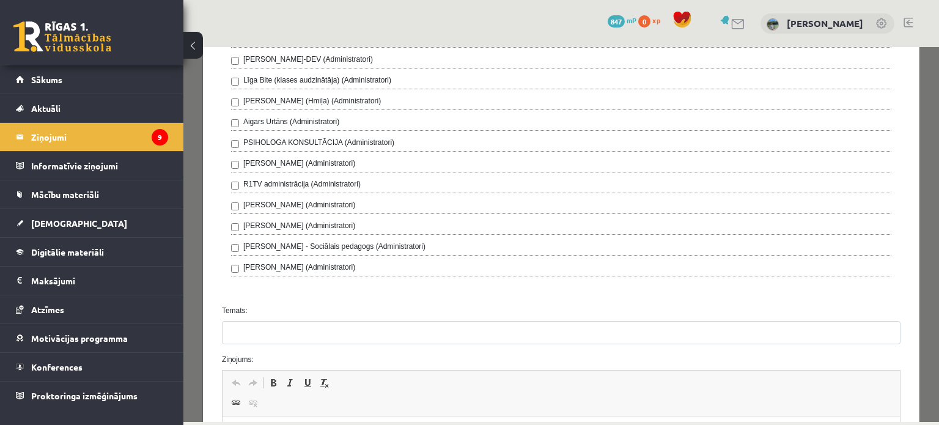
scroll to position [303, 0]
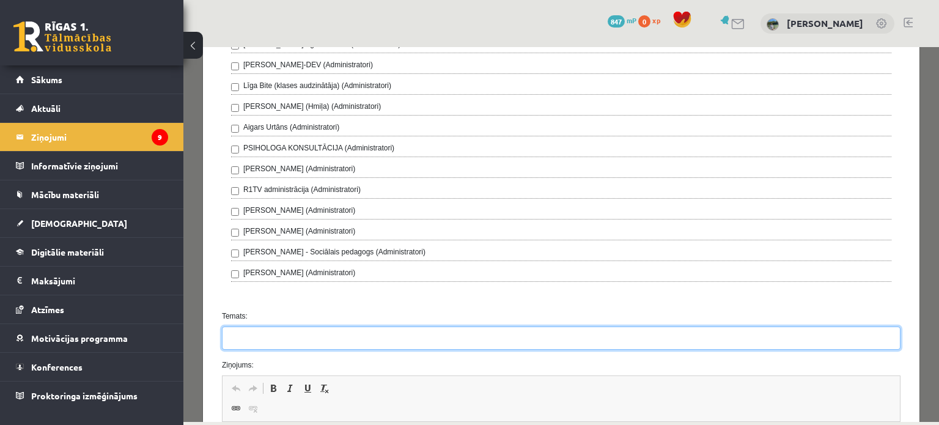
click at [698, 326] on input "Temats:" at bounding box center [561, 337] width 678 height 23
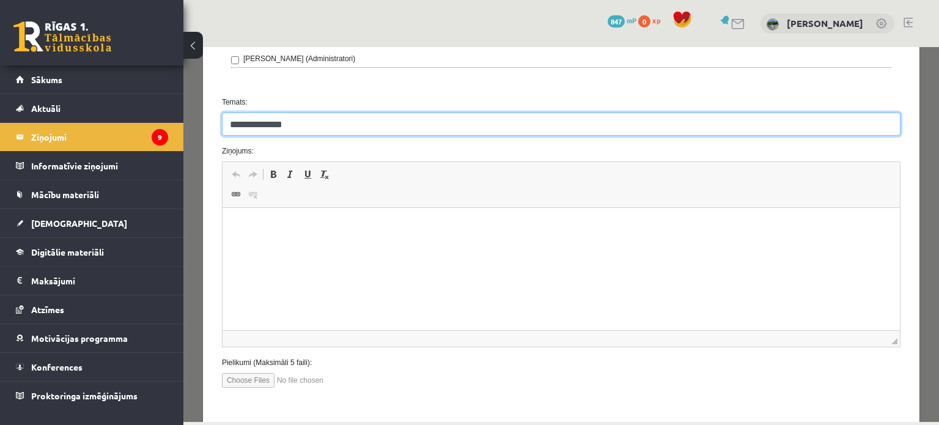
scroll to position [552, 0]
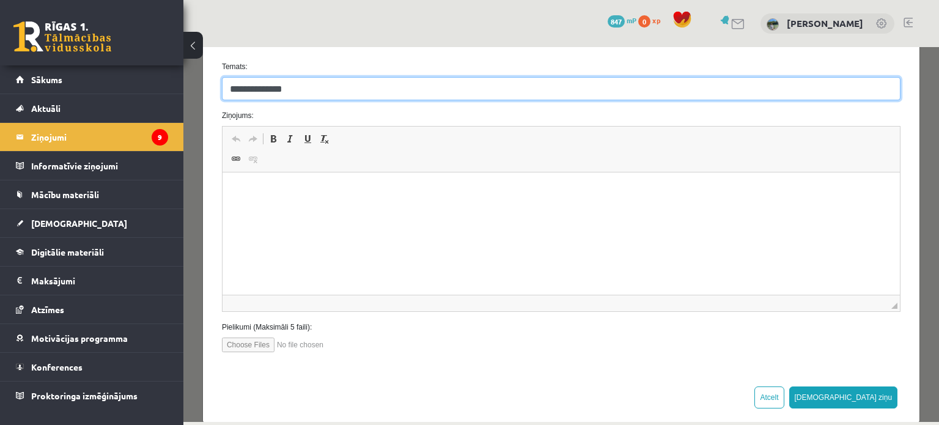
type input "**********"
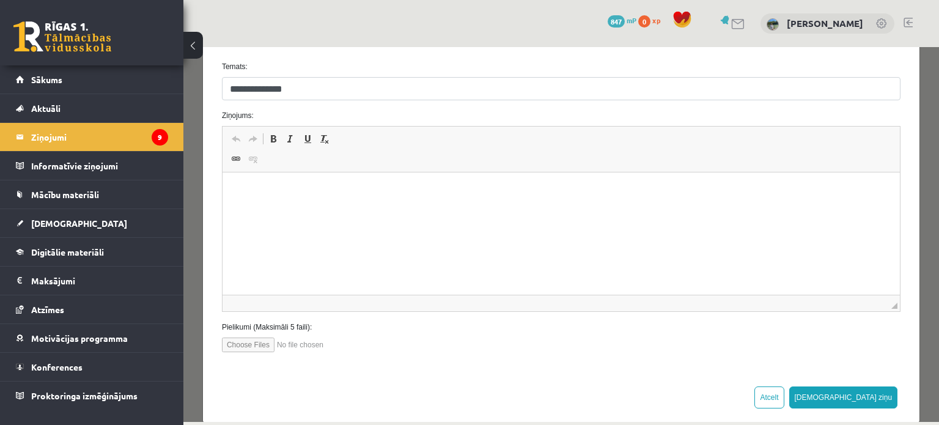
click at [727, 210] on html at bounding box center [560, 190] width 677 height 37
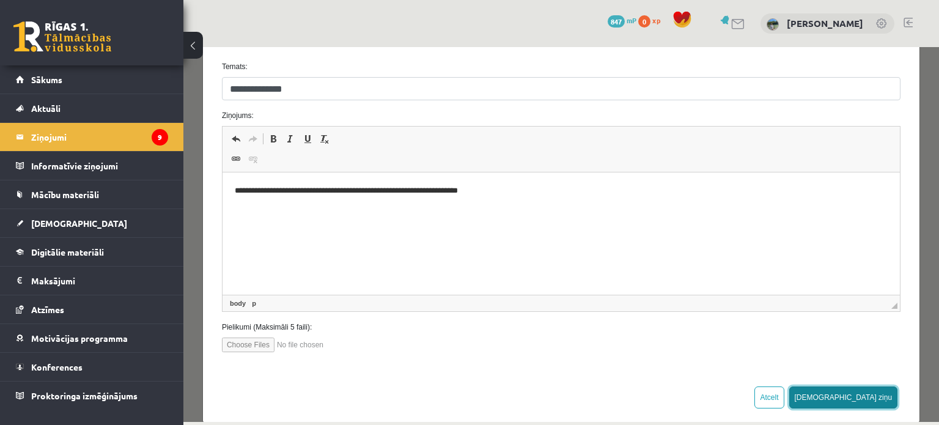
click at [879, 393] on button "Sūtīt ziņu" at bounding box center [843, 397] width 109 height 22
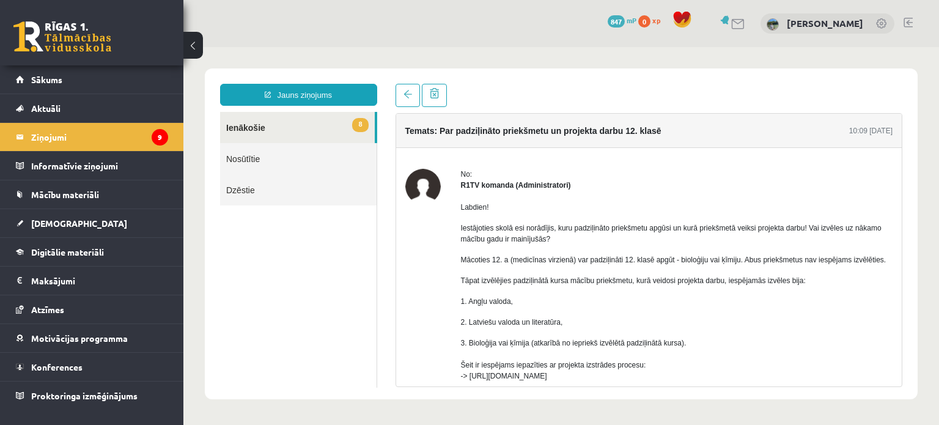
scroll to position [0, 0]
click at [398, 90] on link at bounding box center [407, 95] width 24 height 23
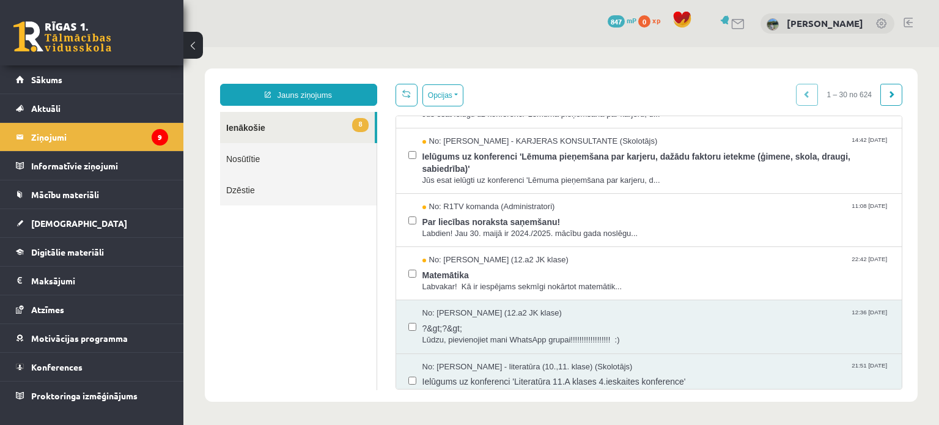
scroll to position [430, 0]
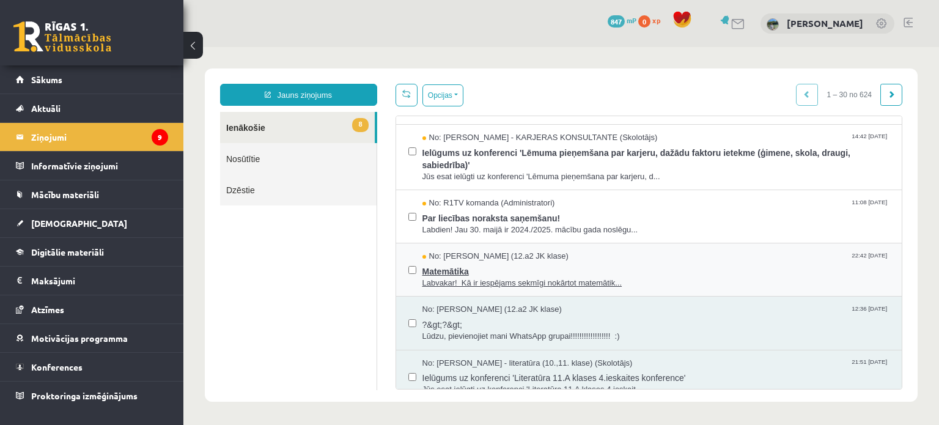
click at [786, 264] on span "Matemātika" at bounding box center [656, 269] width 468 height 15
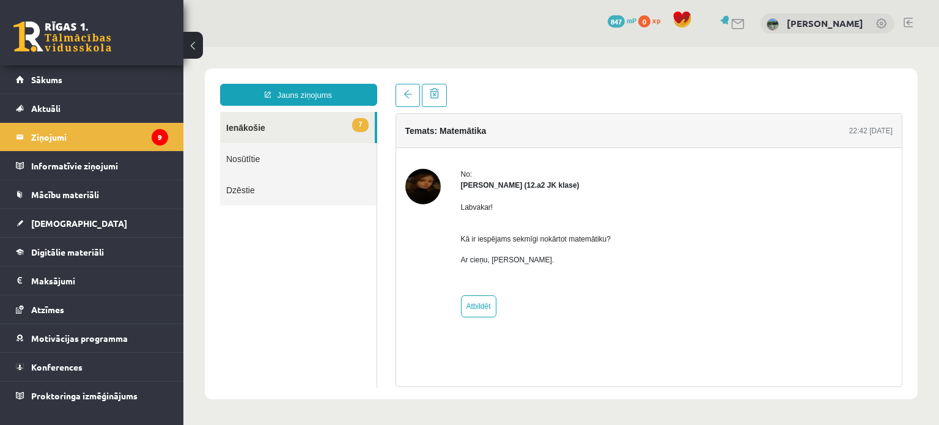
scroll to position [0, 0]
click at [399, 100] on link at bounding box center [407, 95] width 24 height 23
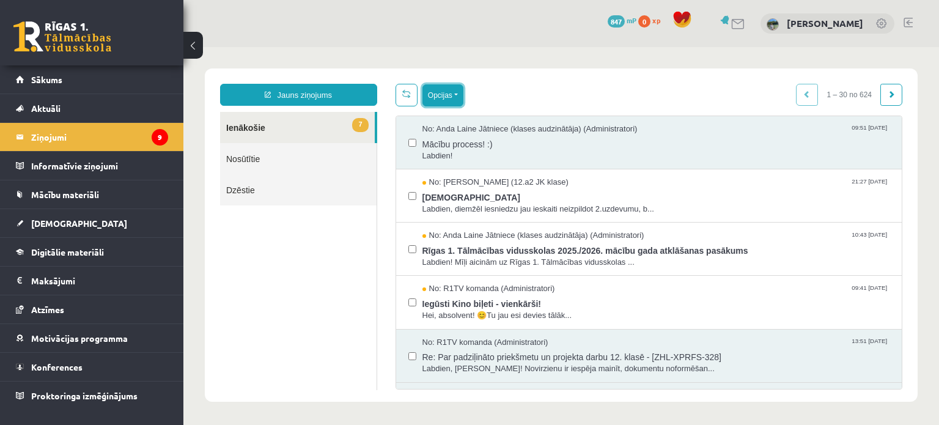
click at [432, 98] on button "Opcijas" at bounding box center [442, 95] width 41 height 22
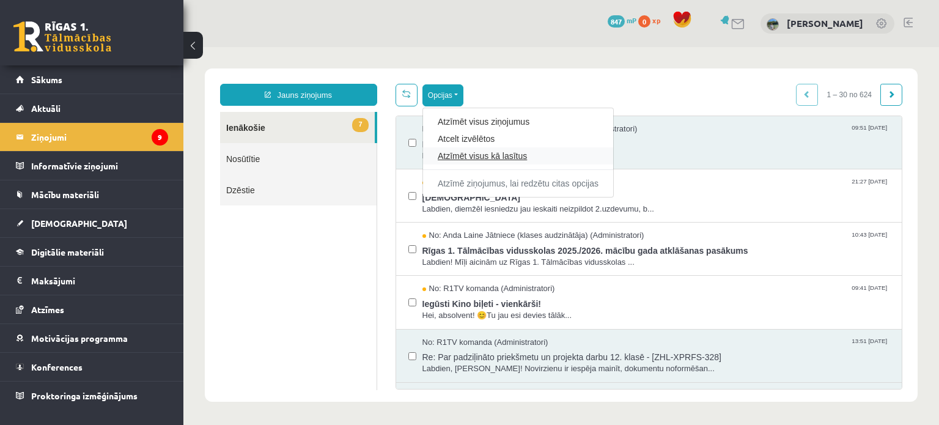
click at [495, 155] on link "Atzīmēt visus kā lasītus" at bounding box center [518, 156] width 161 height 12
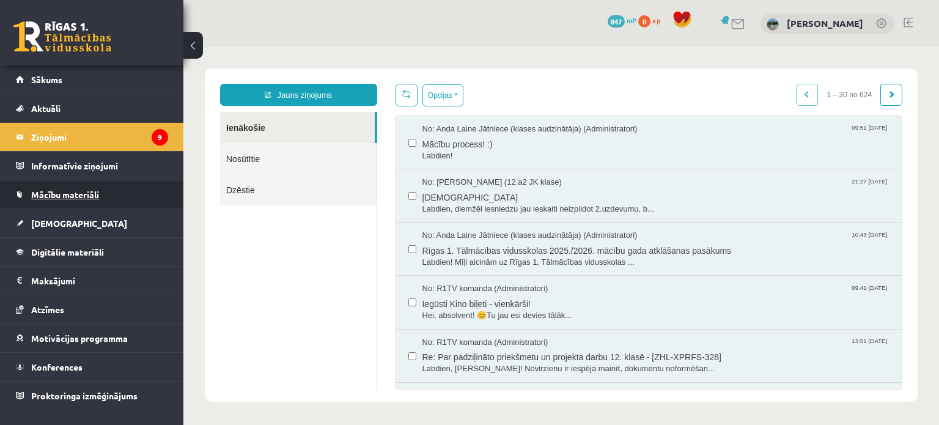
click at [120, 194] on link "Mācību materiāli" at bounding box center [92, 194] width 152 height 28
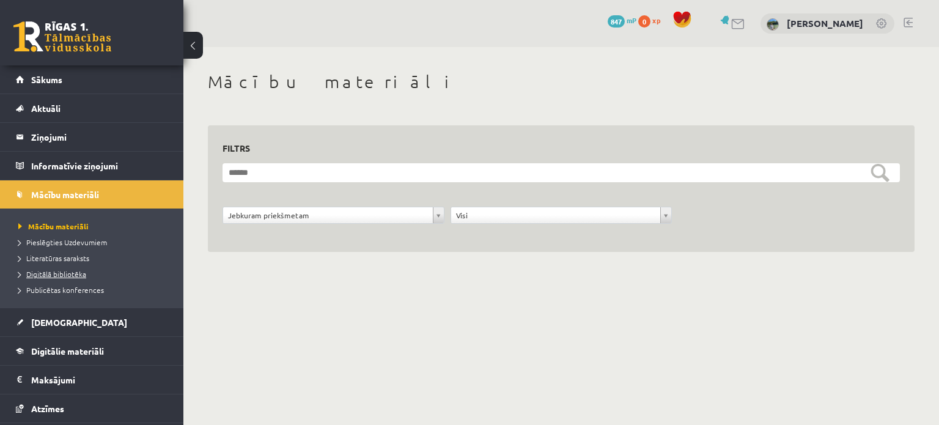
click at [112, 274] on link "Digitālā bibliotēka" at bounding box center [94, 273] width 153 height 11
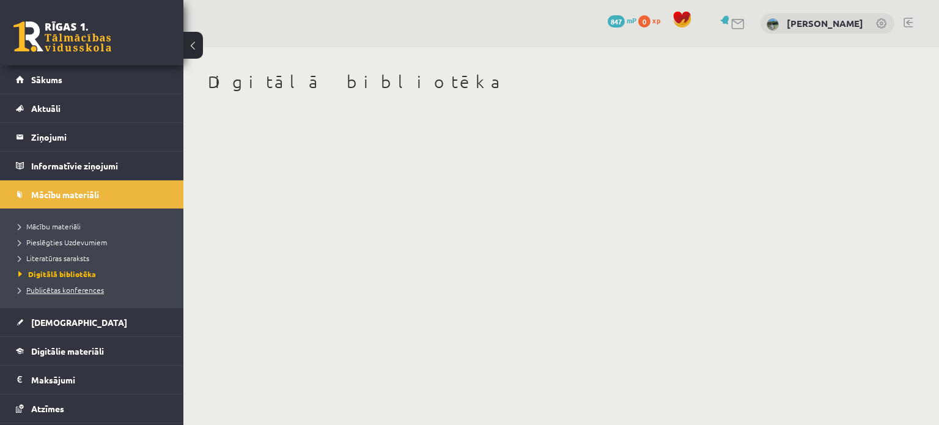
click at [112, 285] on link "Publicētas konferences" at bounding box center [94, 289] width 153 height 11
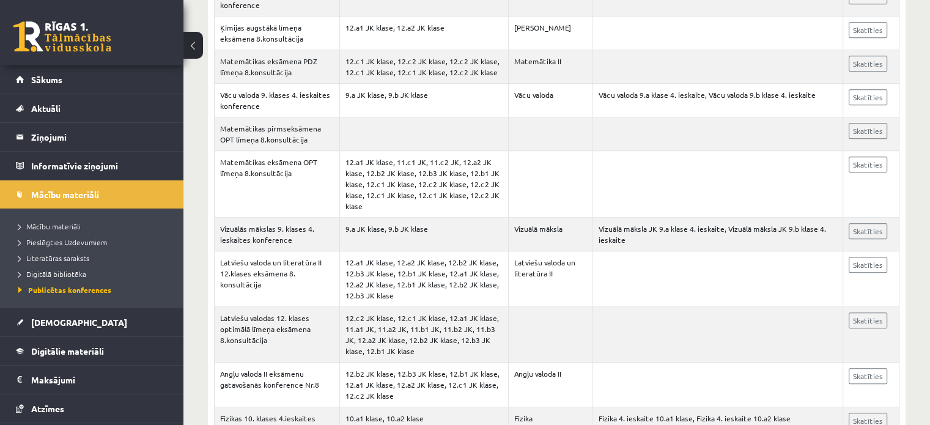
scroll to position [1030, 0]
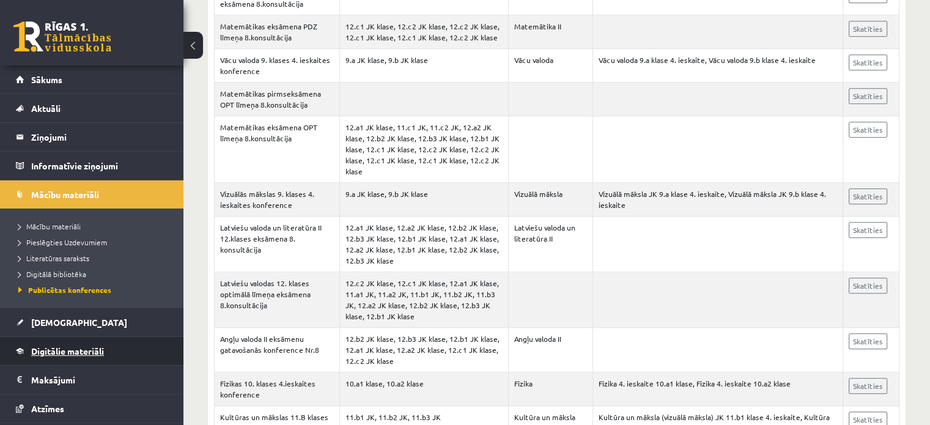
click at [97, 345] on span "Digitālie materiāli" at bounding box center [67, 350] width 73 height 11
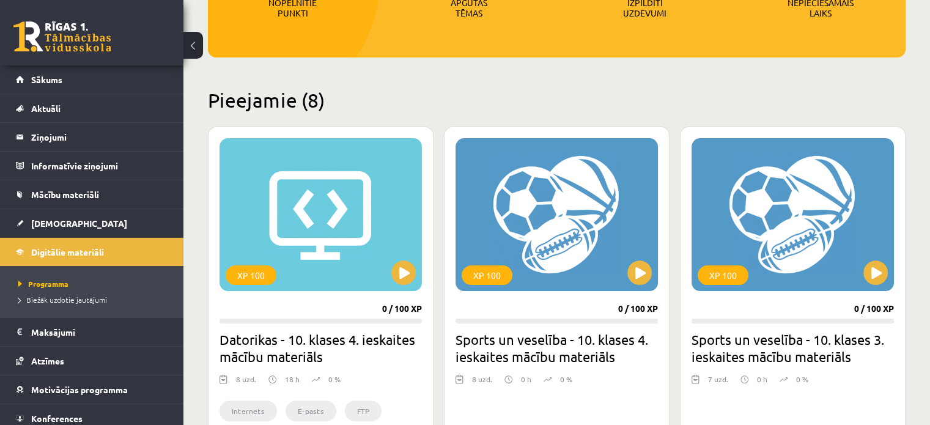
scroll to position [1030, 0]
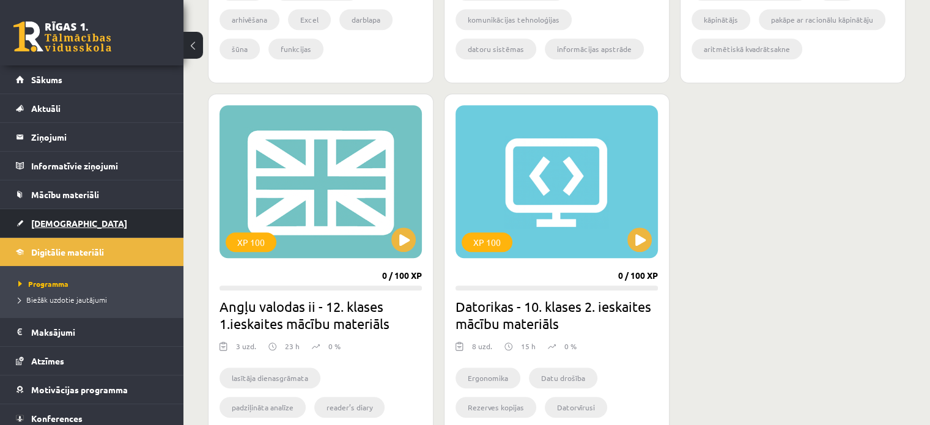
click at [113, 217] on link "[DEMOGRAPHIC_DATA]" at bounding box center [92, 223] width 152 height 28
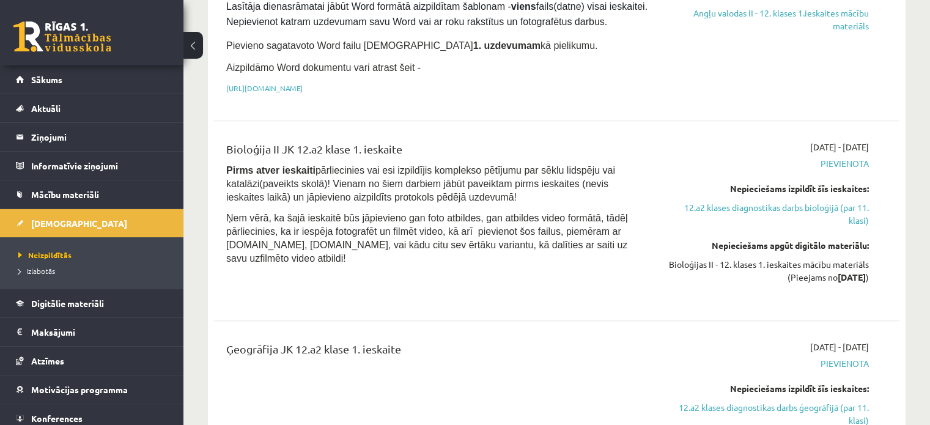
scroll to position [1092, 0]
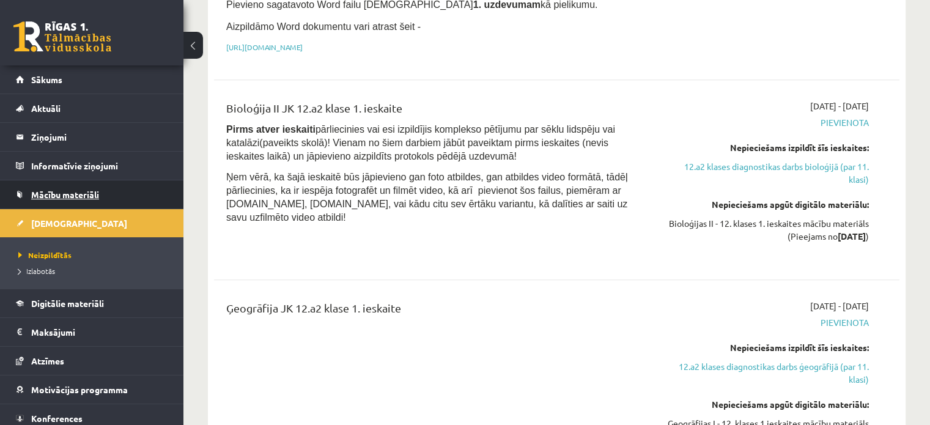
click at [136, 199] on link "Mācību materiāli" at bounding box center [92, 194] width 152 height 28
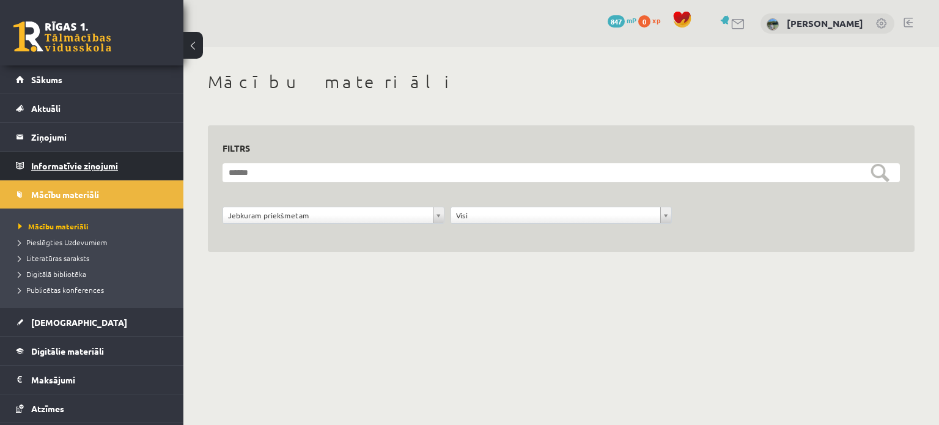
click at [98, 171] on legend "Informatīvie ziņojumi 0" at bounding box center [99, 166] width 137 height 28
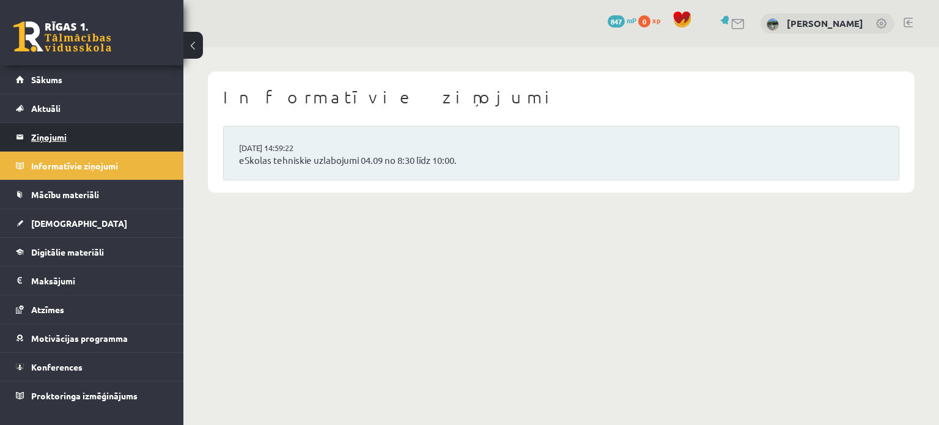
click at [100, 146] on legend "Ziņojumi 9" at bounding box center [99, 137] width 137 height 28
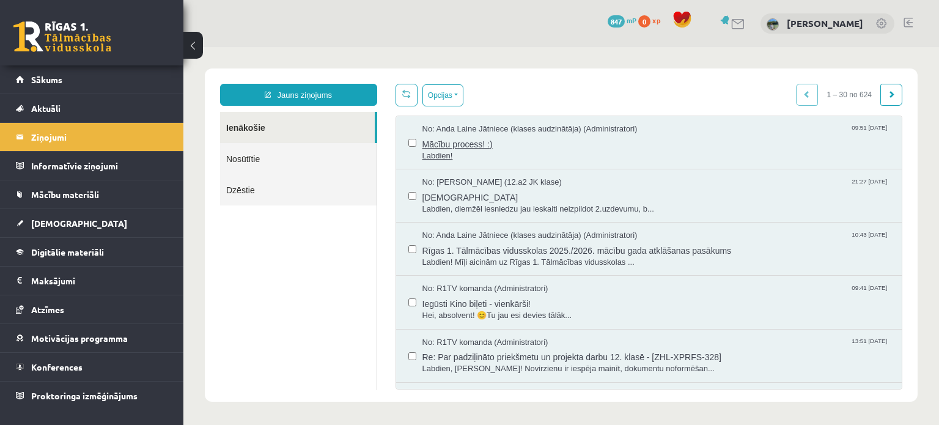
click at [638, 146] on span "Mācību process! :)" at bounding box center [656, 142] width 468 height 15
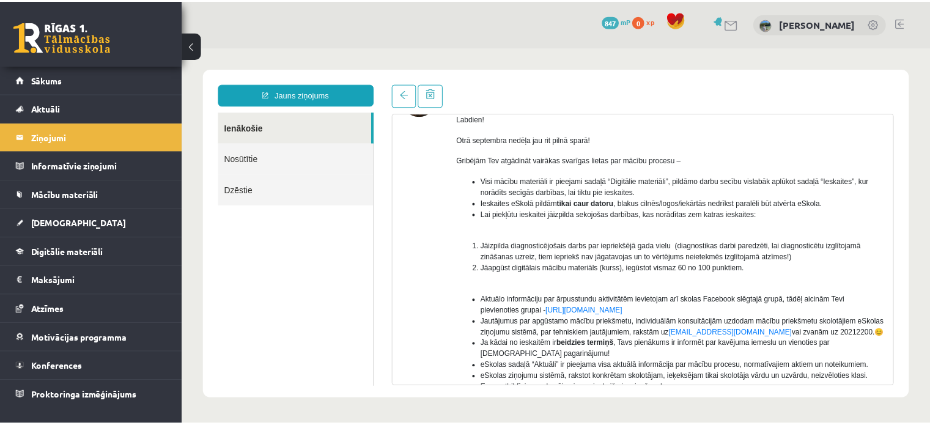
scroll to position [95, 0]
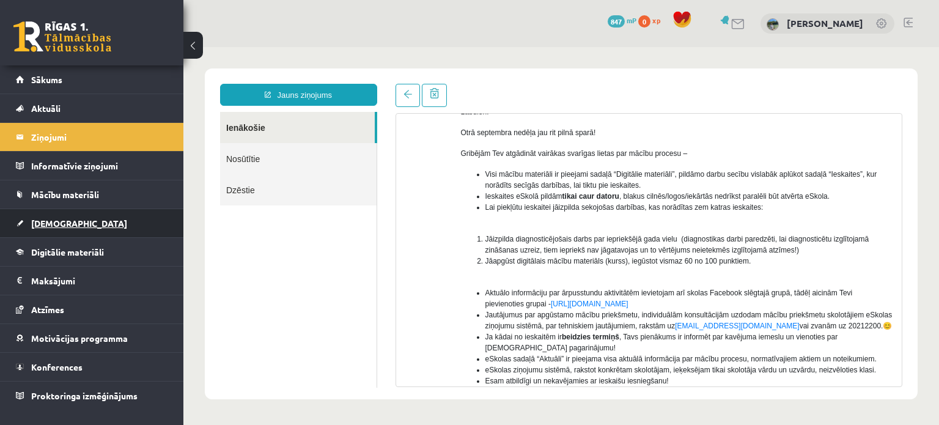
click at [68, 229] on link "[DEMOGRAPHIC_DATA]" at bounding box center [92, 223] width 152 height 28
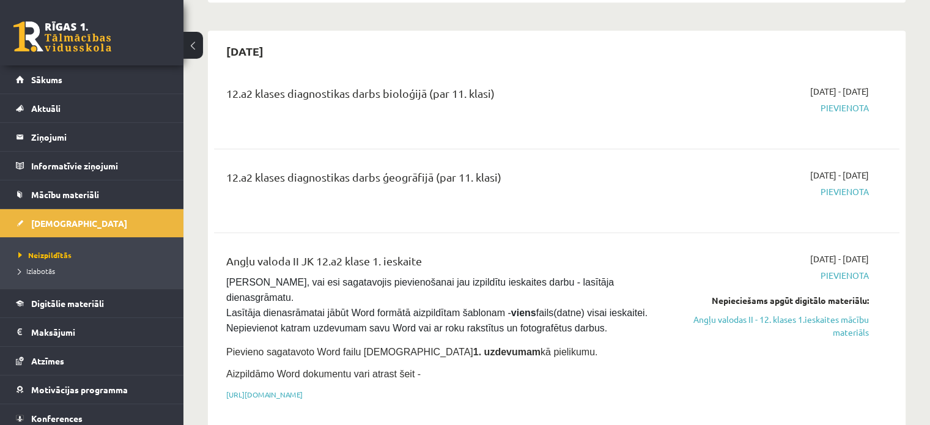
scroll to position [776, 0]
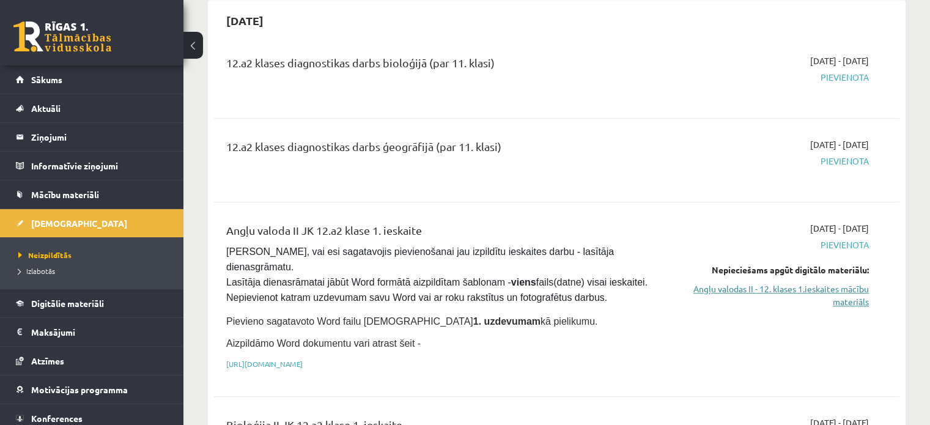
click at [855, 282] on link "Angļu valodas II - 12. klases 1.ieskaites mācību materiāls" at bounding box center [768, 295] width 202 height 26
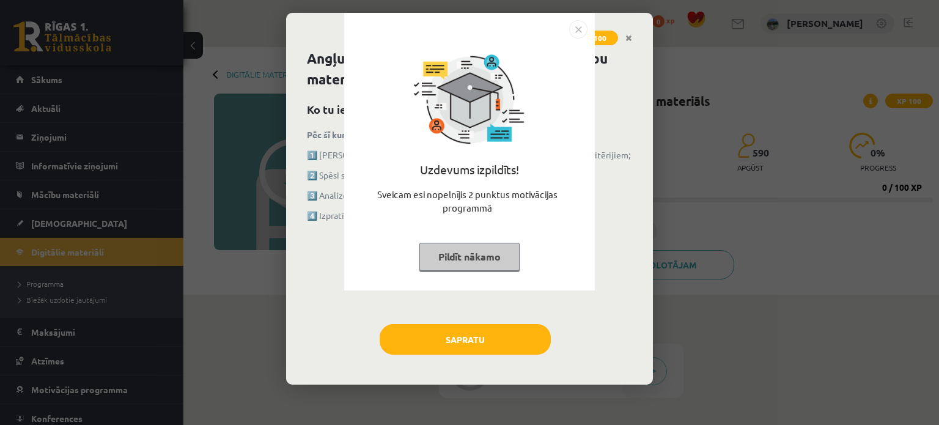
click at [497, 246] on button "Pildīt nākamo" at bounding box center [469, 257] width 100 height 28
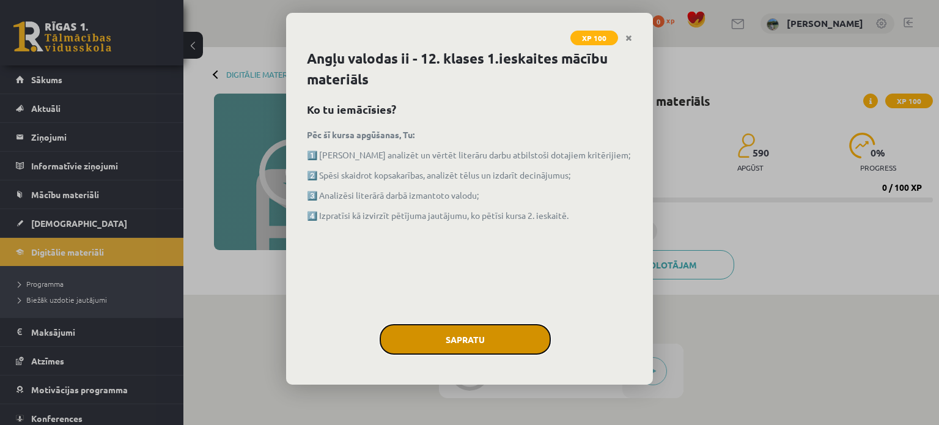
click at [535, 337] on button "Sapratu" at bounding box center [465, 339] width 171 height 31
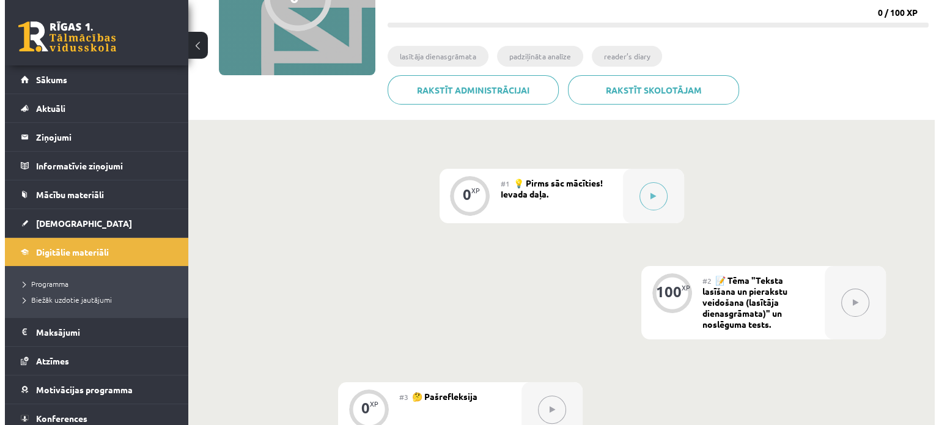
scroll to position [174, 0]
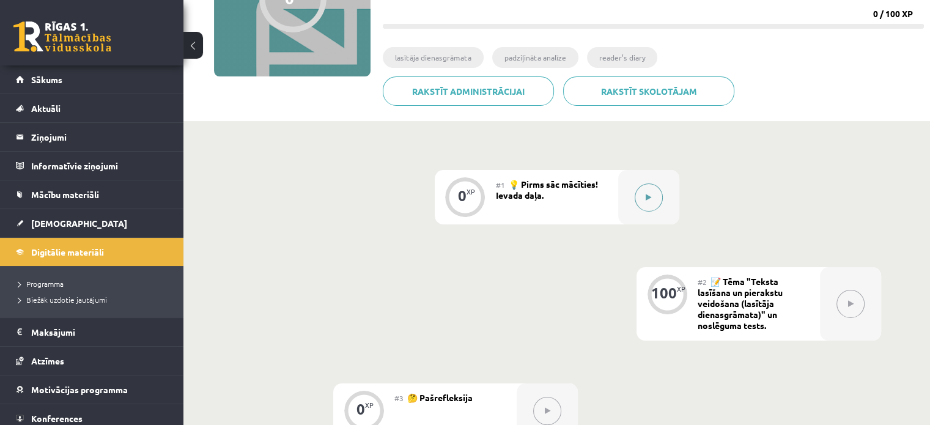
click at [650, 197] on icon at bounding box center [648, 197] width 6 height 7
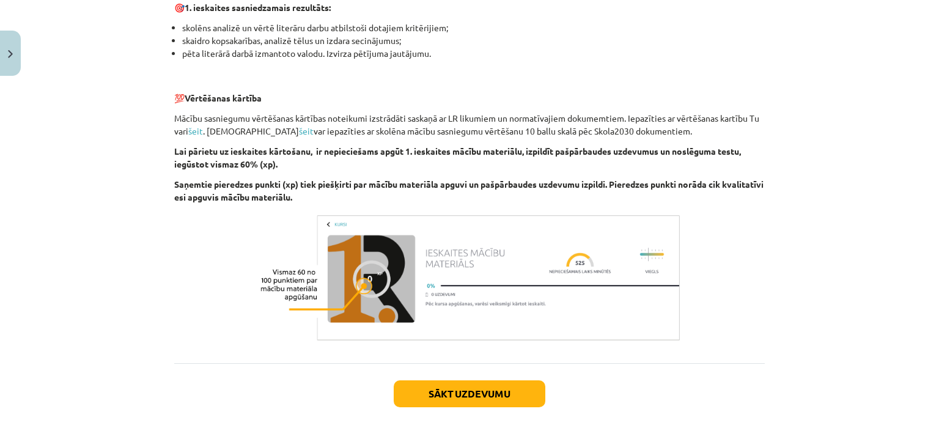
scroll to position [806, 0]
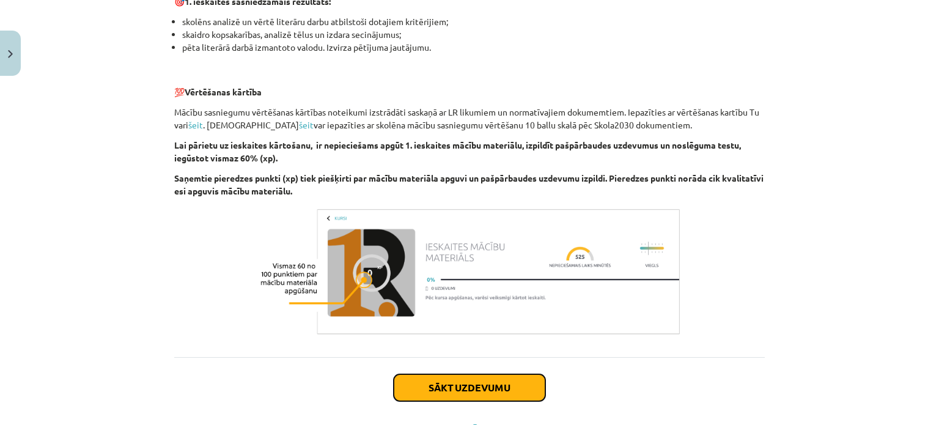
click at [501, 392] on button "Sākt uzdevumu" at bounding box center [470, 387] width 152 height 27
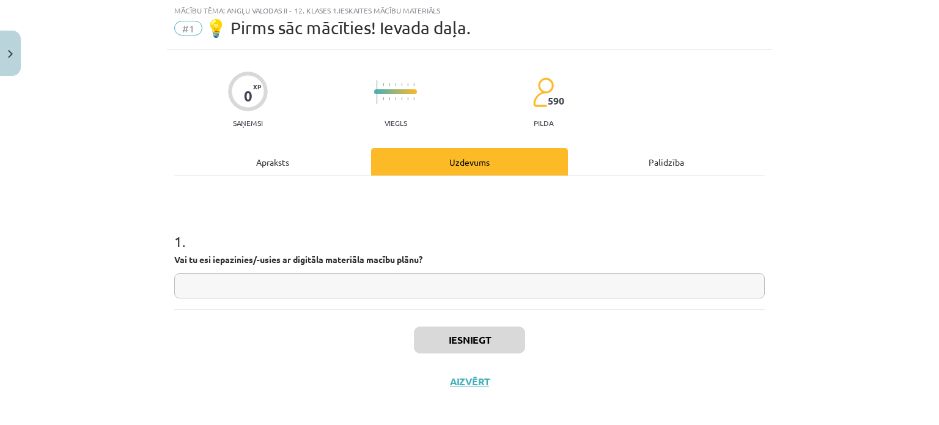
scroll to position [31, 0]
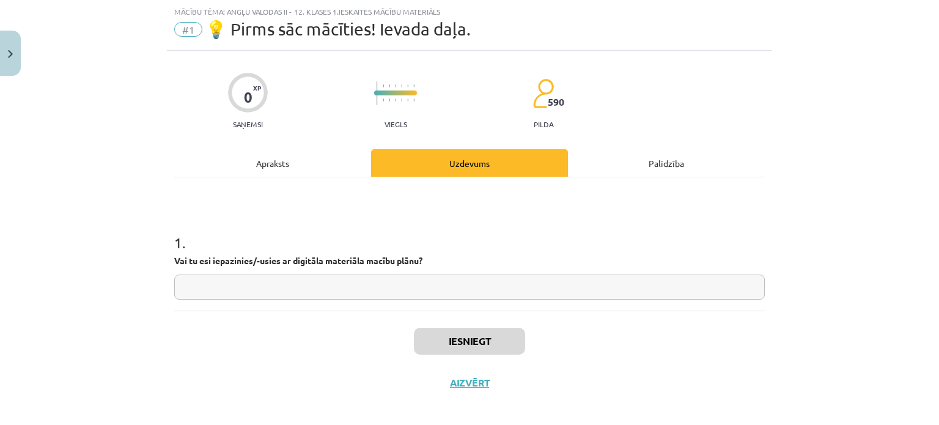
click at [482, 295] on input "text" at bounding box center [469, 286] width 590 height 25
type input "**"
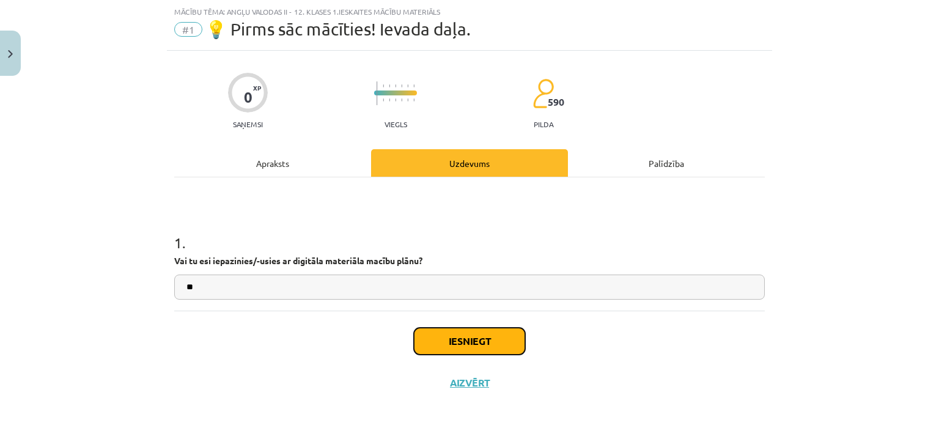
click at [450, 338] on button "Iesniegt" at bounding box center [469, 341] width 111 height 27
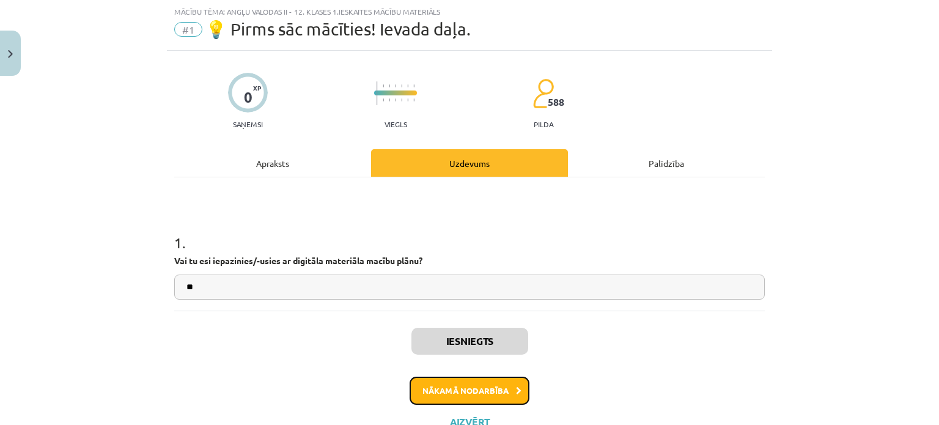
click at [468, 388] on button "Nākamā nodarbība" at bounding box center [470, 391] width 120 height 28
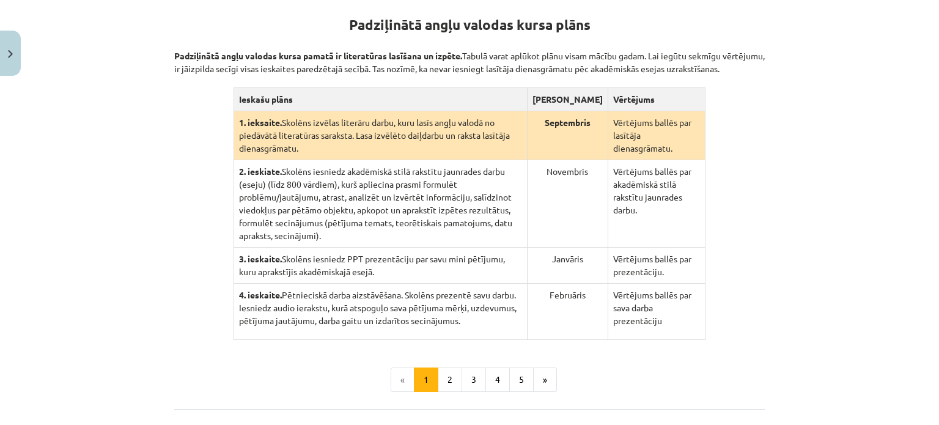
scroll to position [247, 0]
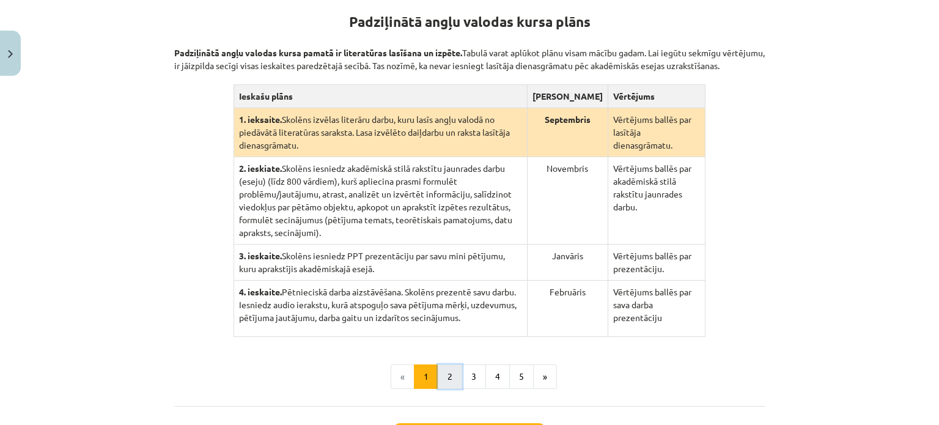
click at [441, 364] on button "2" at bounding box center [450, 376] width 24 height 24
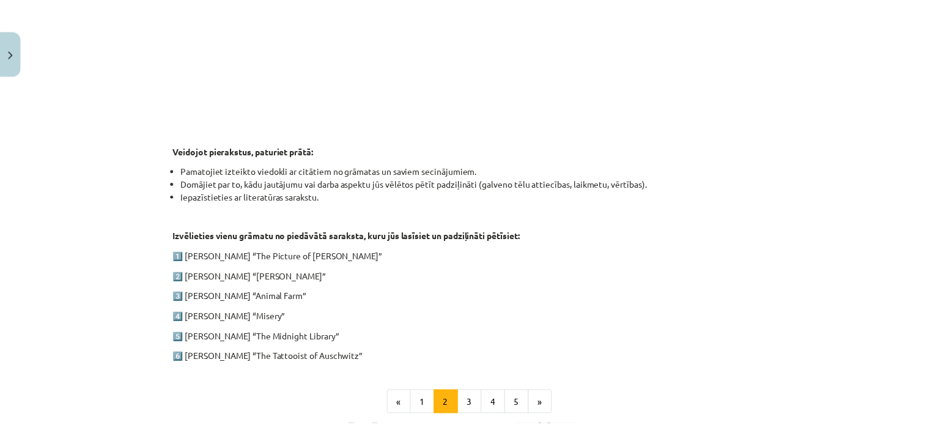
scroll to position [630, 0]
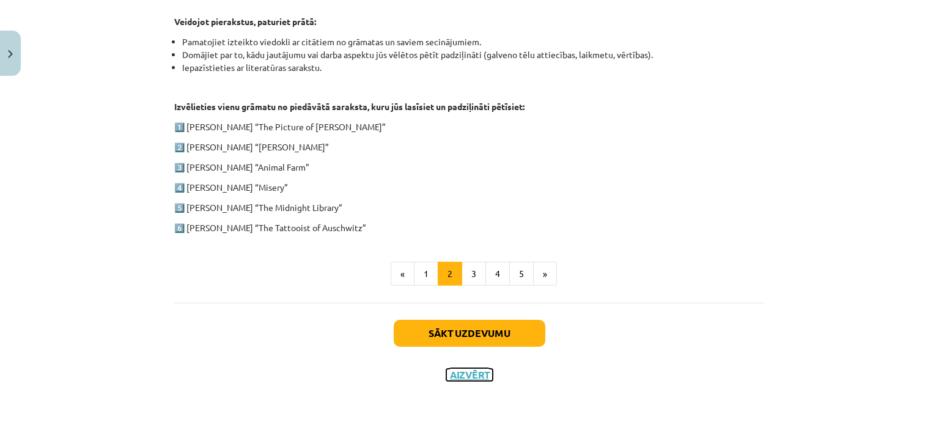
click at [472, 373] on button "Aizvērt" at bounding box center [469, 375] width 46 height 12
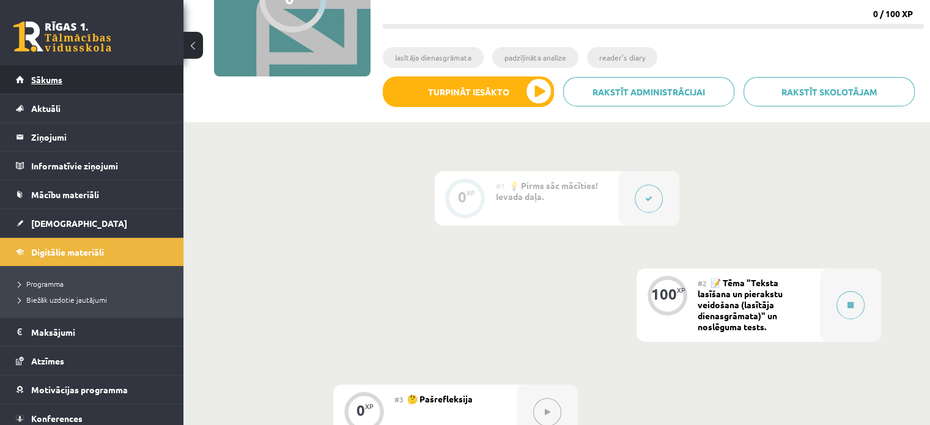
click at [115, 75] on link "Sākums" at bounding box center [92, 79] width 152 height 28
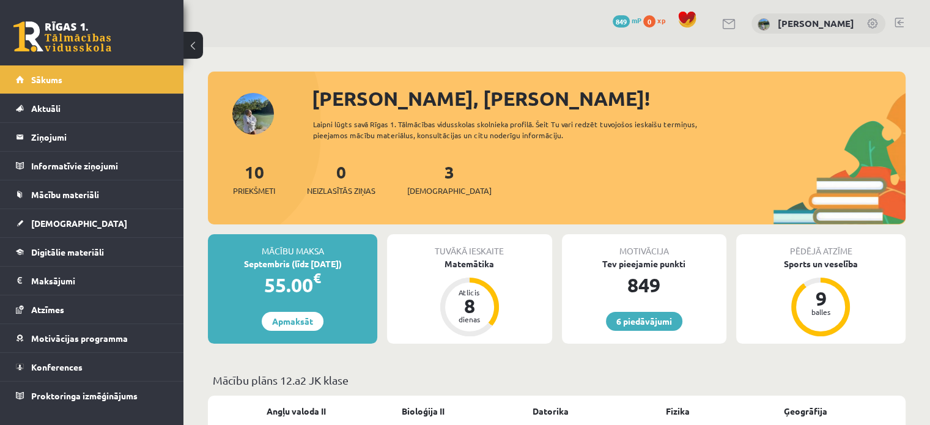
click at [482, 256] on div "Tuvākā ieskaite" at bounding box center [469, 245] width 164 height 23
click at [479, 267] on div "Matemātika" at bounding box center [469, 263] width 164 height 13
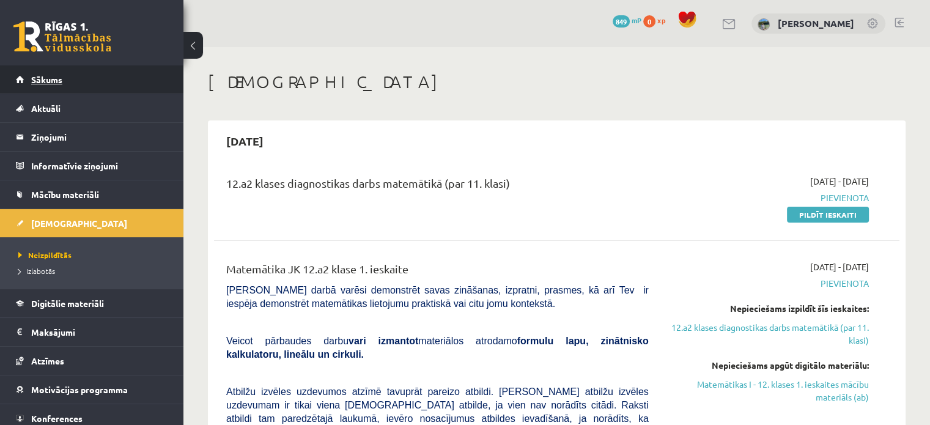
click at [127, 83] on link "Sākums" at bounding box center [92, 79] width 152 height 28
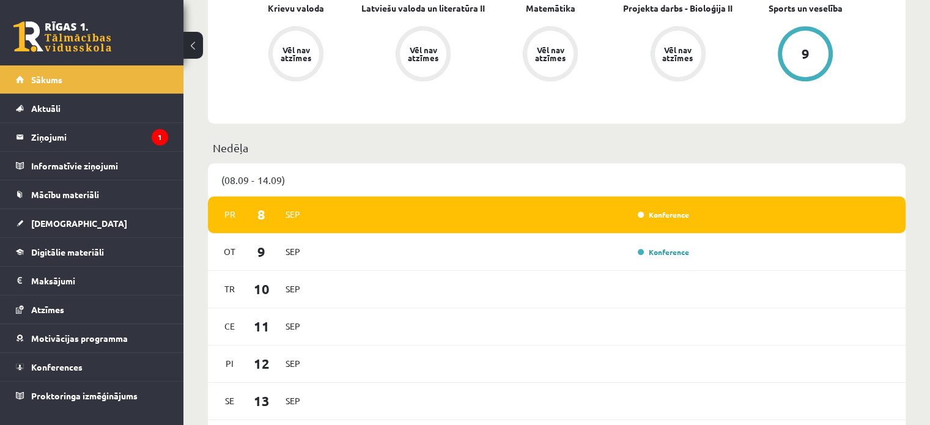
scroll to position [531, 0]
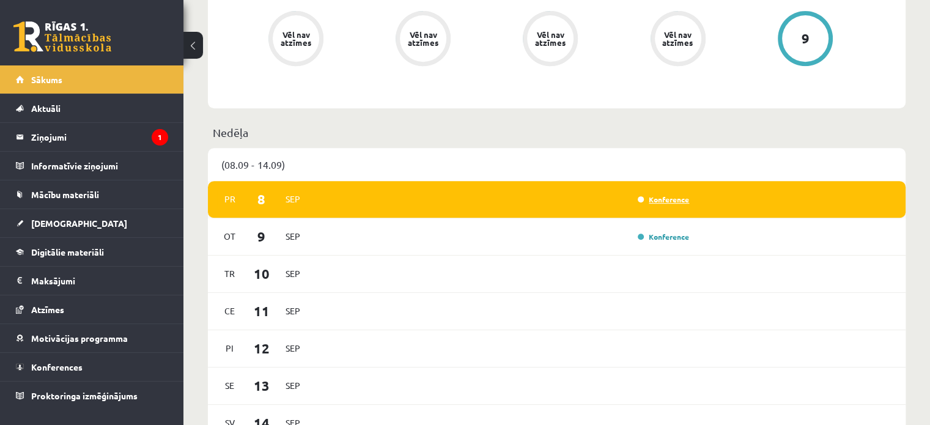
click at [683, 197] on link "Konference" at bounding box center [663, 199] width 51 height 10
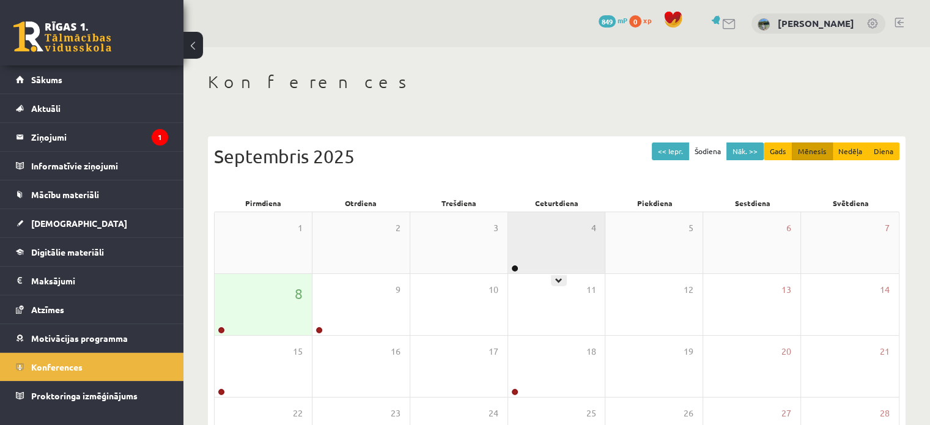
click at [535, 246] on div "4" at bounding box center [556, 242] width 97 height 61
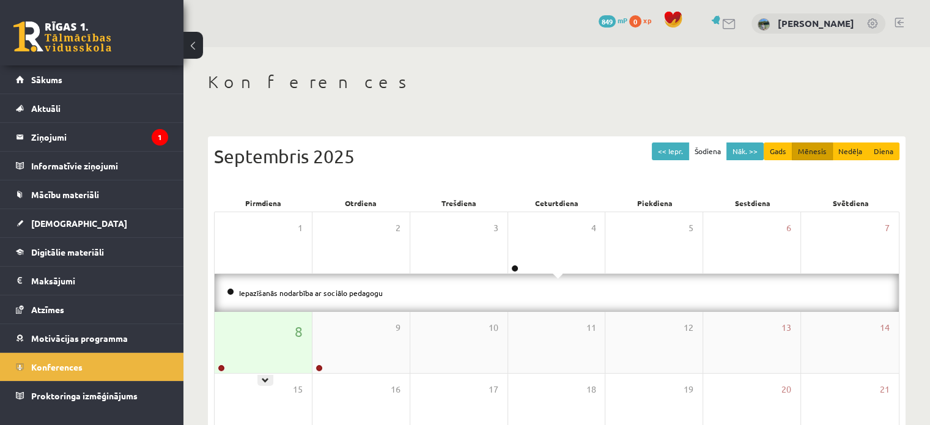
click at [228, 336] on div "8" at bounding box center [263, 342] width 97 height 61
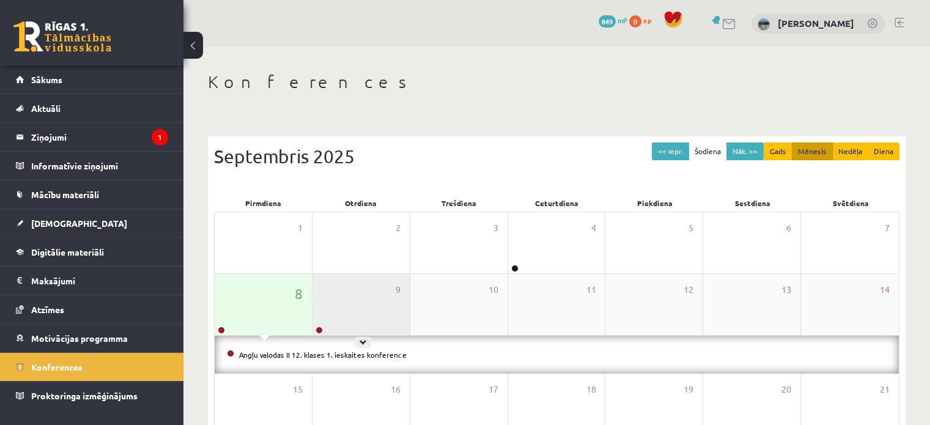
click at [391, 304] on div "9" at bounding box center [360, 304] width 97 height 61
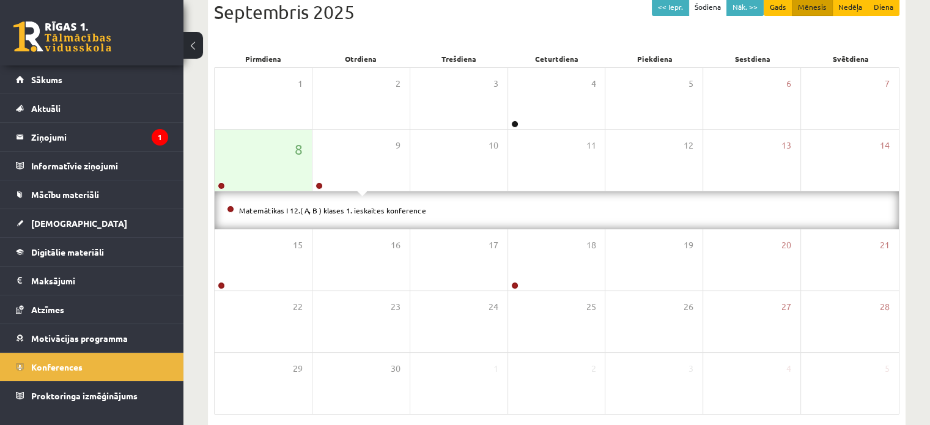
scroll to position [196, 0]
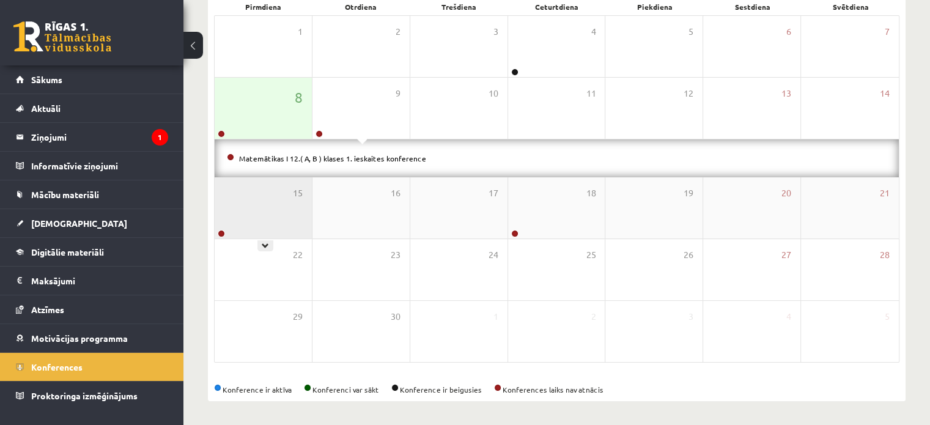
click at [290, 224] on div "15" at bounding box center [263, 207] width 97 height 61
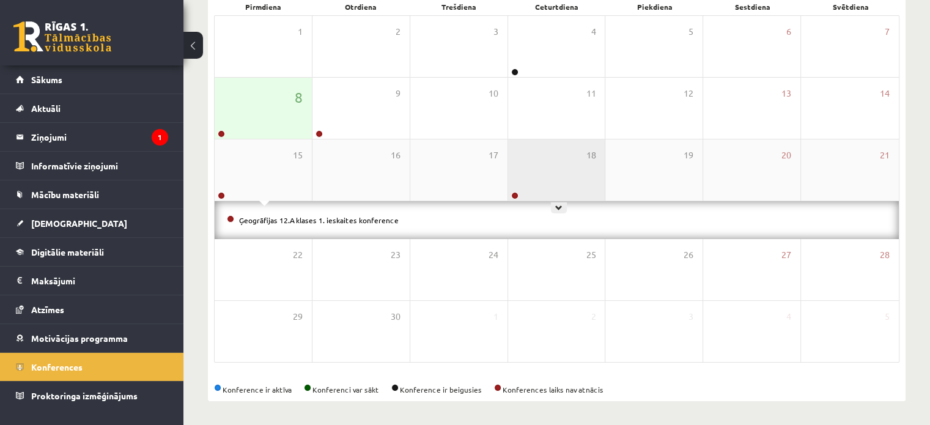
click at [540, 152] on div "18" at bounding box center [556, 169] width 97 height 61
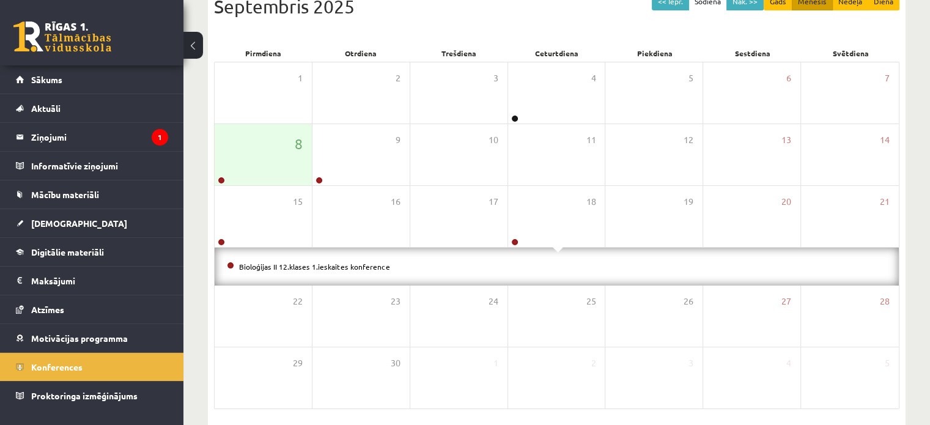
scroll to position [139, 0]
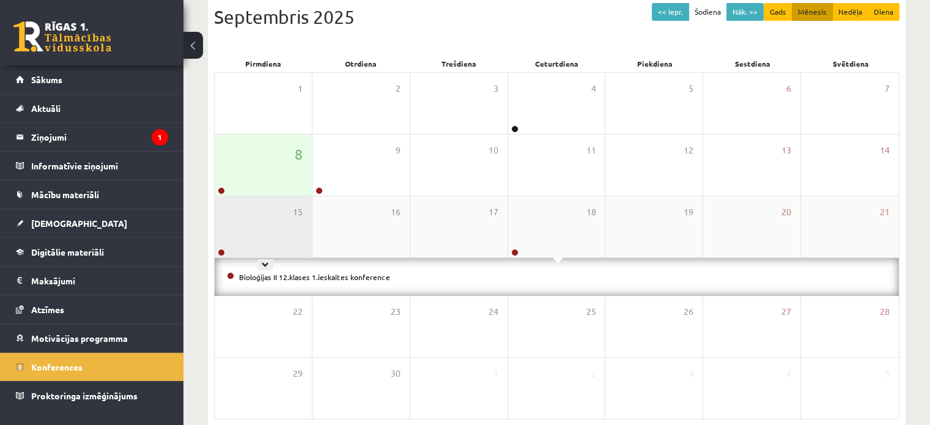
click at [218, 235] on div "15" at bounding box center [263, 226] width 97 height 61
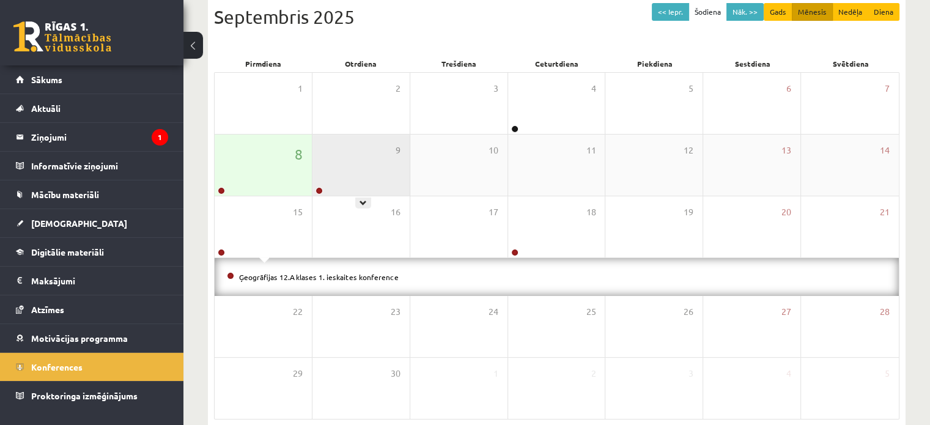
click at [372, 166] on div "9" at bounding box center [360, 164] width 97 height 61
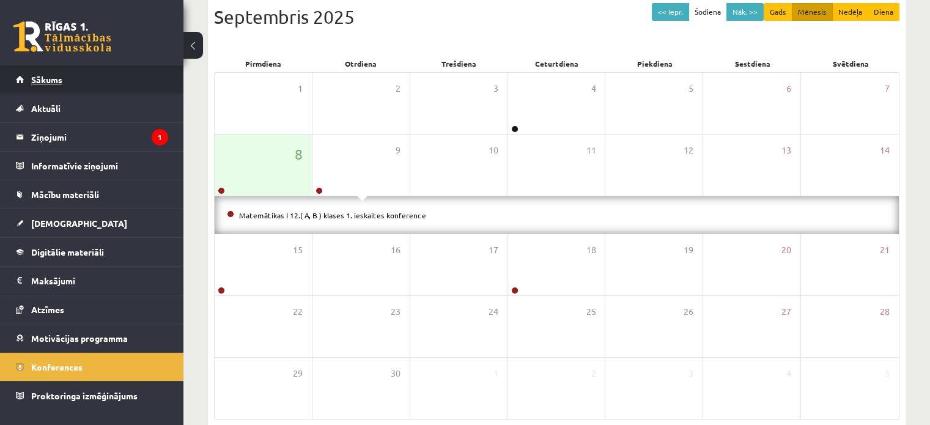
click at [95, 75] on link "Sākums" at bounding box center [92, 79] width 152 height 28
